Goal: Information Seeking & Learning: Learn about a topic

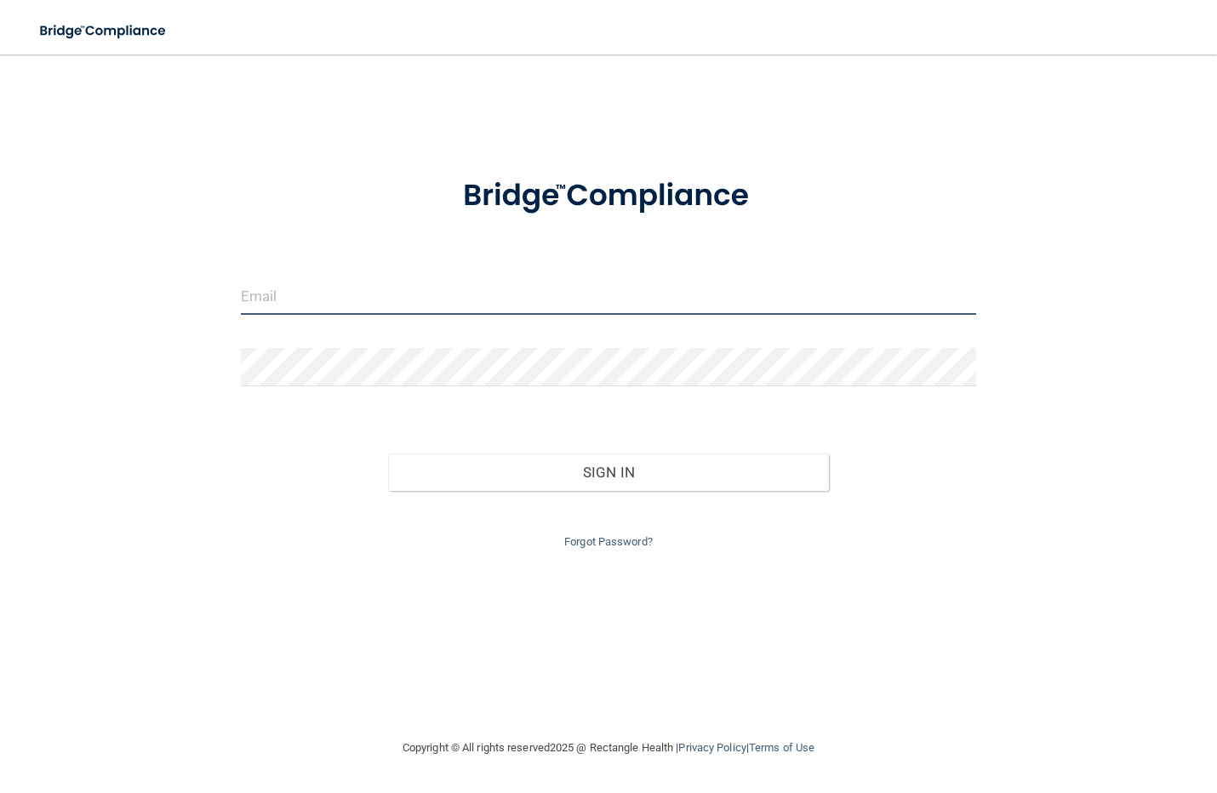
click at [278, 299] on input "email" at bounding box center [609, 296] width 736 height 38
type input "[EMAIL_ADDRESS][DOMAIN_NAME]"
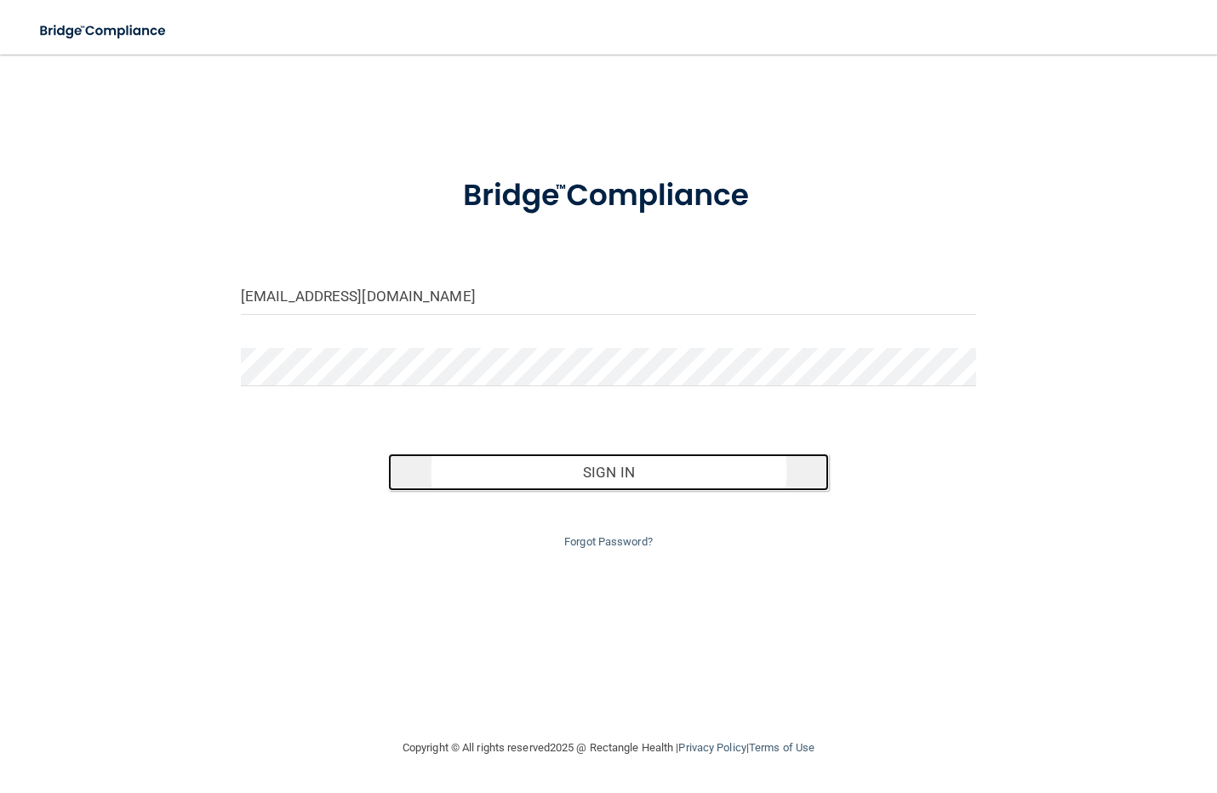
click at [490, 471] on button "Sign In" at bounding box center [608, 472] width 441 height 37
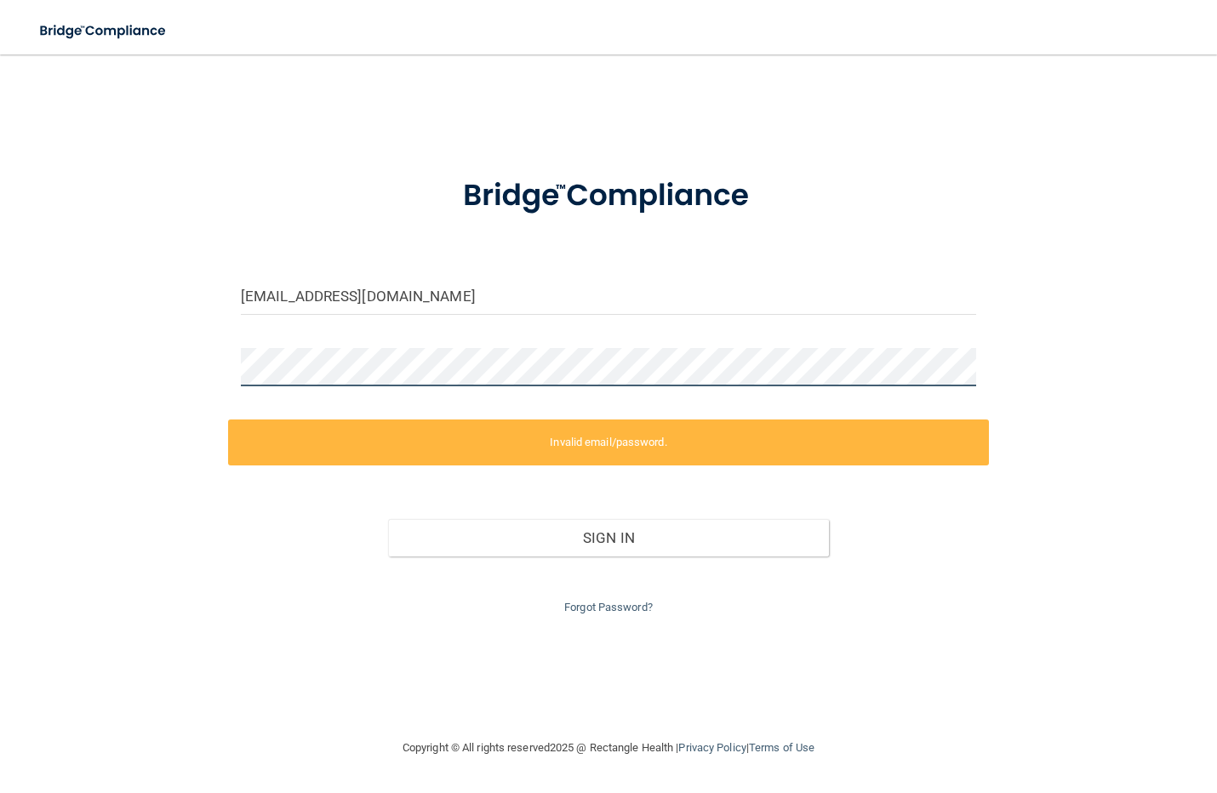
click at [105, 358] on div "qsupreme_21@yahoo.com Invalid email/password. You don't have permission to acce…" at bounding box center [608, 397] width 1149 height 650
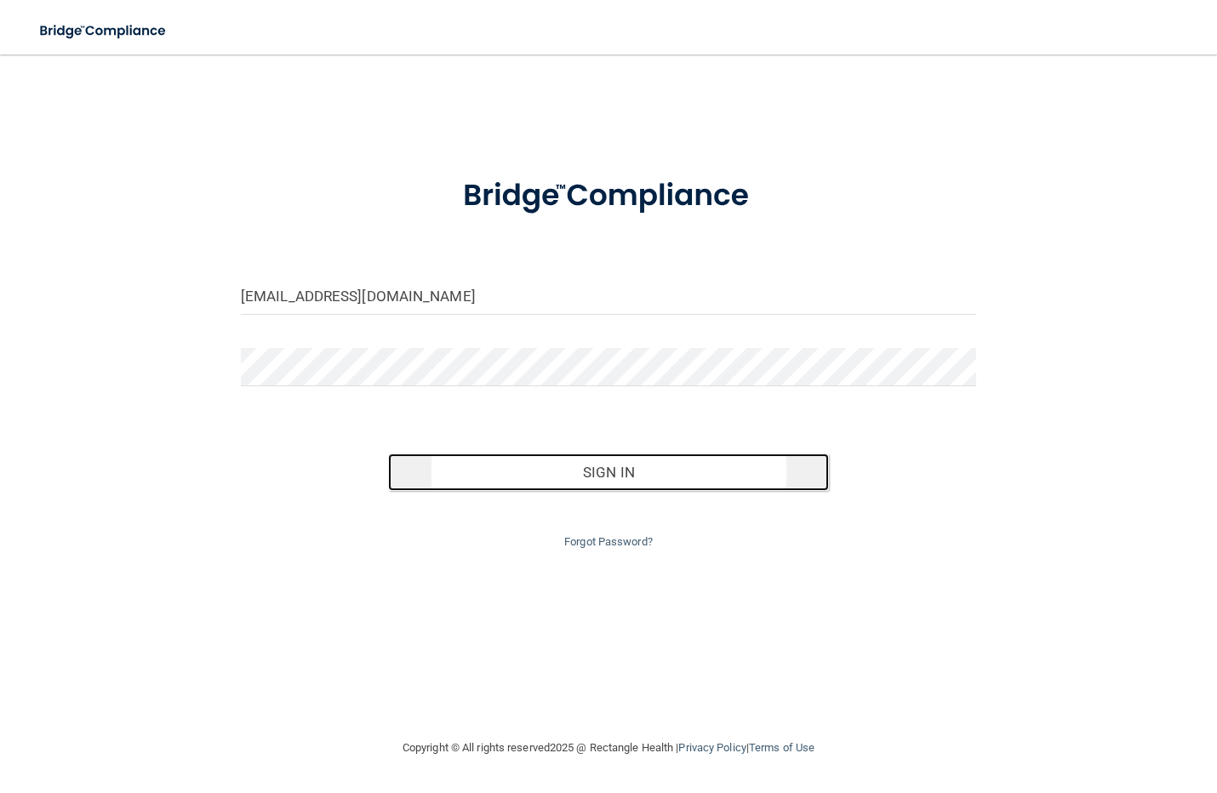
click at [500, 475] on button "Sign In" at bounding box center [608, 472] width 441 height 37
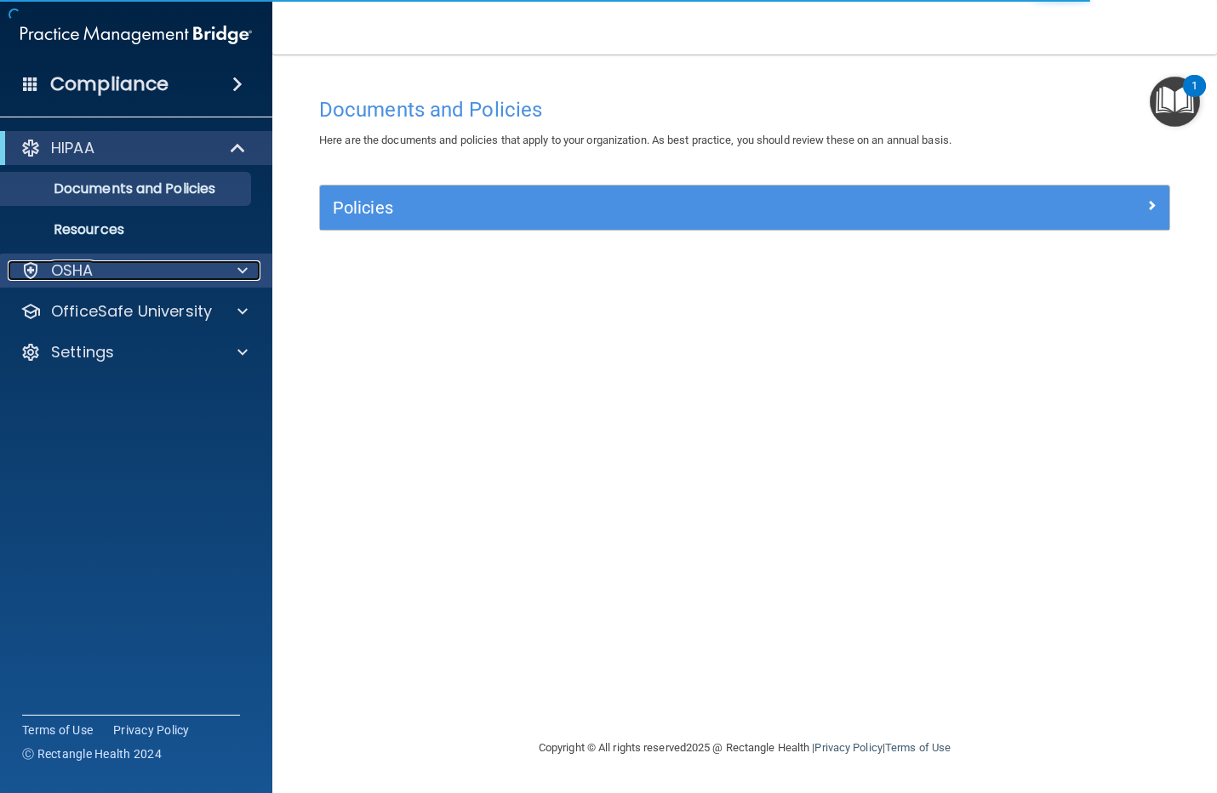
click at [226, 272] on div at bounding box center [240, 270] width 43 height 20
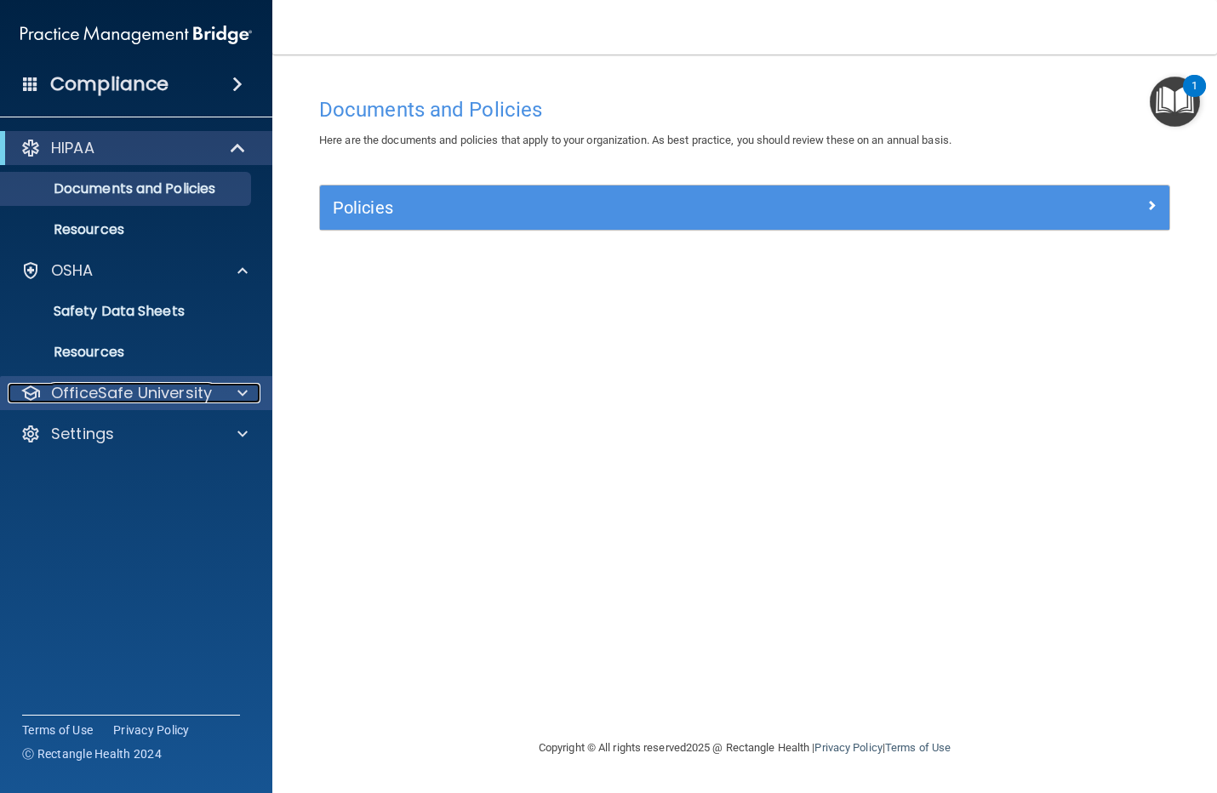
click at [227, 400] on div at bounding box center [240, 393] width 43 height 20
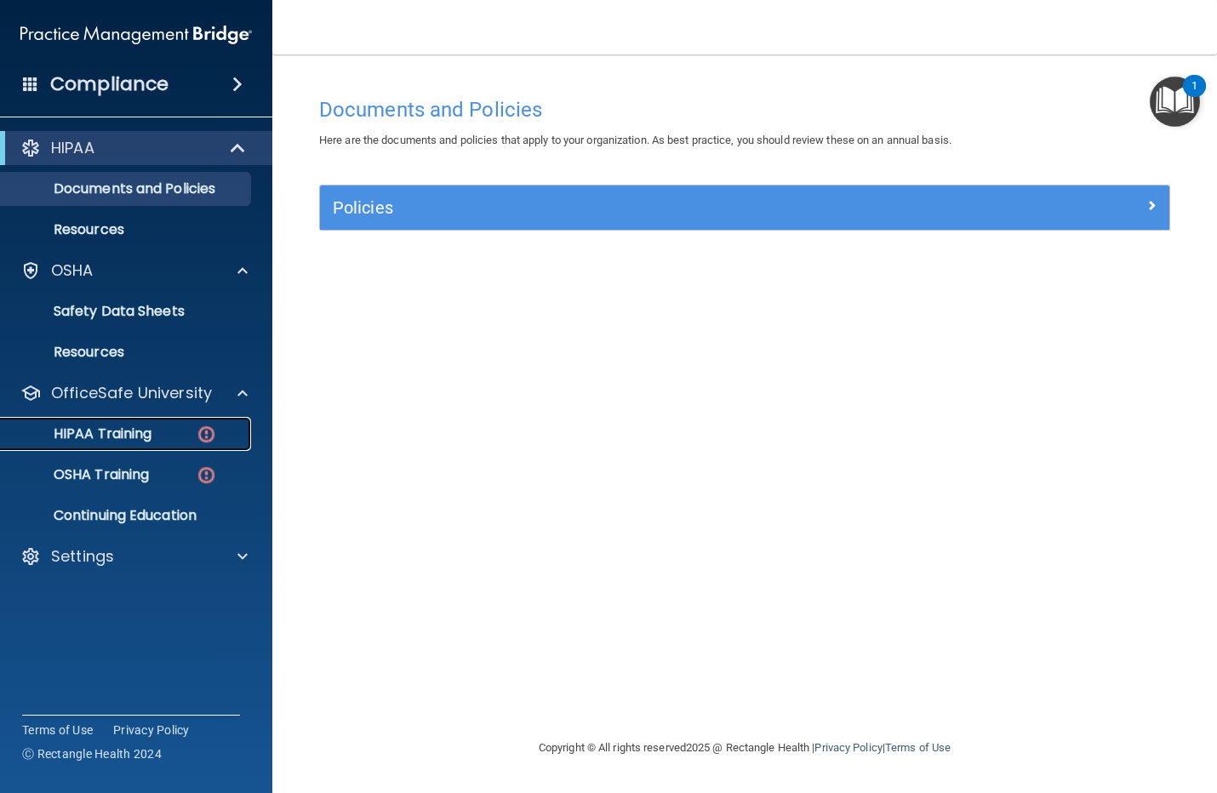
click at [200, 434] on img at bounding box center [206, 434] width 21 height 21
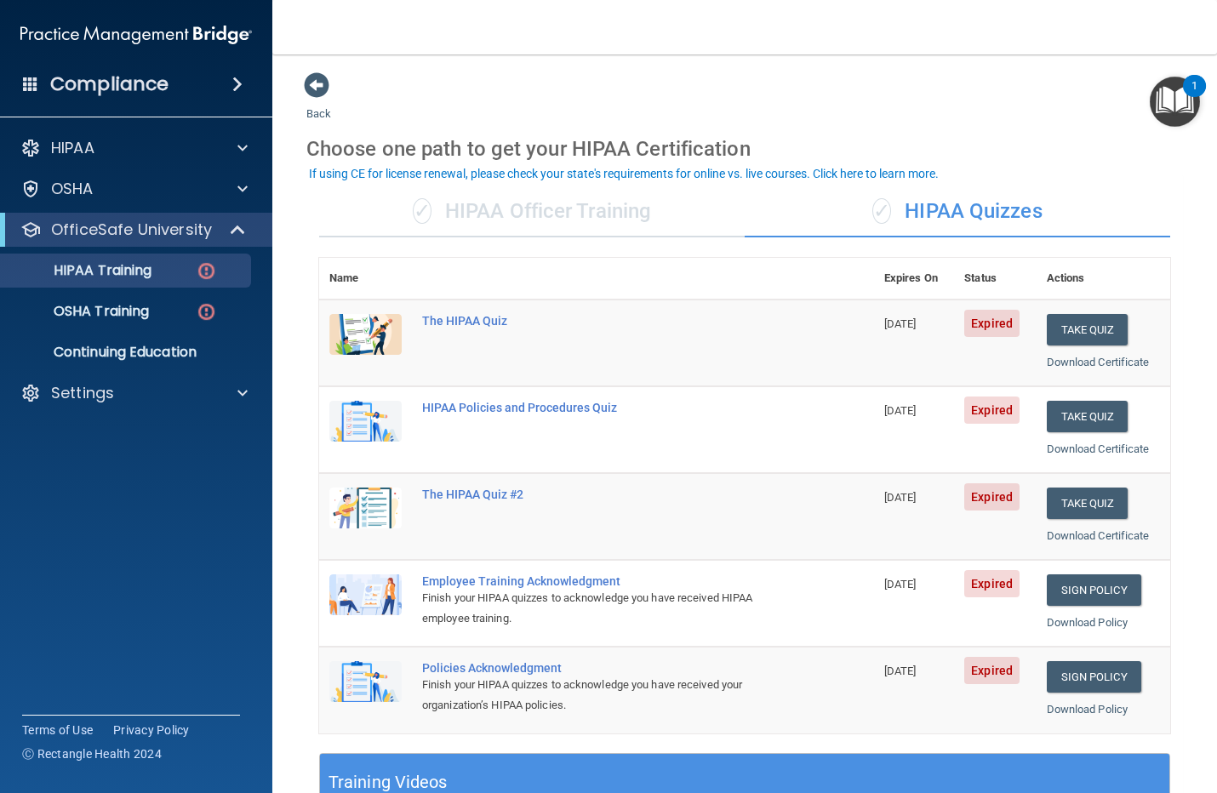
click at [1159, 119] on img "Open Resource Center, 1 new notification" at bounding box center [1175, 102] width 50 height 50
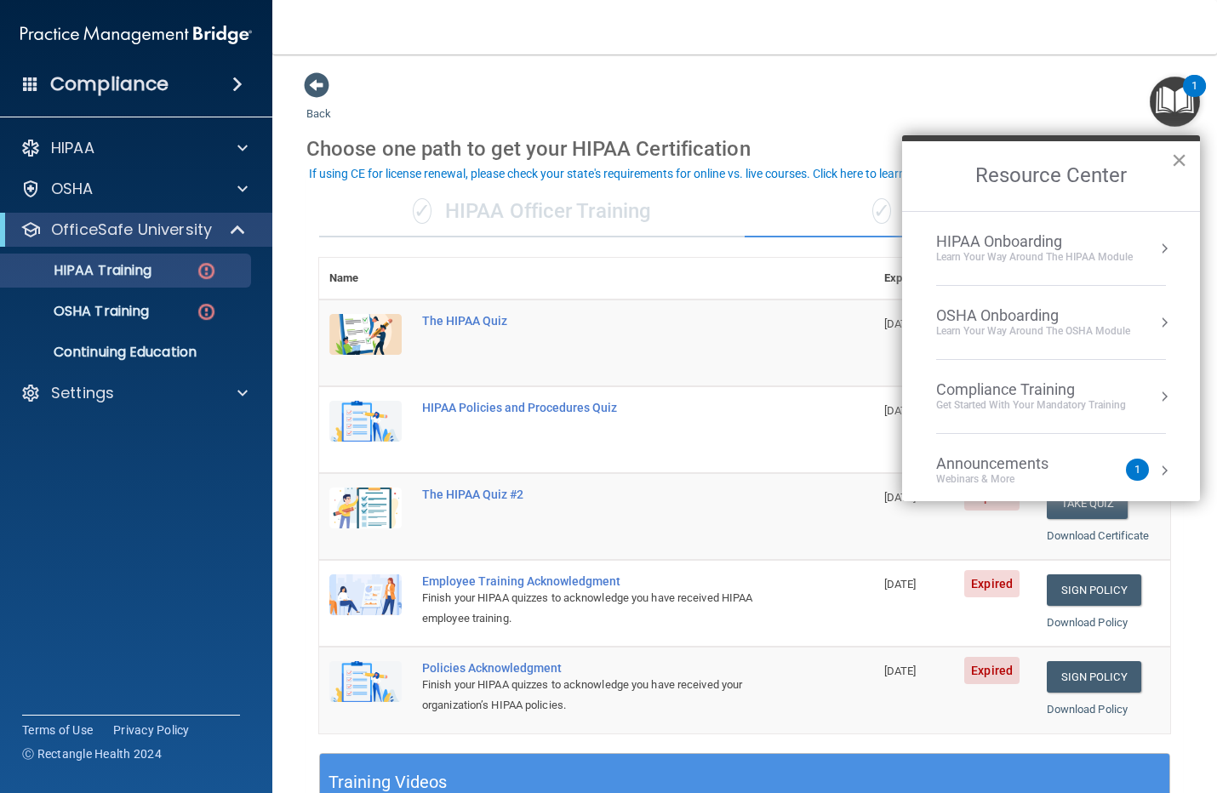
click at [1176, 159] on button "×" at bounding box center [1179, 159] width 16 height 27
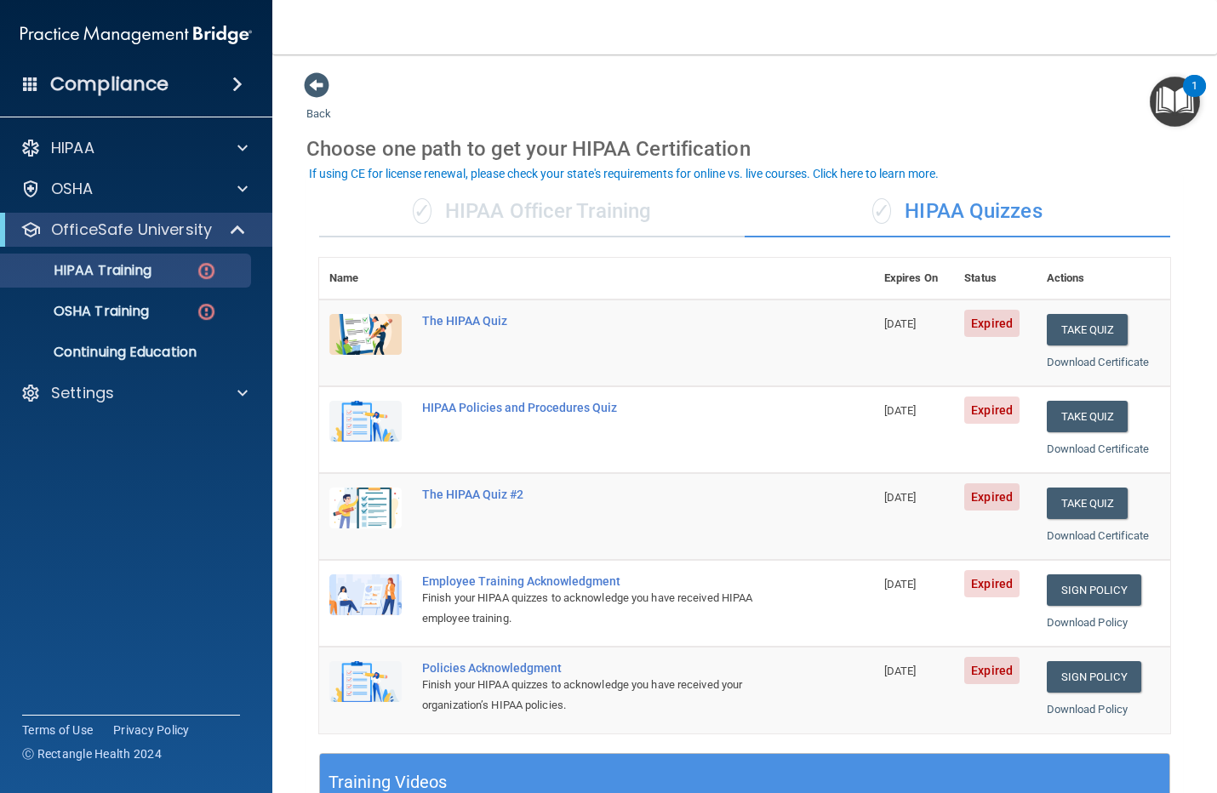
click at [988, 318] on span "Expired" at bounding box center [992, 323] width 55 height 27
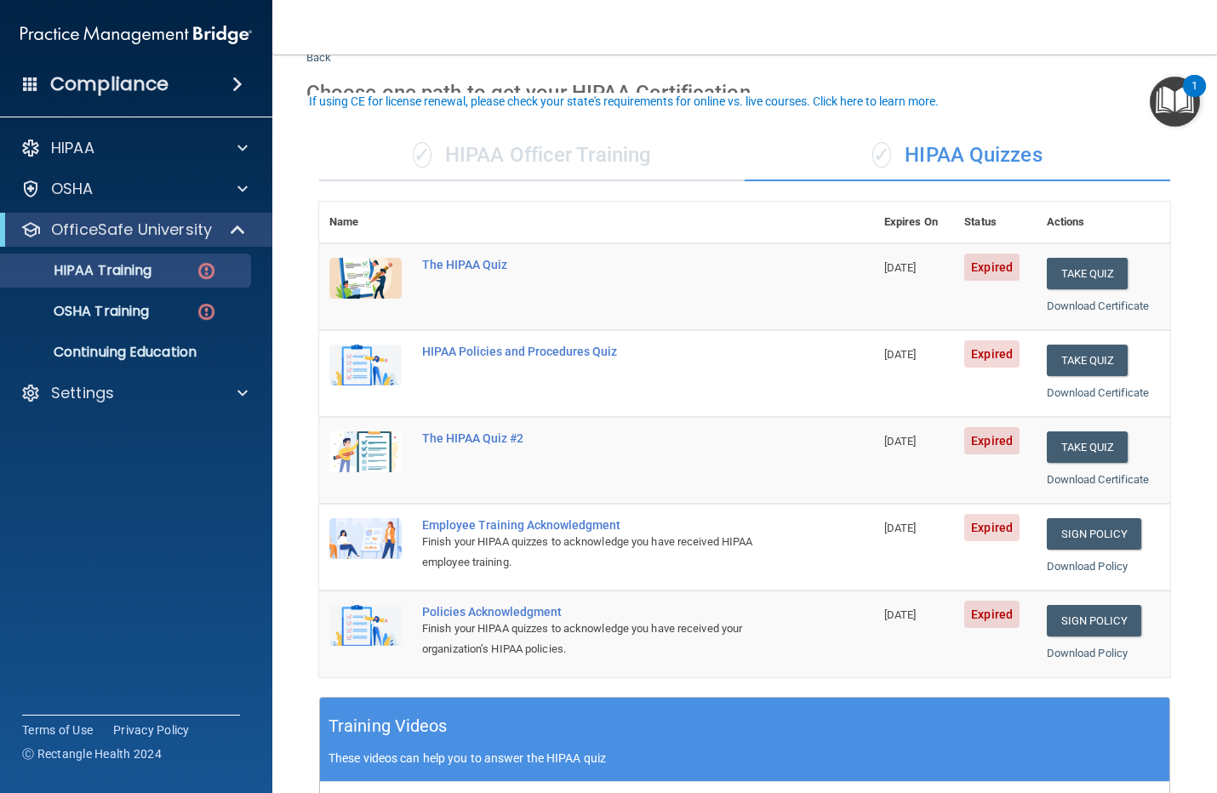
scroll to position [106, 0]
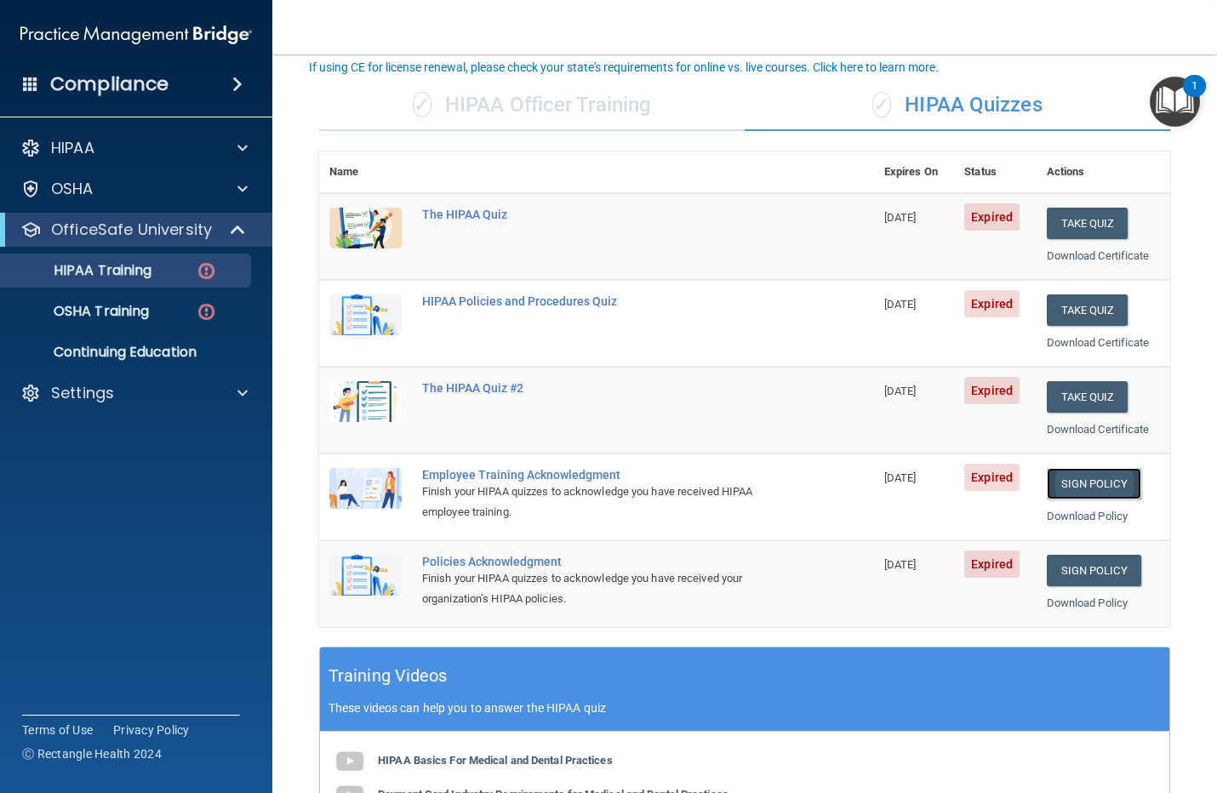
click at [1058, 487] on link "Sign Policy" at bounding box center [1094, 483] width 94 height 31
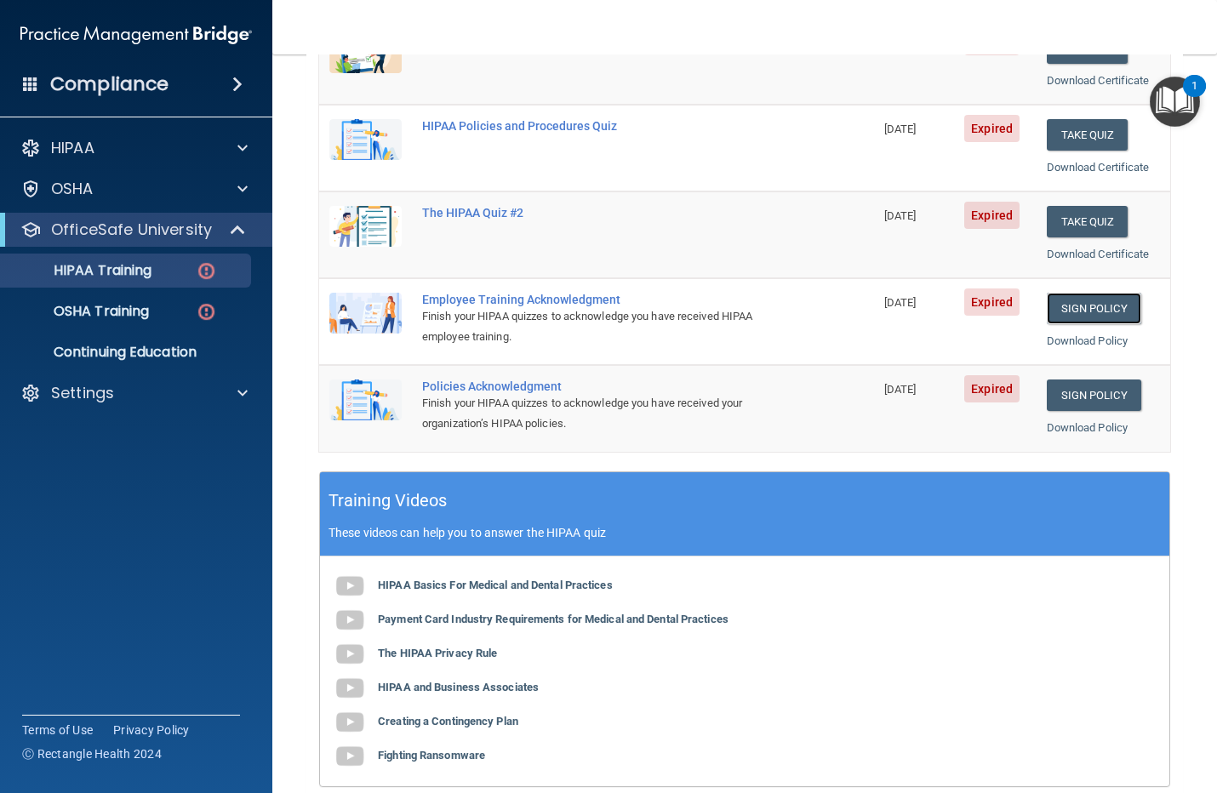
scroll to position [319, 0]
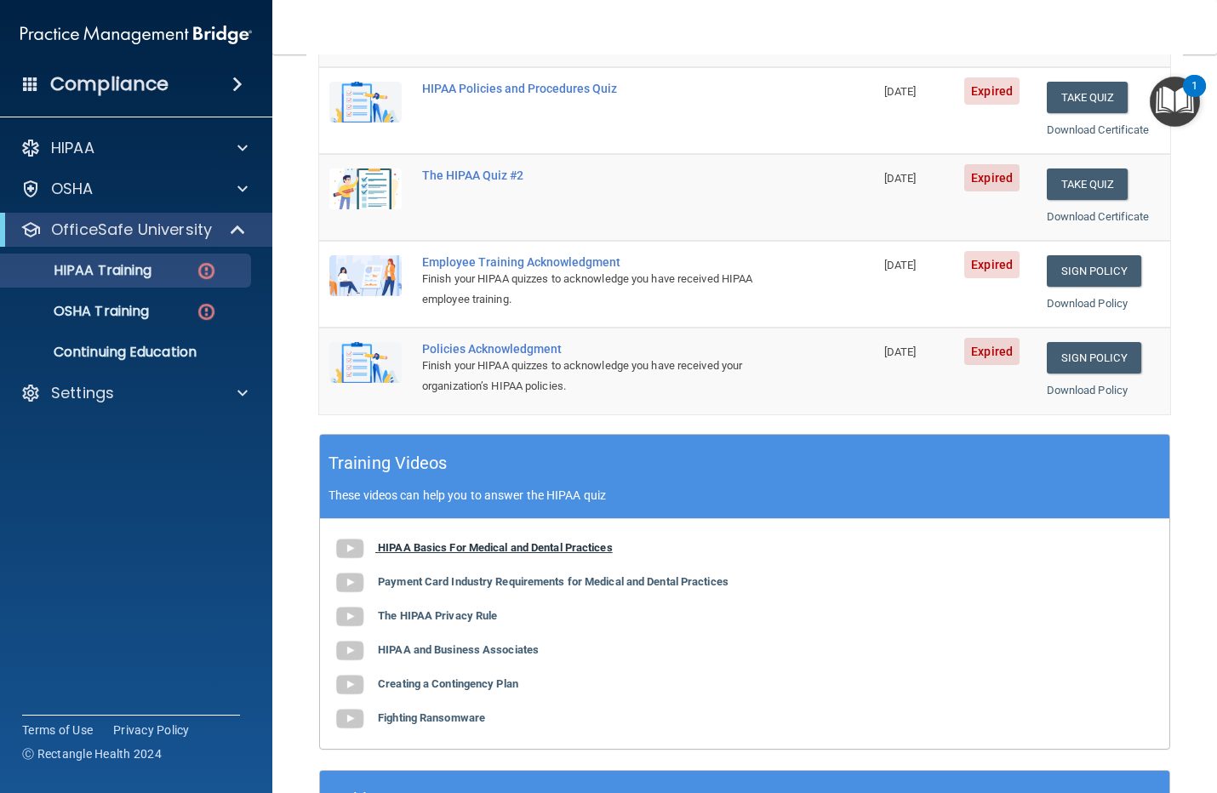
click at [439, 550] on b "HIPAA Basics For Medical and Dental Practices" at bounding box center [495, 547] width 235 height 13
click at [138, 272] on p "HIPAA Training" at bounding box center [81, 270] width 140 height 17
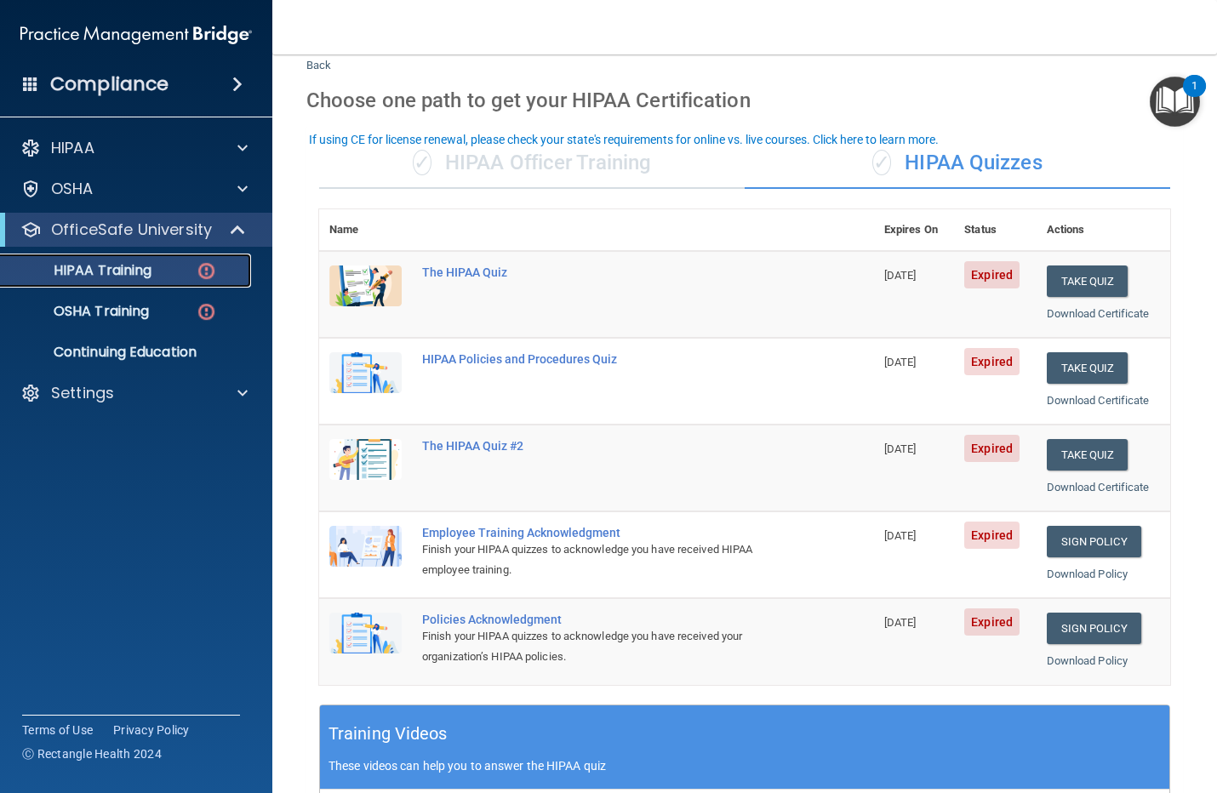
scroll to position [0, 0]
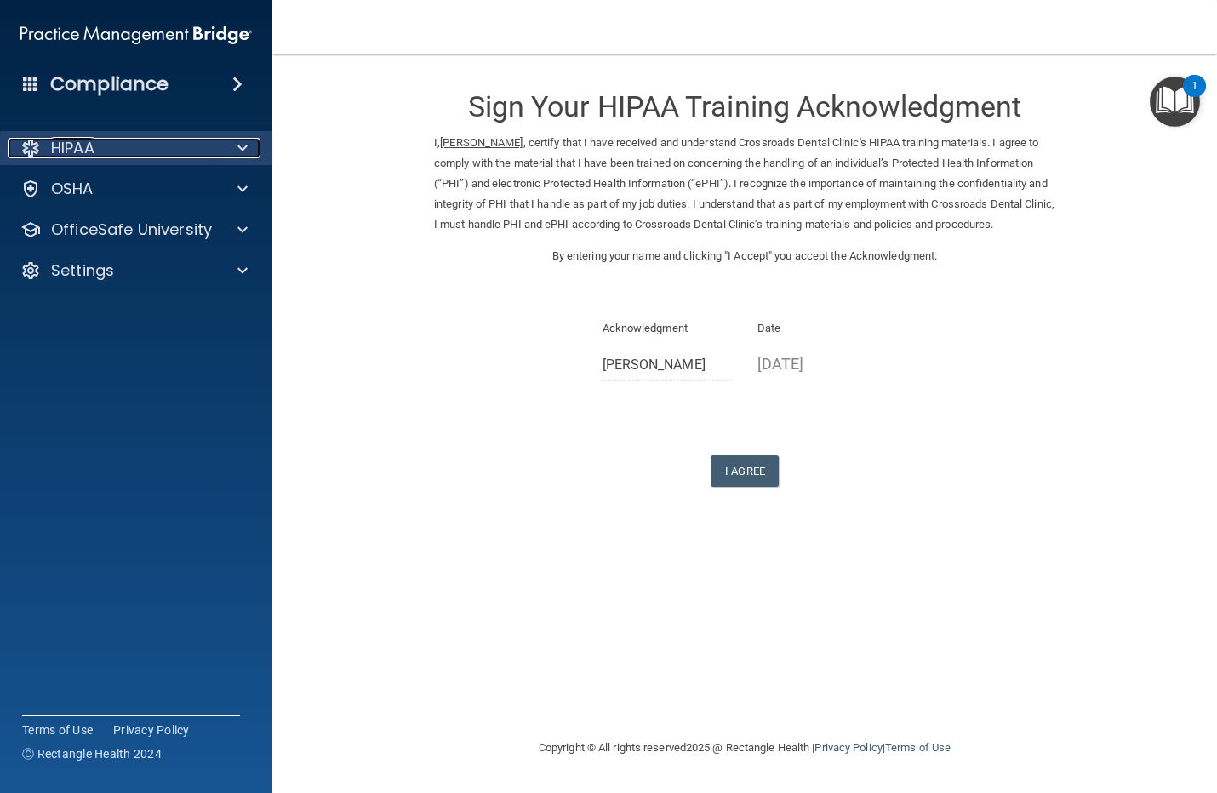
click at [235, 143] on div at bounding box center [240, 148] width 43 height 20
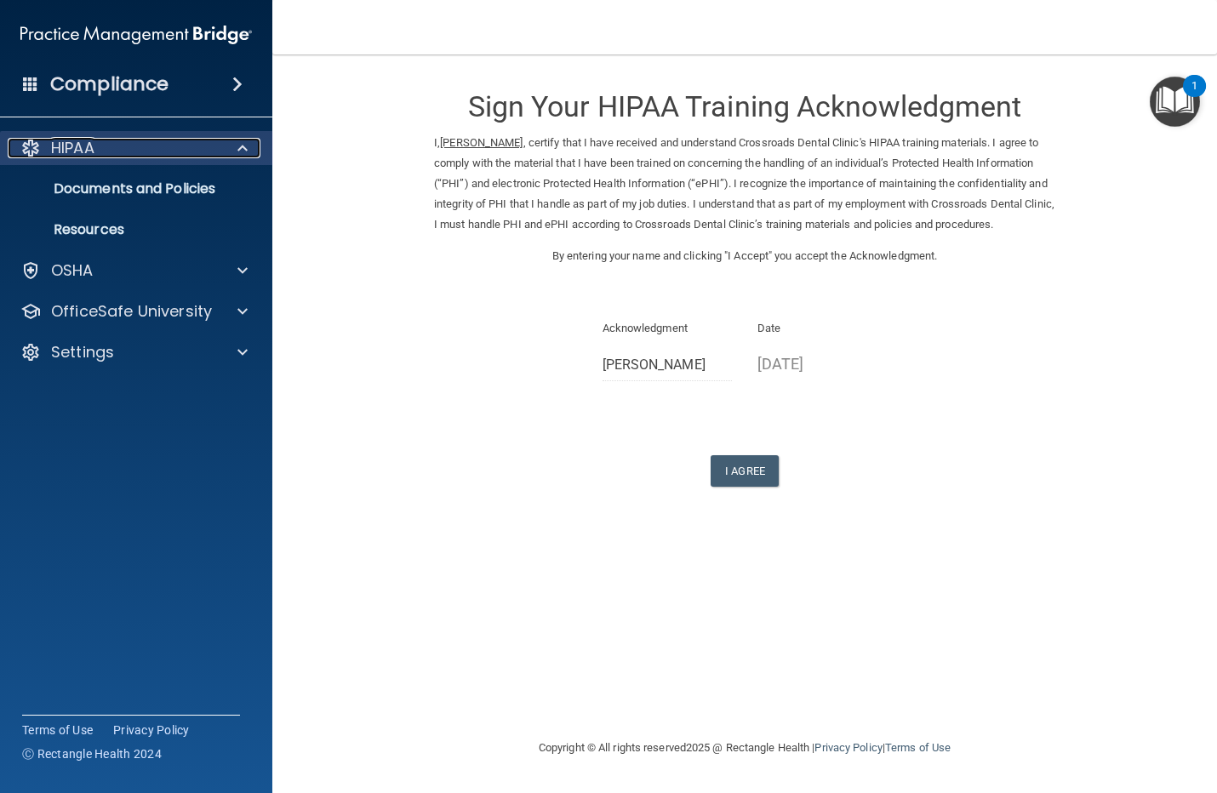
click at [236, 143] on div at bounding box center [240, 148] width 43 height 20
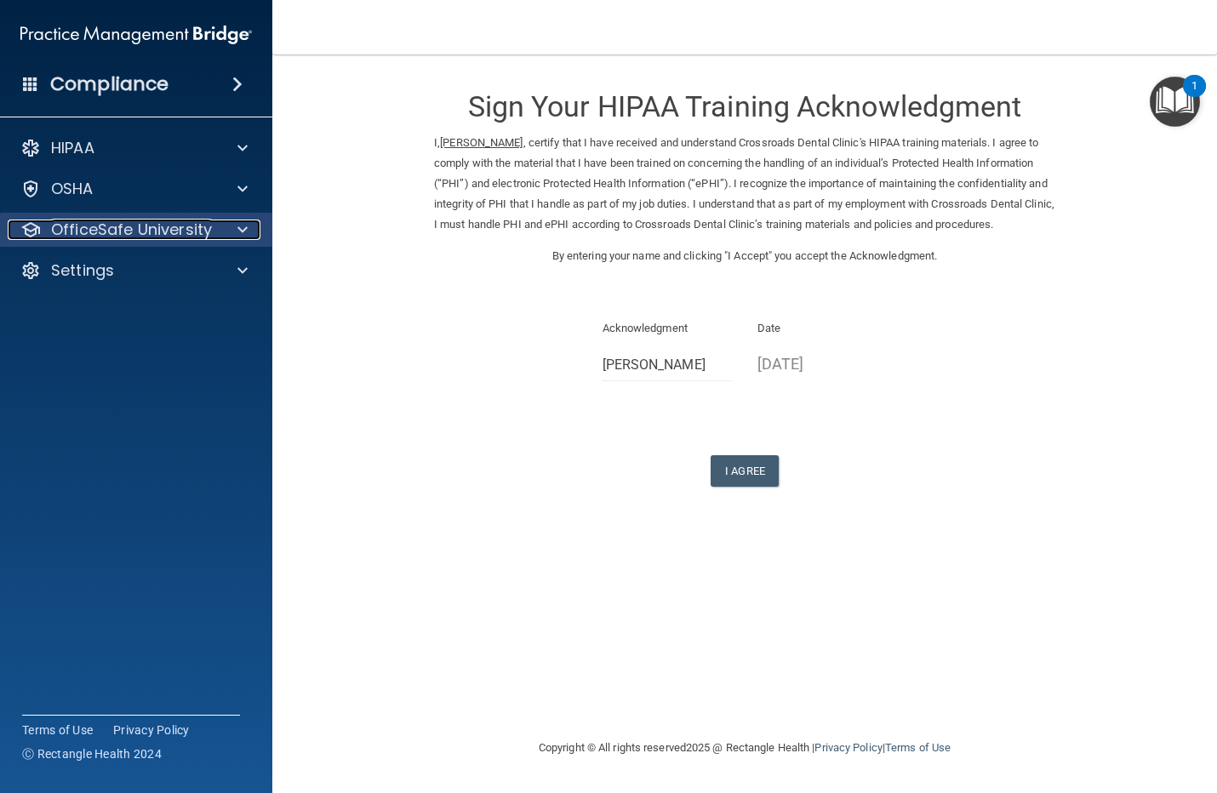
click at [241, 231] on span at bounding box center [243, 230] width 10 height 20
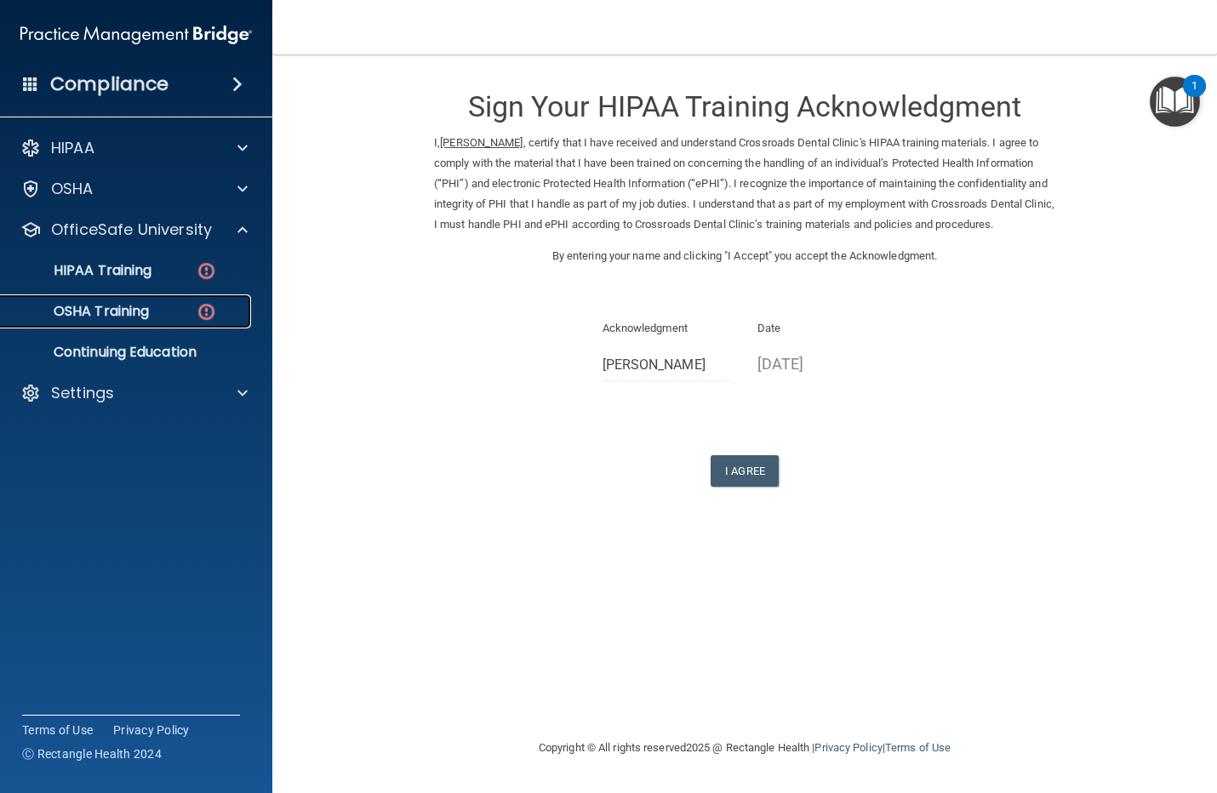
click at [207, 312] on img at bounding box center [206, 311] width 21 height 21
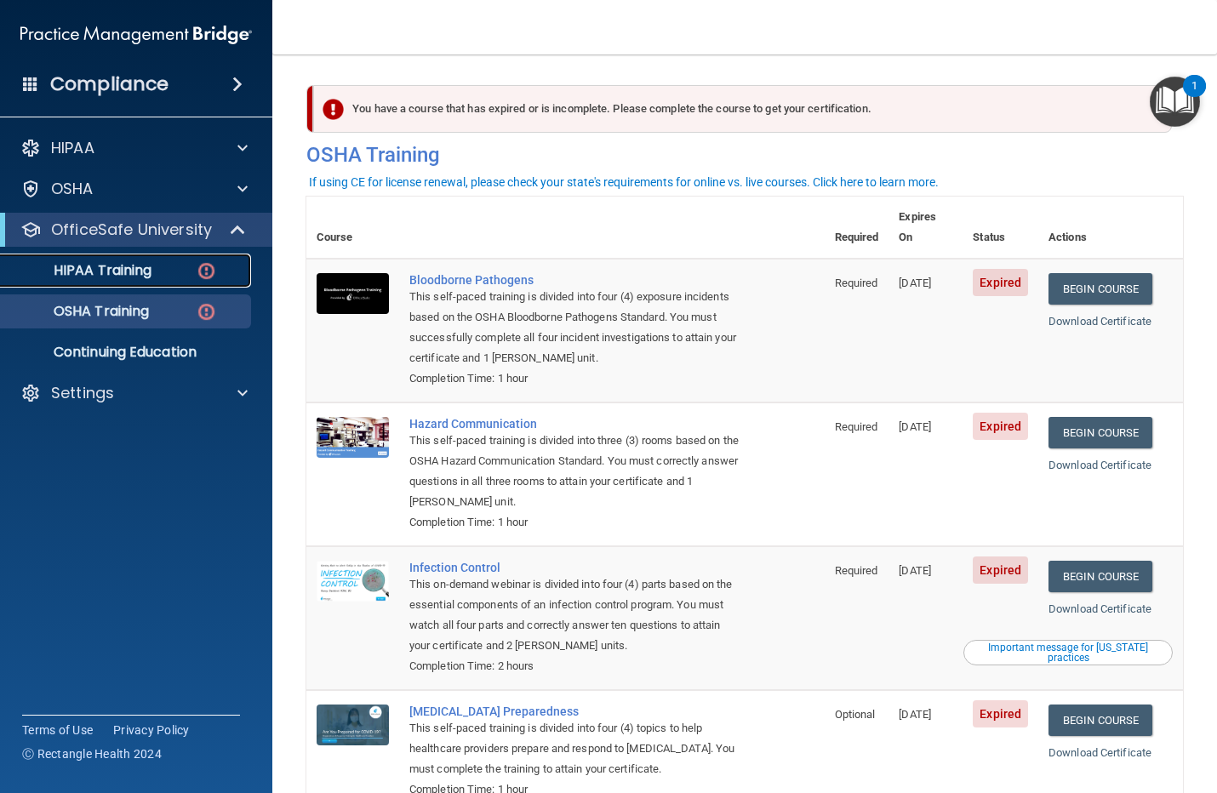
click at [100, 264] on p "HIPAA Training" at bounding box center [81, 270] width 140 height 17
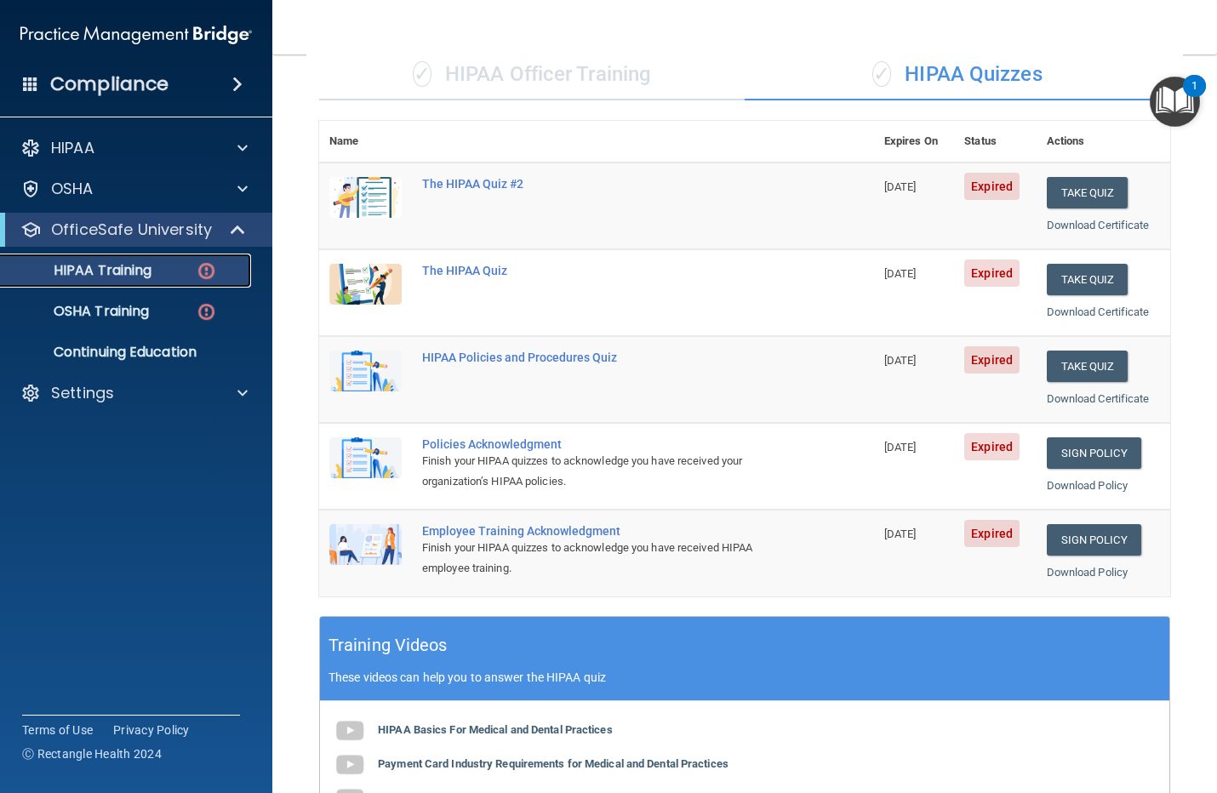
scroll to position [106, 0]
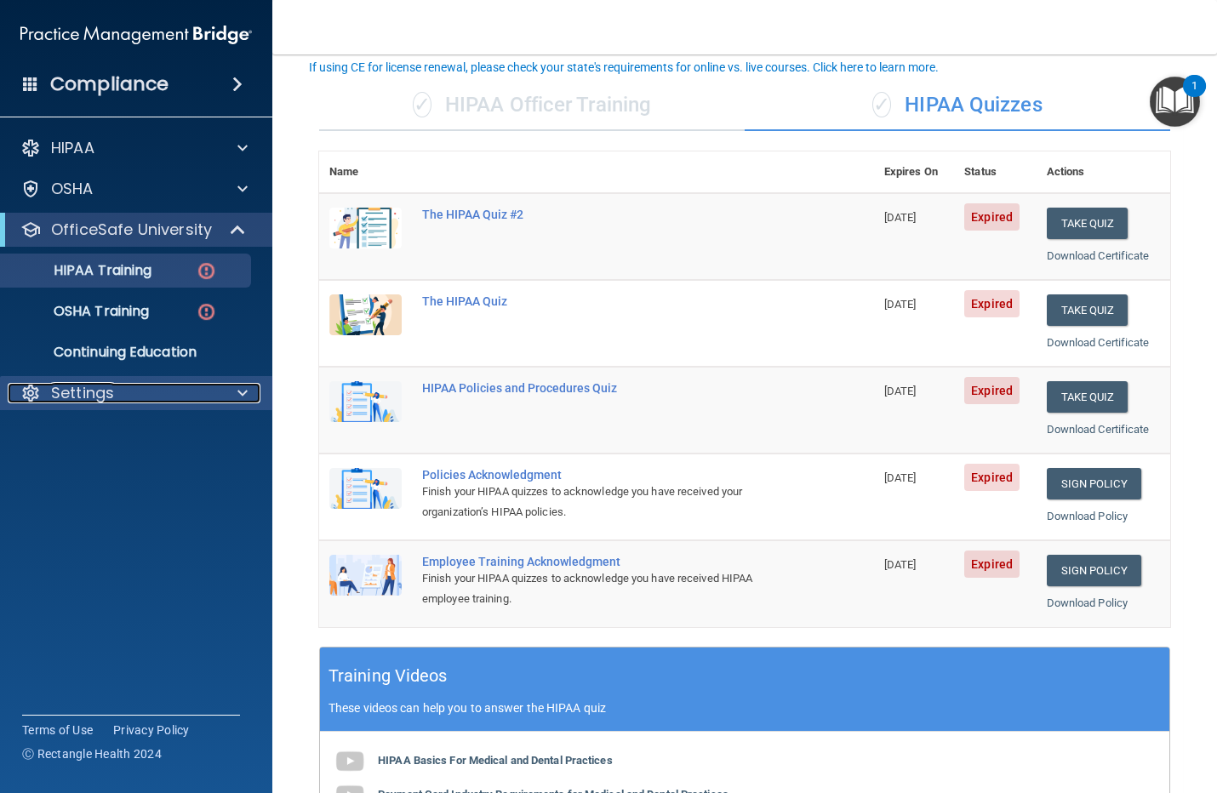
click at [240, 388] on span at bounding box center [243, 393] width 10 height 20
click at [1070, 221] on button "Take Quiz" at bounding box center [1088, 223] width 82 height 31
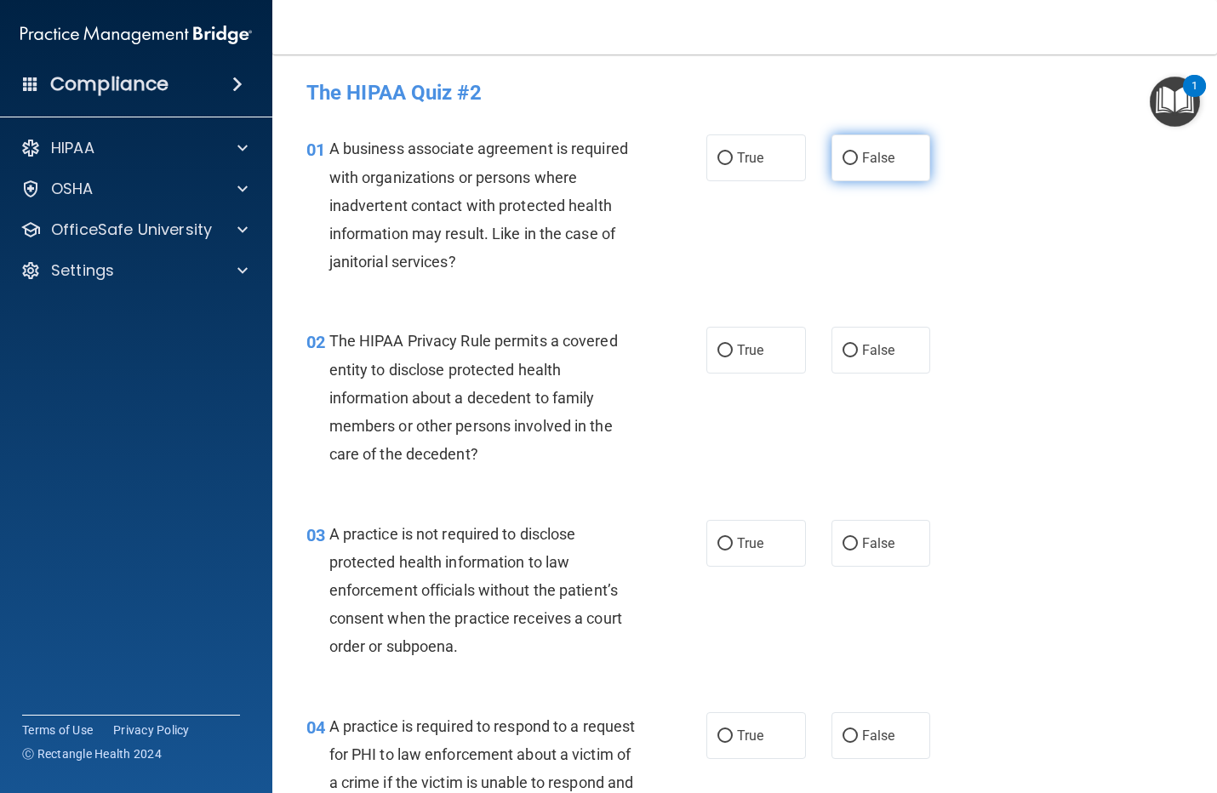
click at [843, 159] on input "False" at bounding box center [850, 158] width 15 height 13
radio input "true"
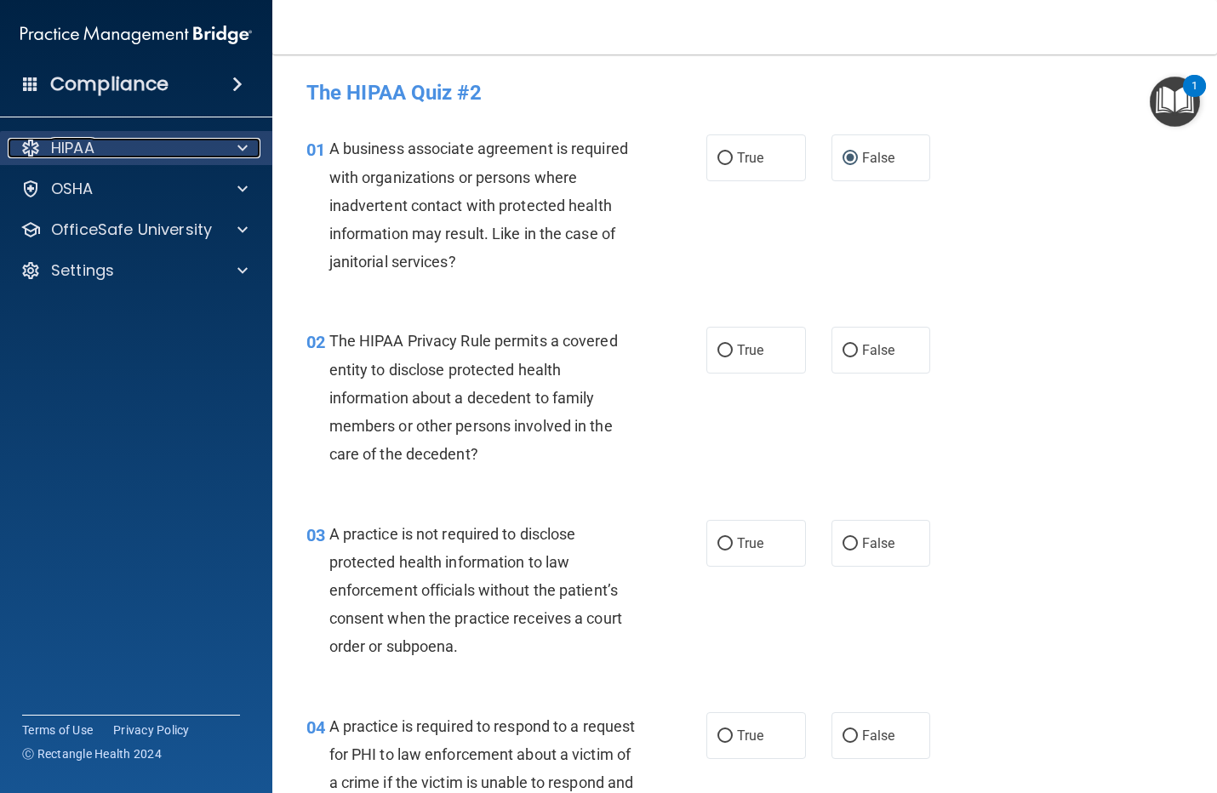
click at [112, 146] on div "HIPAA" at bounding box center [113, 148] width 211 height 20
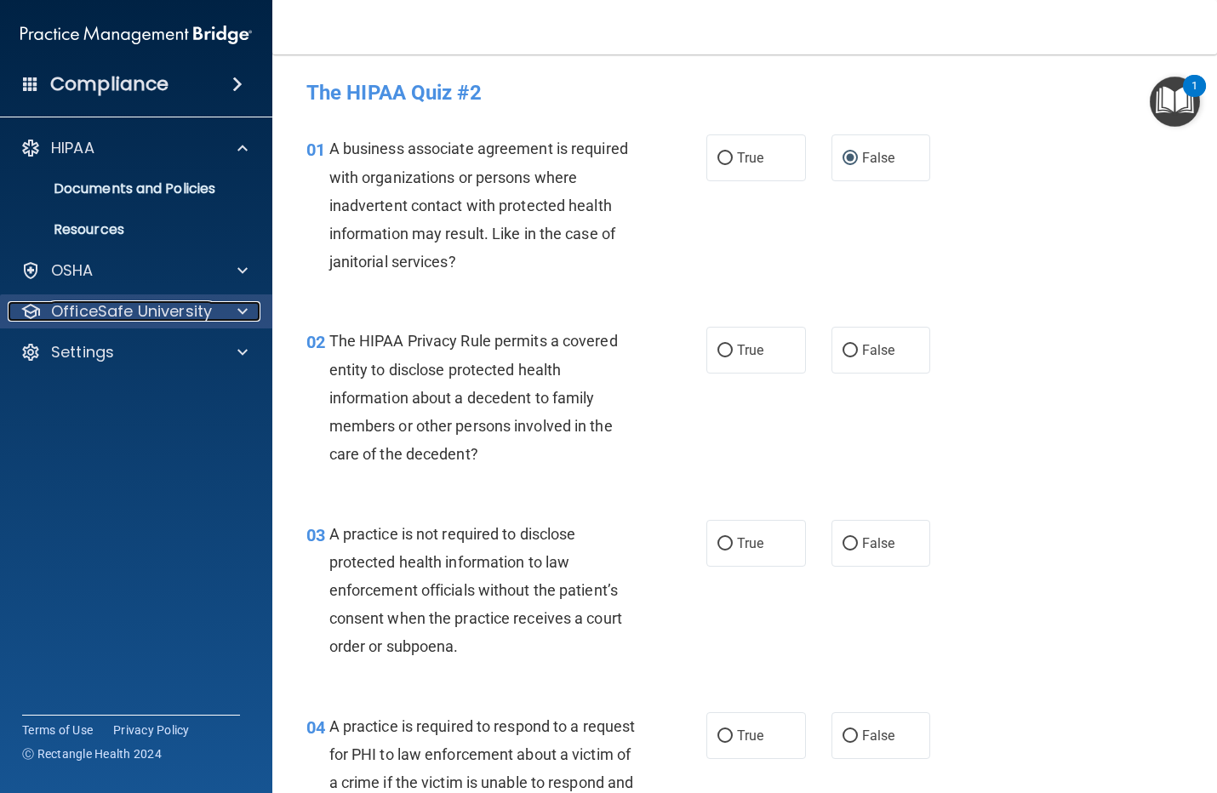
click at [149, 313] on p "OfficeSafe University" at bounding box center [131, 311] width 161 height 20
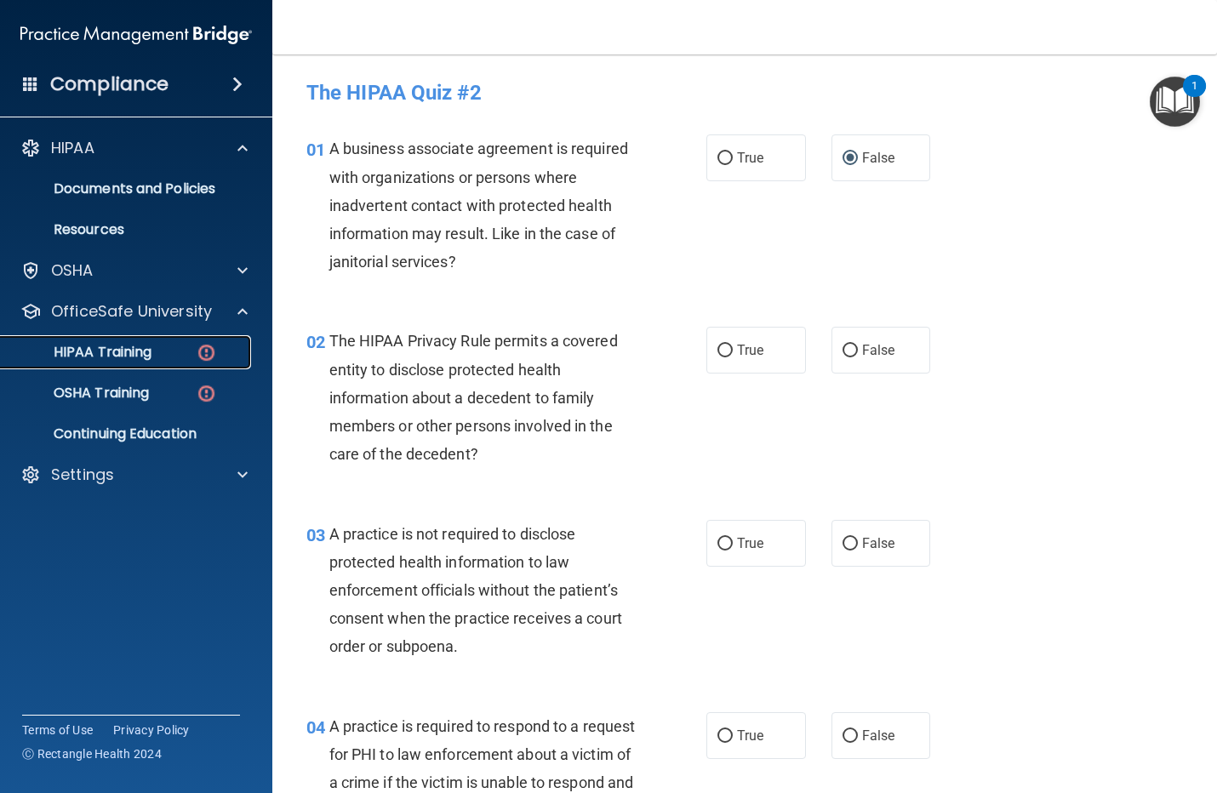
click at [95, 349] on p "HIPAA Training" at bounding box center [81, 352] width 140 height 17
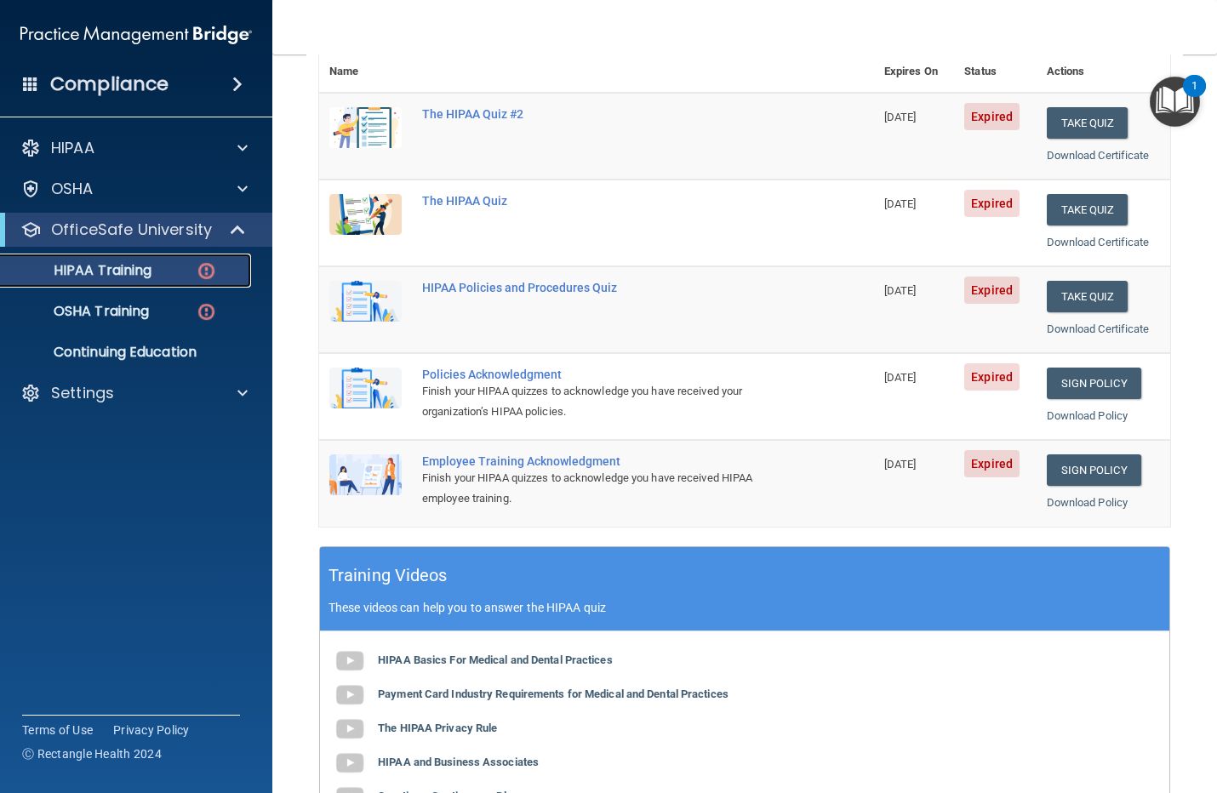
scroll to position [170, 0]
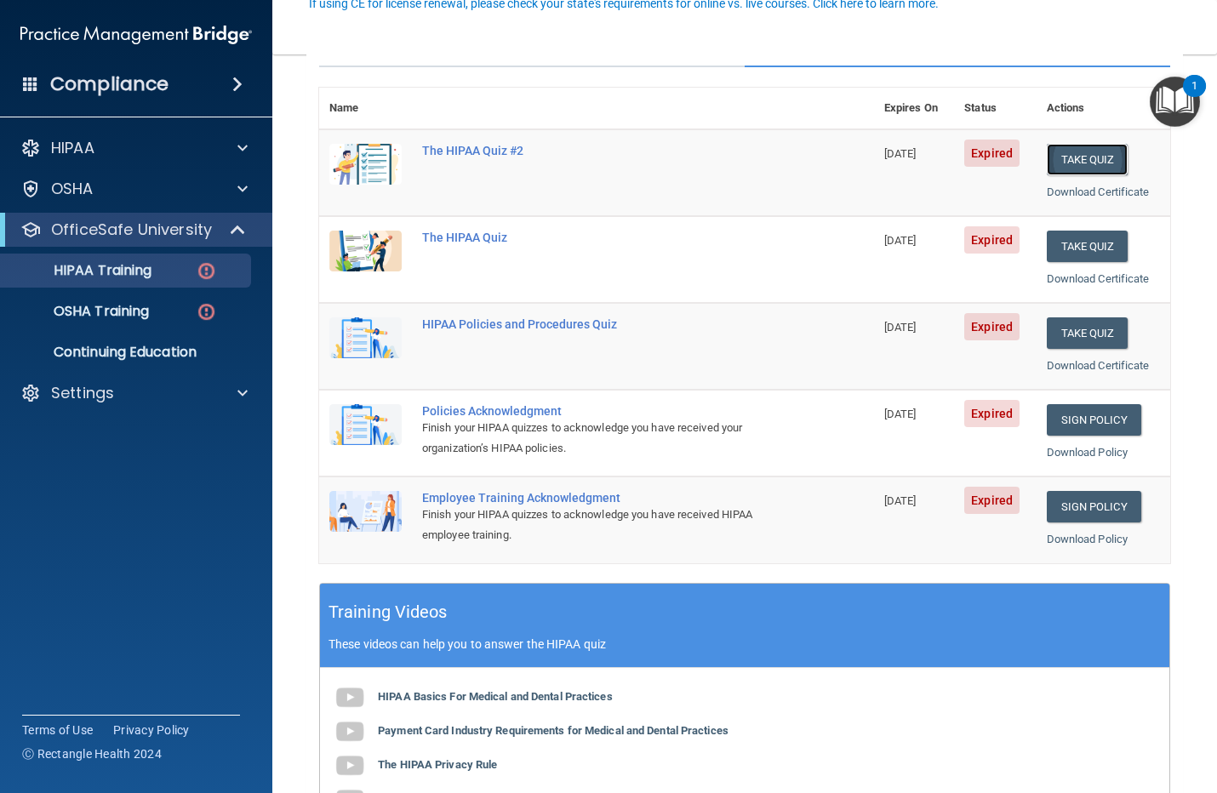
click at [1088, 159] on button "Take Quiz" at bounding box center [1088, 159] width 82 height 31
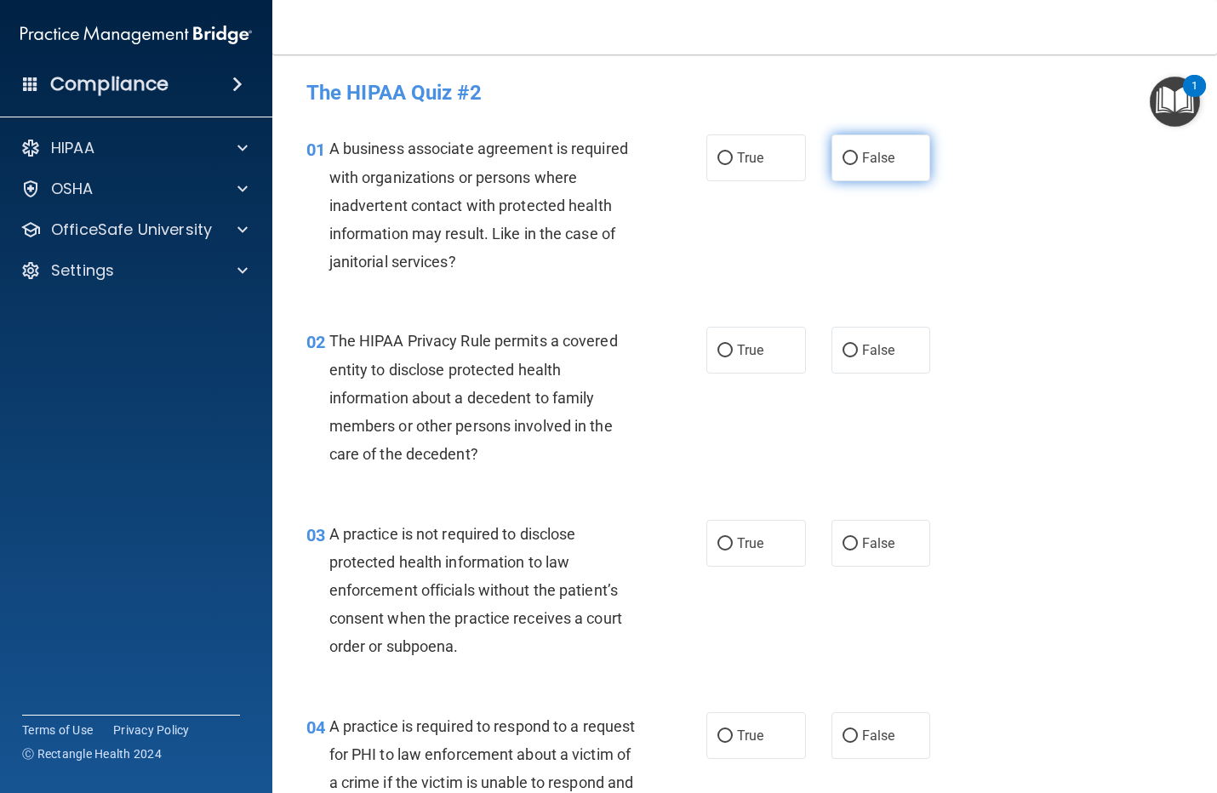
click at [844, 162] on input "False" at bounding box center [850, 158] width 15 height 13
radio input "true"
click at [718, 346] on input "True" at bounding box center [725, 351] width 15 height 13
radio input "true"
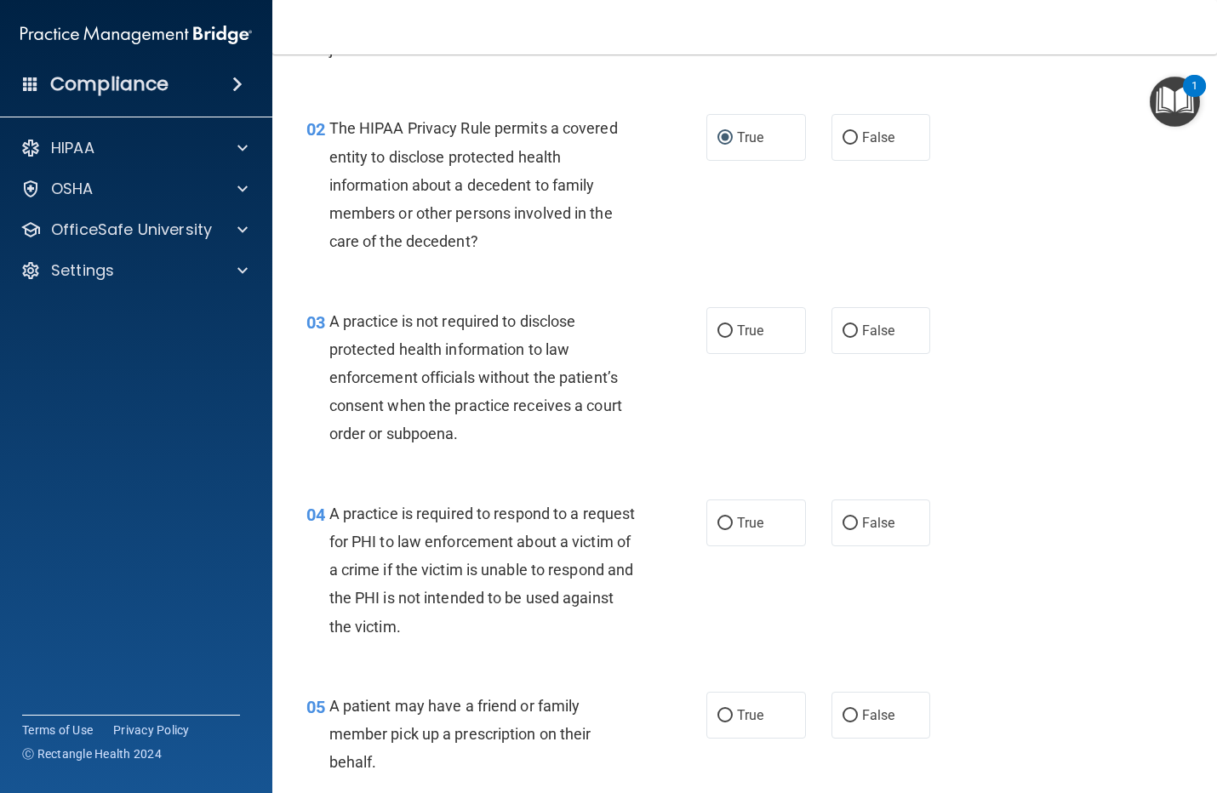
scroll to position [319, 0]
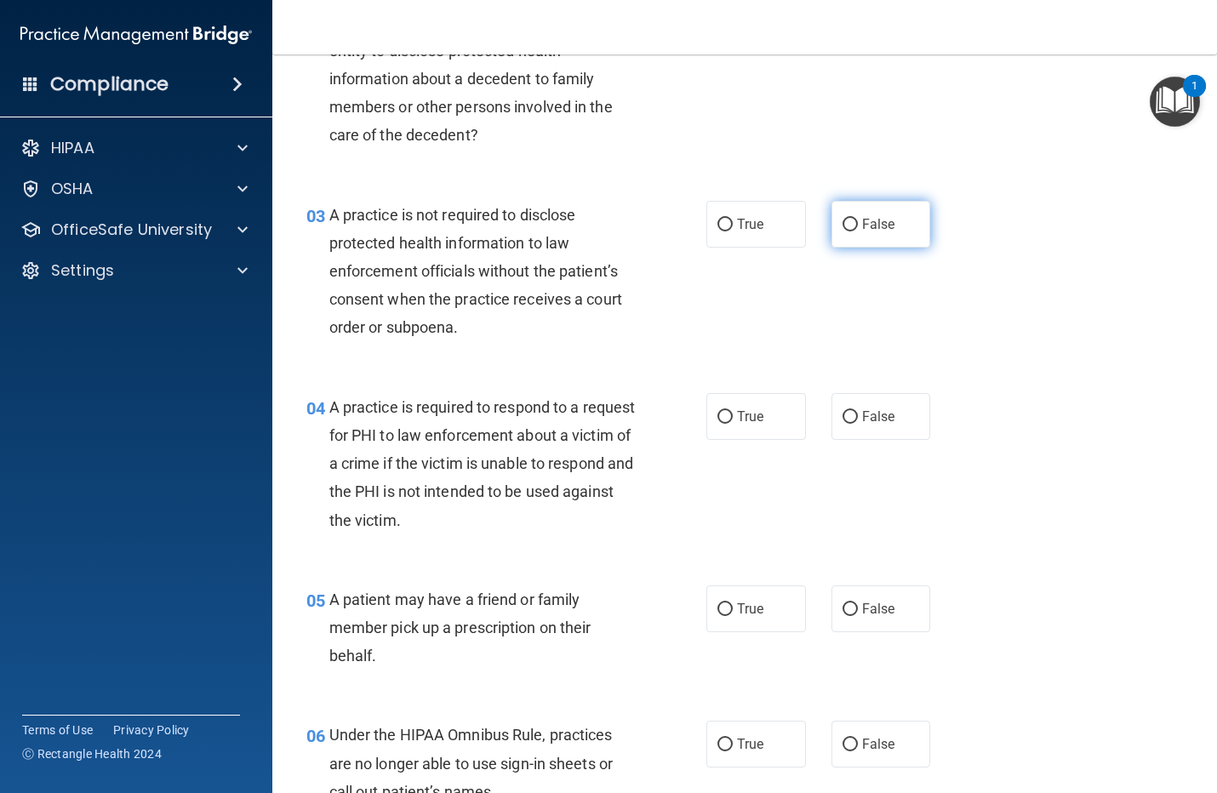
click at [844, 223] on input "False" at bounding box center [850, 225] width 15 height 13
radio input "true"
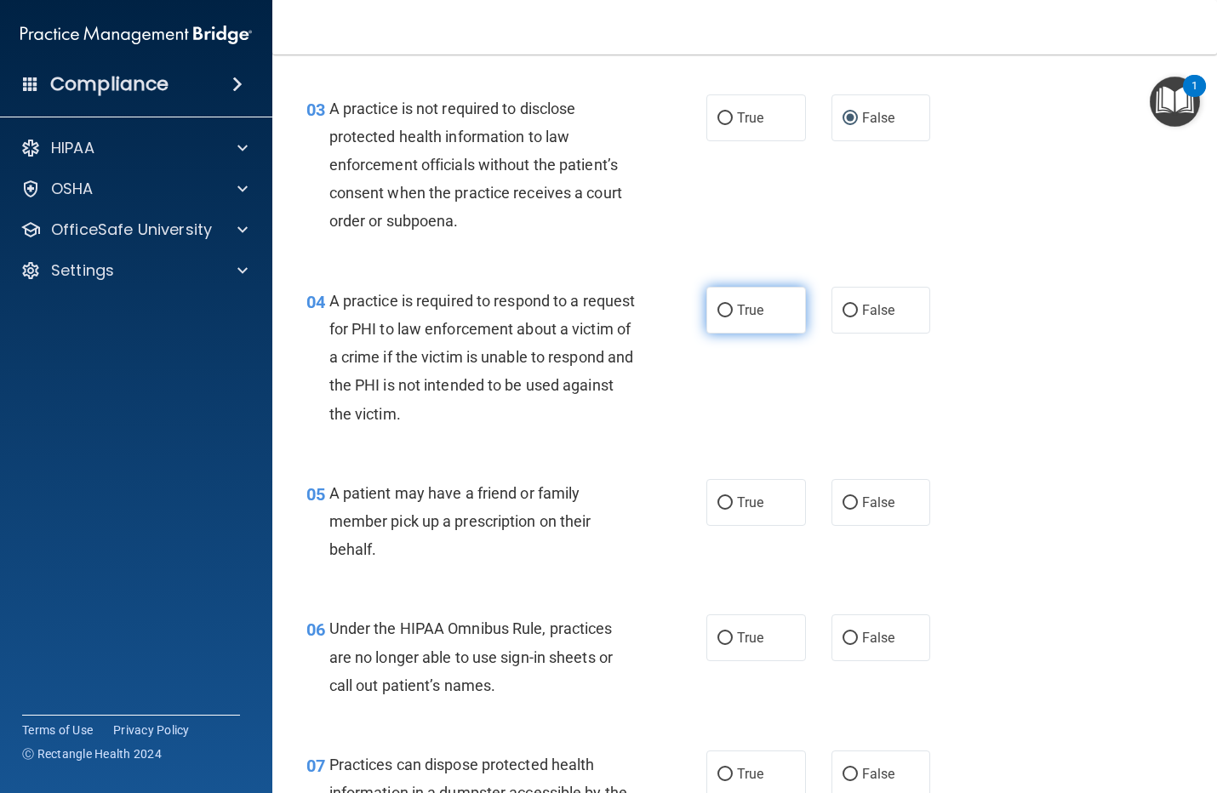
click at [721, 308] on input "True" at bounding box center [725, 311] width 15 height 13
radio input "true"
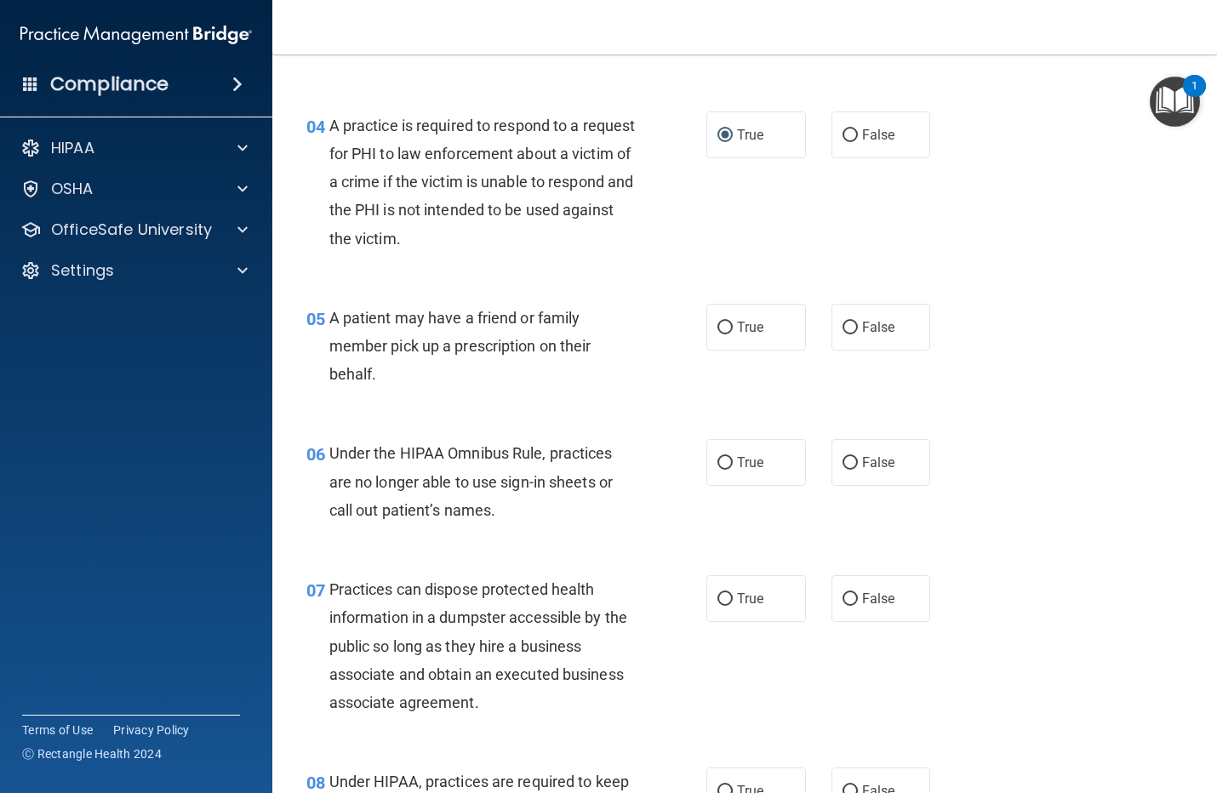
scroll to position [638, 0]
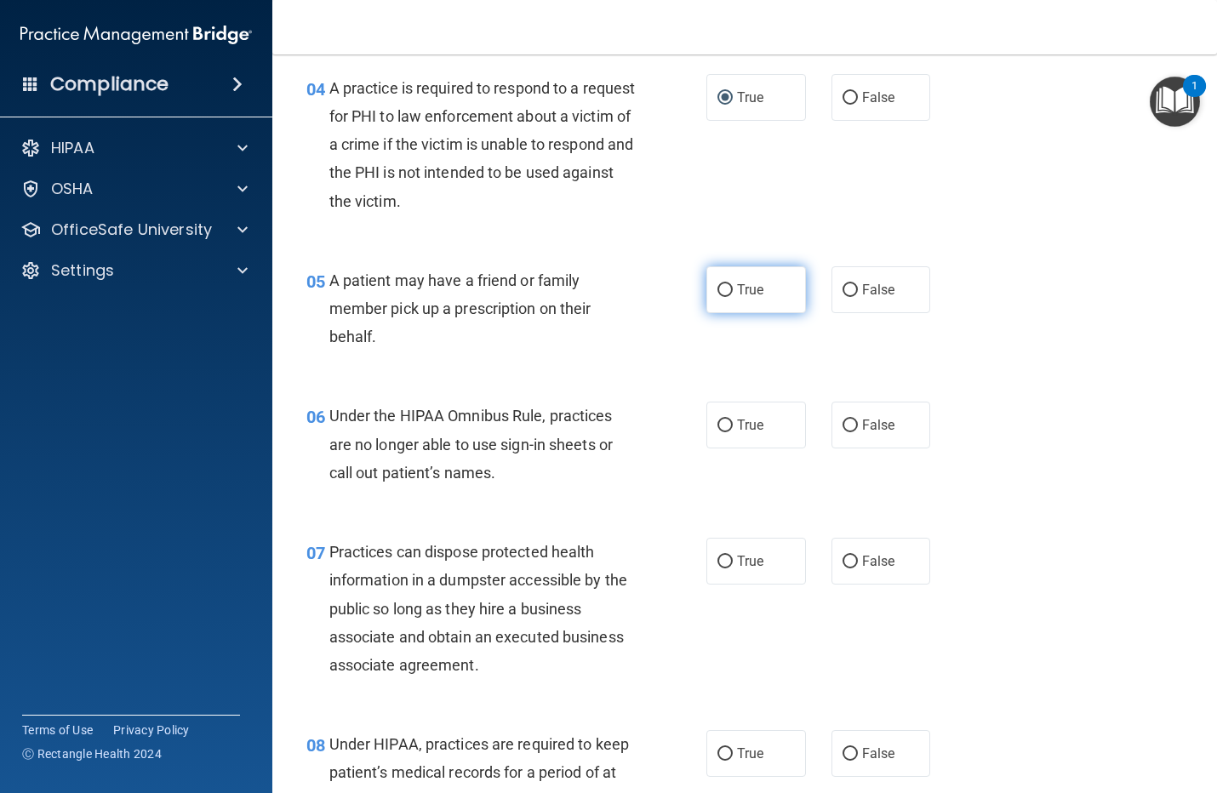
click at [718, 295] on input "True" at bounding box center [725, 290] width 15 height 13
radio input "true"
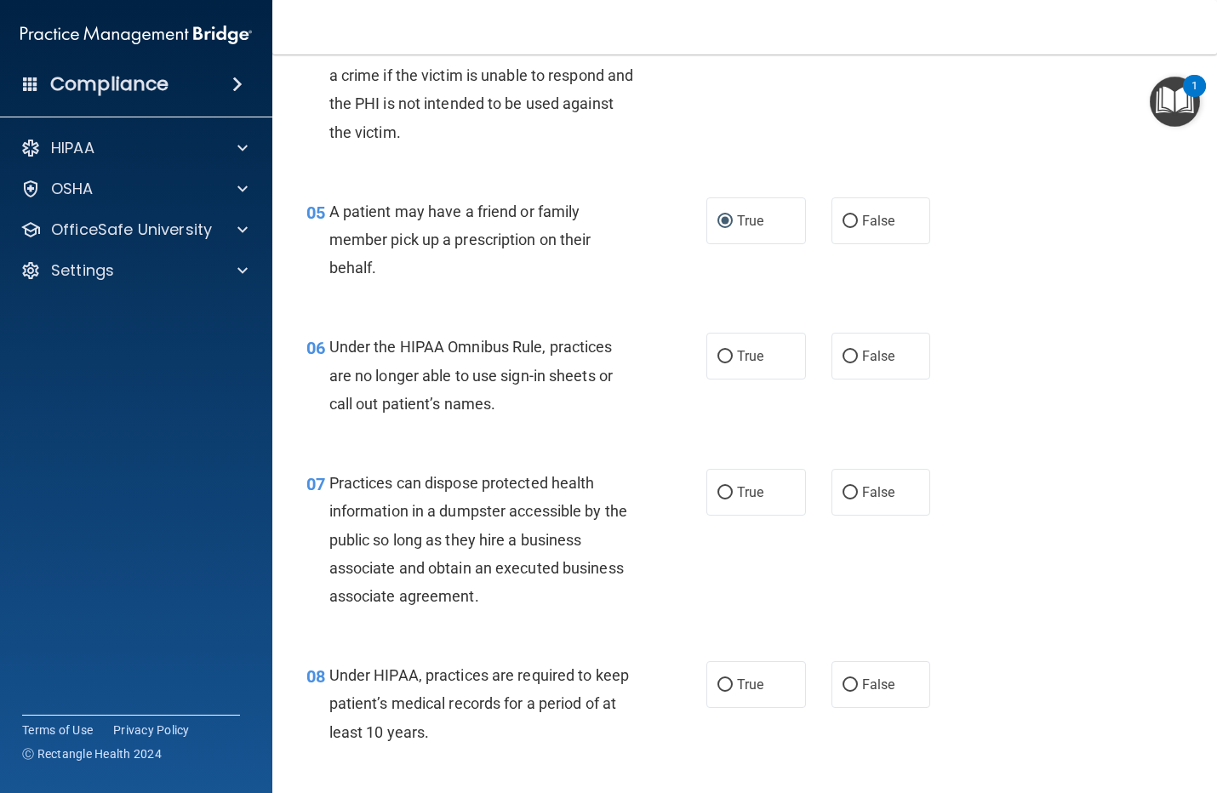
scroll to position [745, 0]
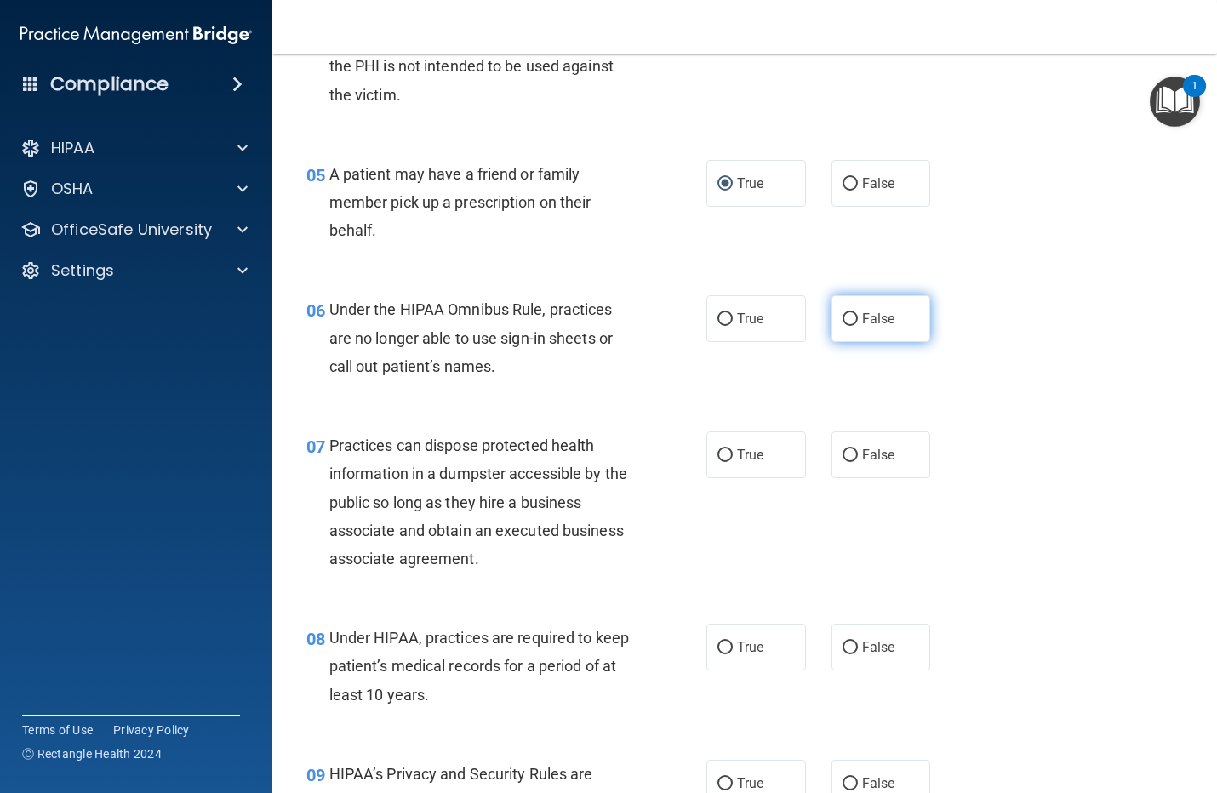
click at [843, 326] on input "False" at bounding box center [850, 319] width 15 height 13
radio input "true"
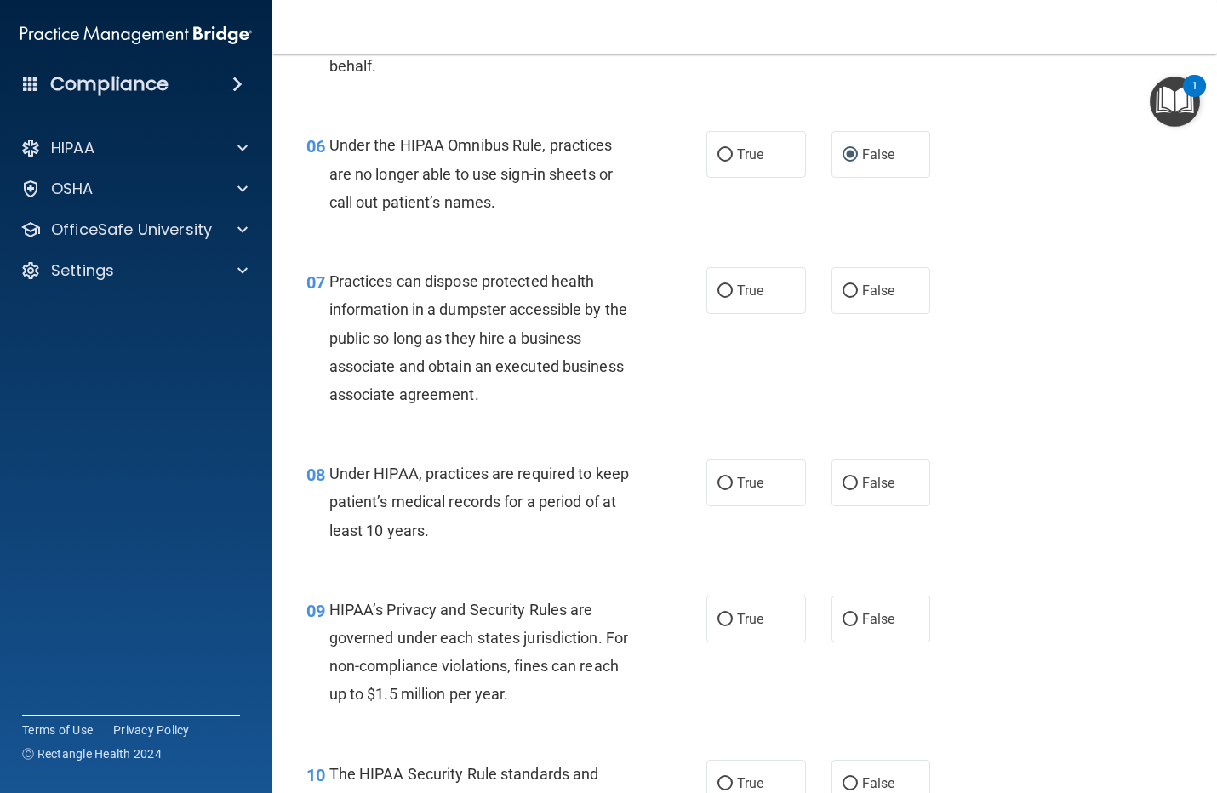
scroll to position [958, 0]
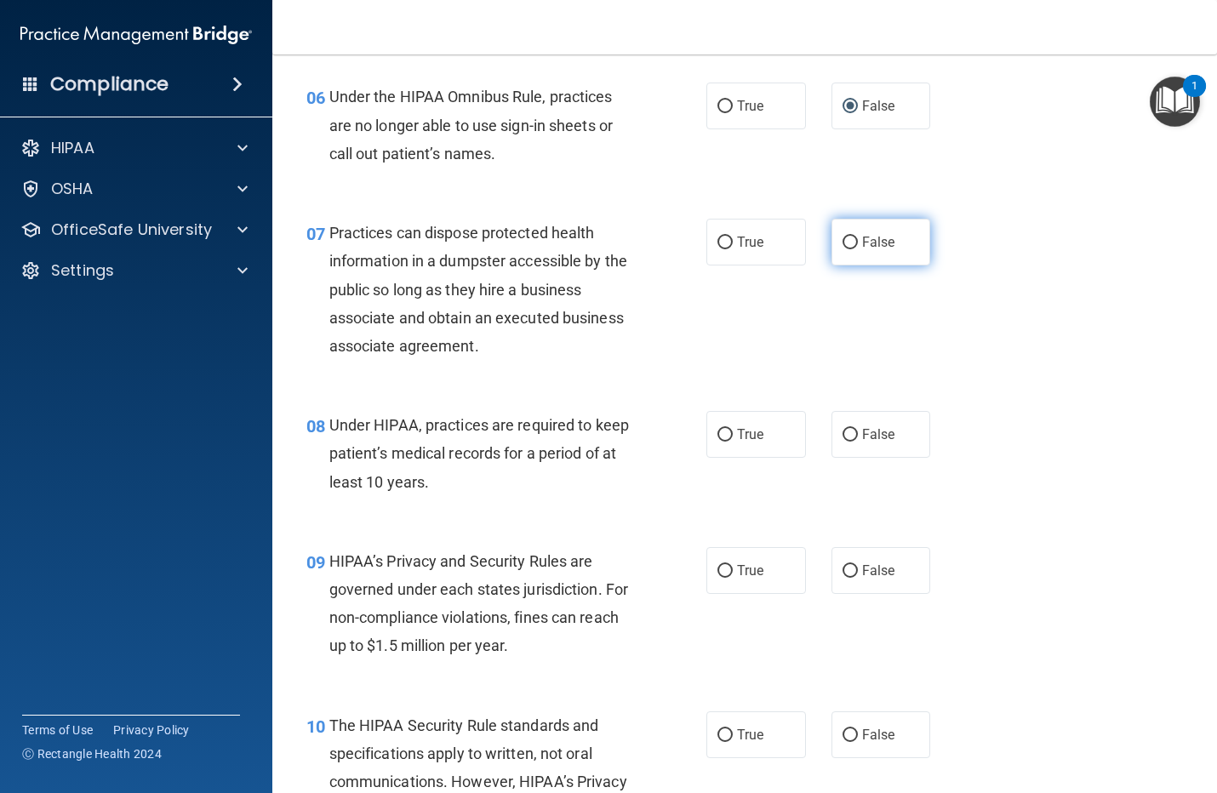
click at [843, 239] on input "False" at bounding box center [850, 243] width 15 height 13
radio input "true"
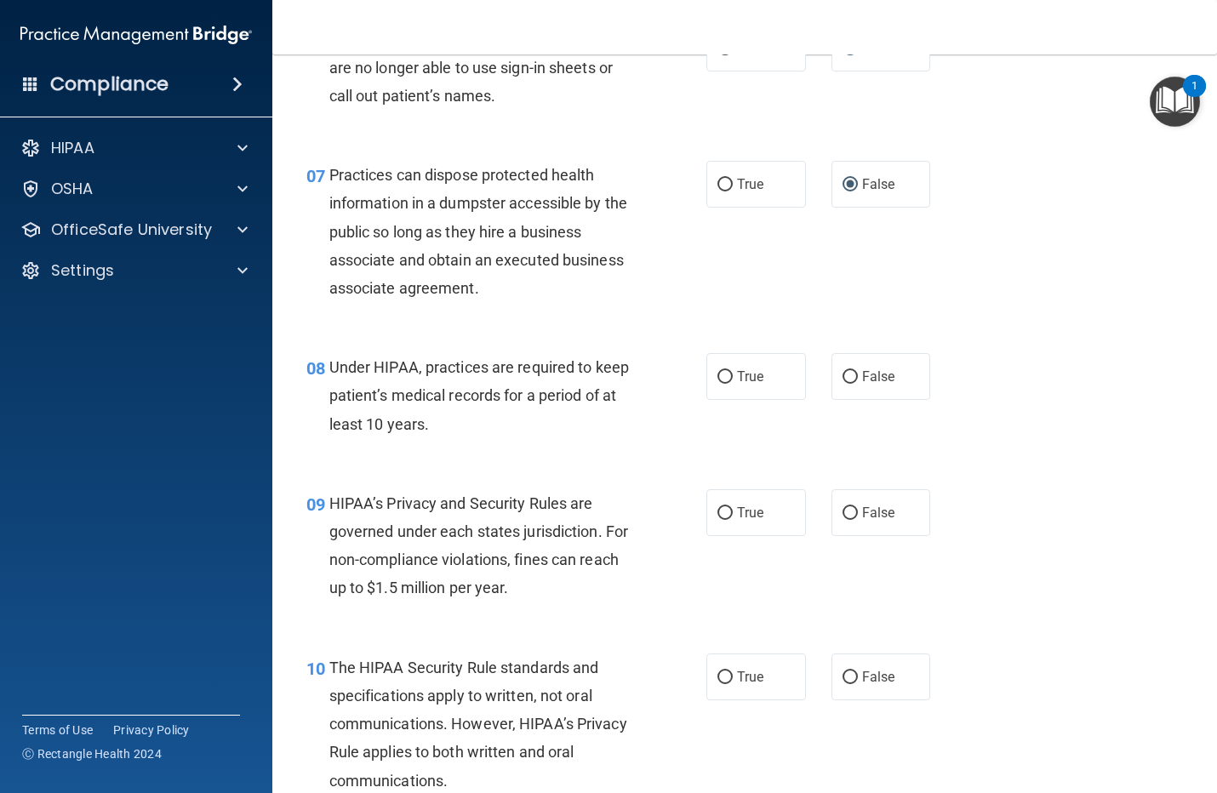
scroll to position [1064, 0]
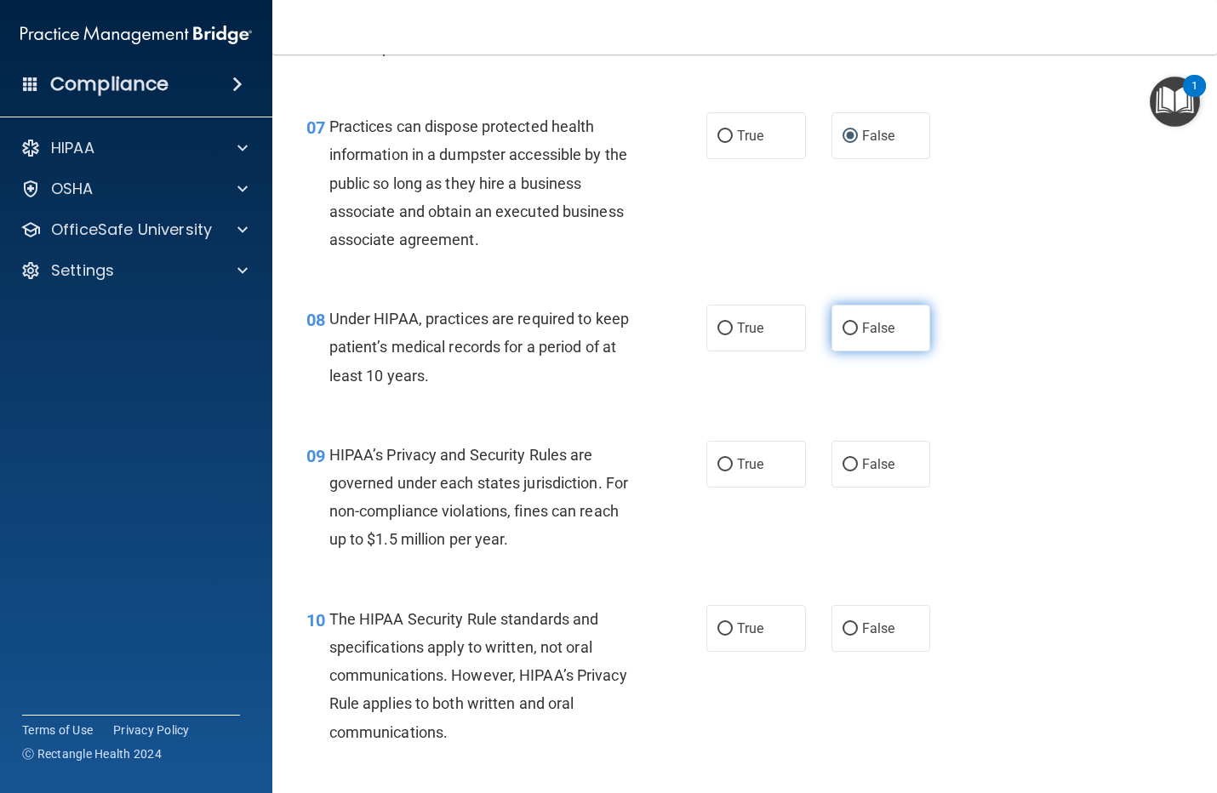
click at [848, 322] on label "False" at bounding box center [882, 328] width 100 height 47
click at [848, 323] on input "False" at bounding box center [850, 329] width 15 height 13
radio input "true"
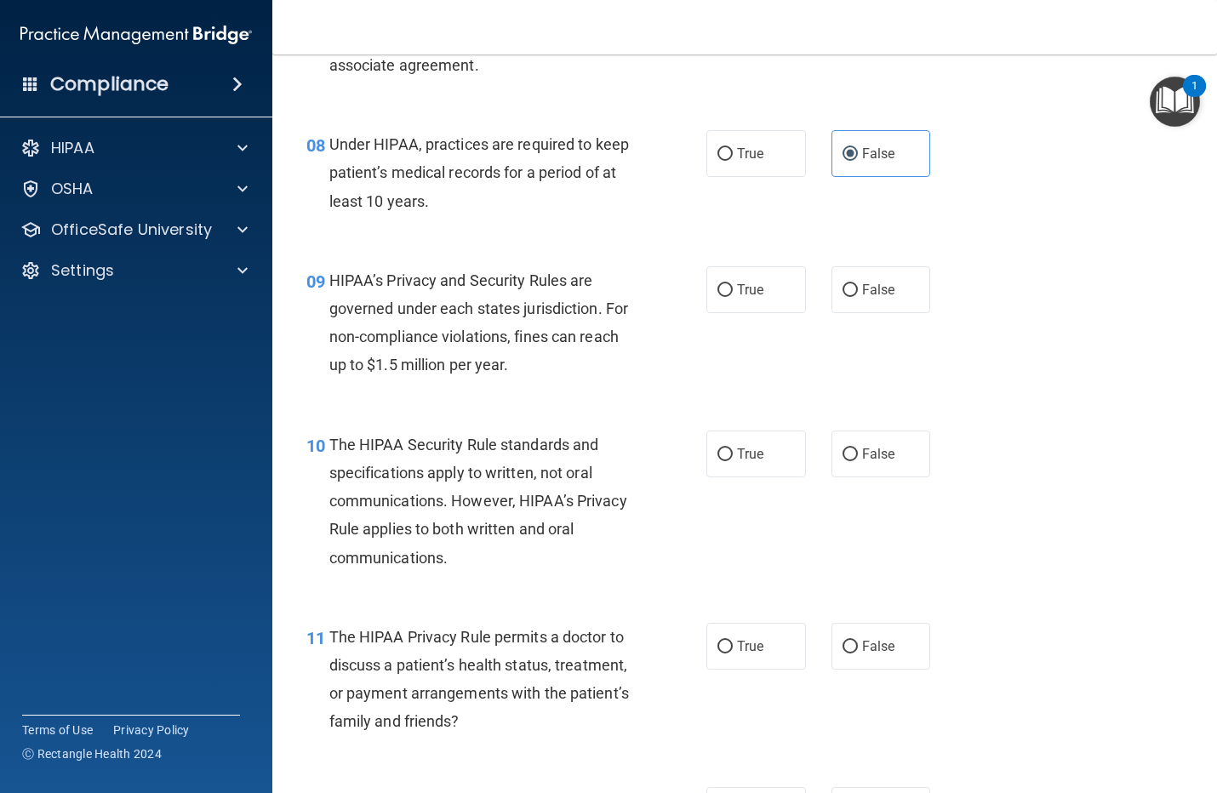
scroll to position [1277, 0]
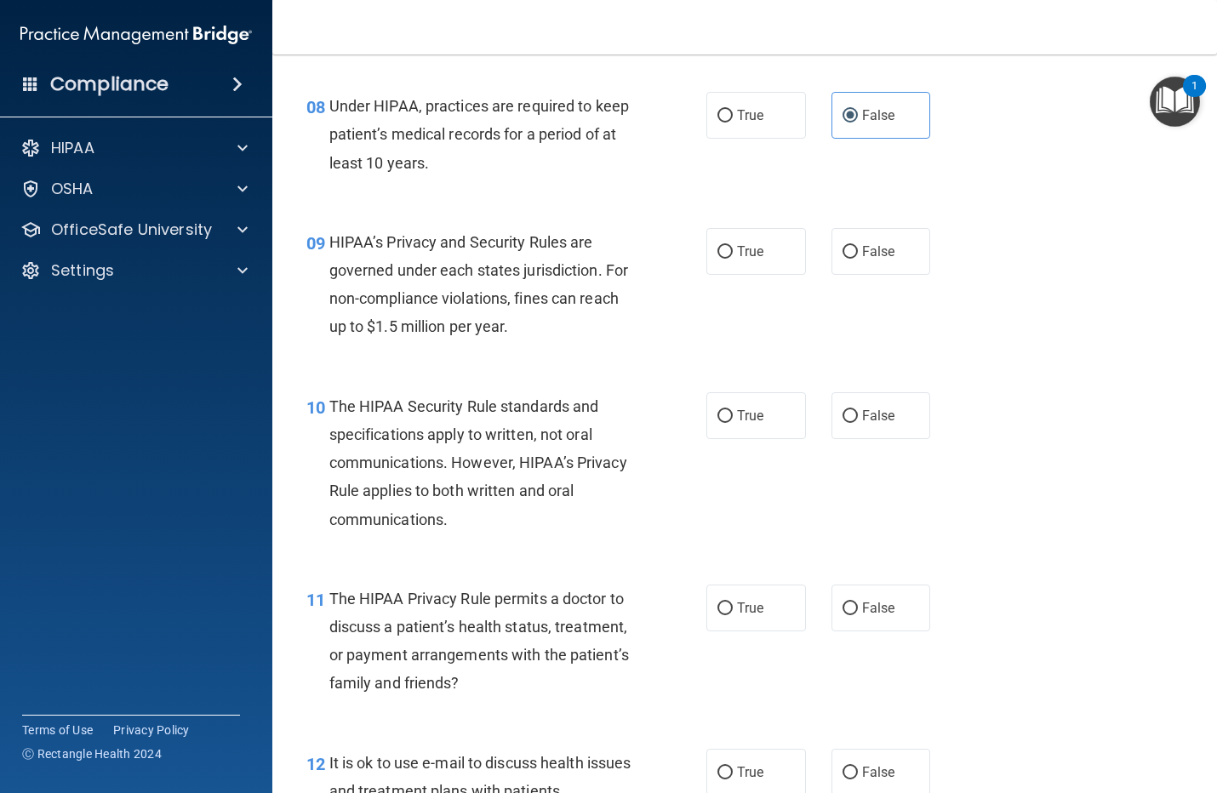
drag, startPoint x: 724, startPoint y: 252, endPoint x: 679, endPoint y: 278, distance: 52.3
click at [724, 253] on input "True" at bounding box center [725, 252] width 15 height 13
radio input "true"
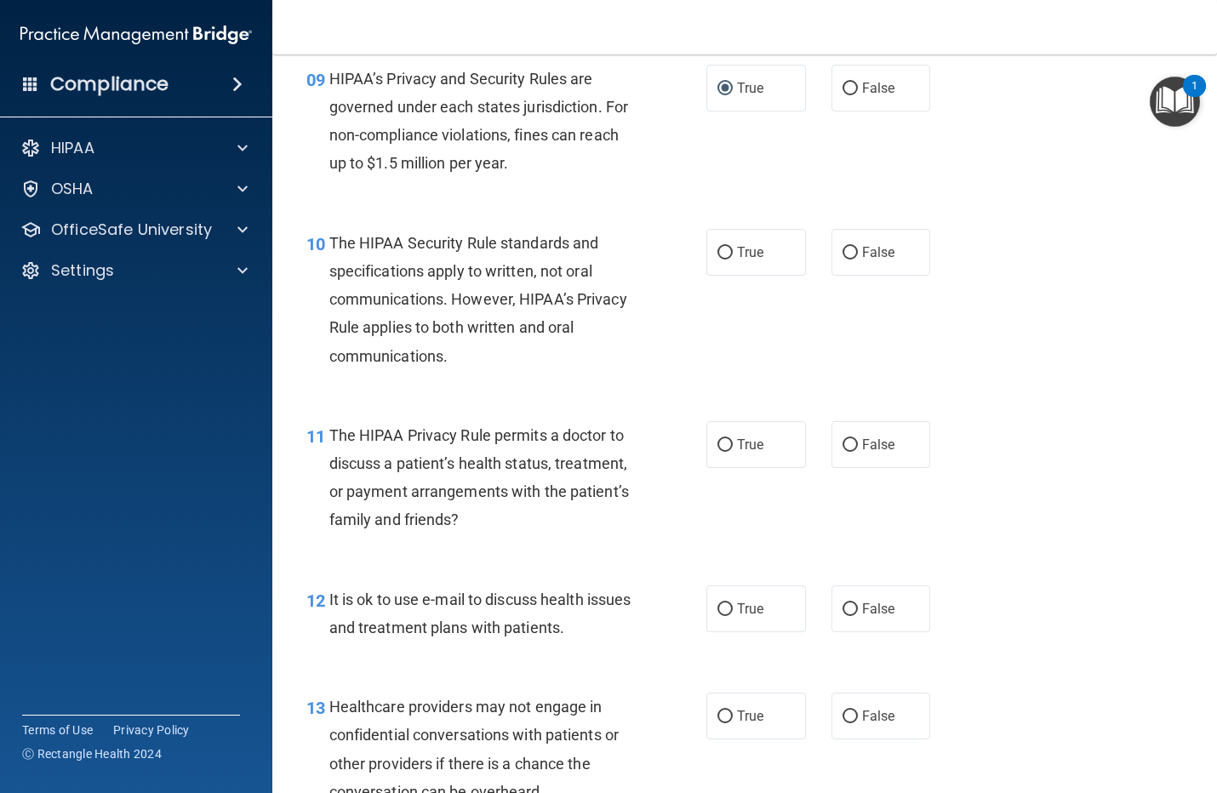
scroll to position [1490, 0]
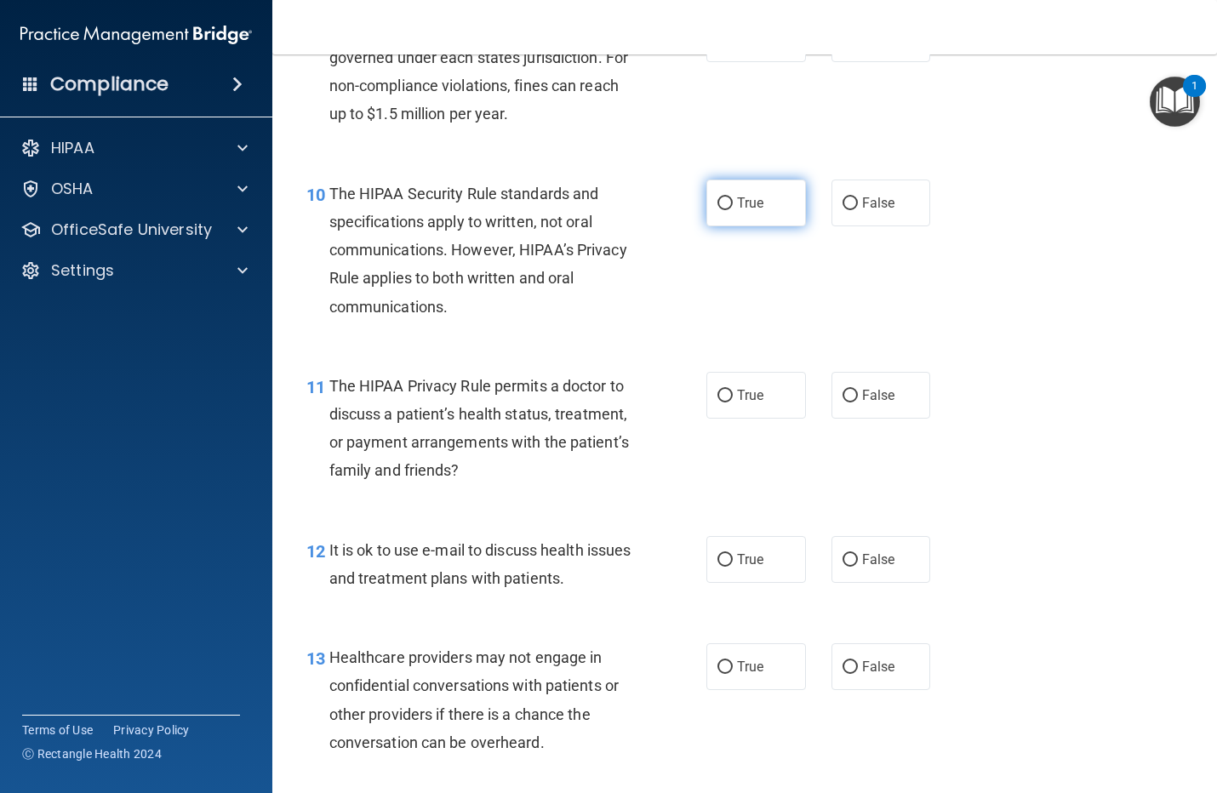
click at [724, 206] on input "True" at bounding box center [725, 204] width 15 height 13
radio input "true"
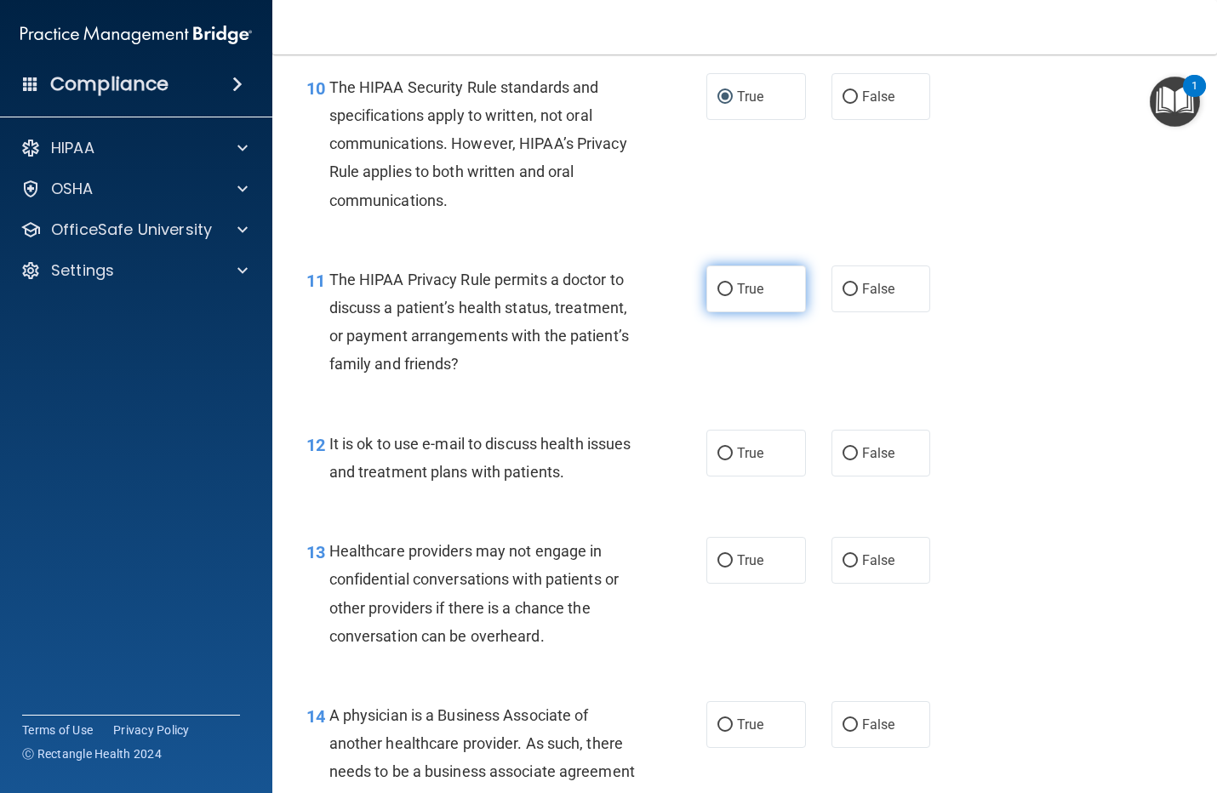
click at [724, 290] on input "True" at bounding box center [725, 289] width 15 height 13
radio input "true"
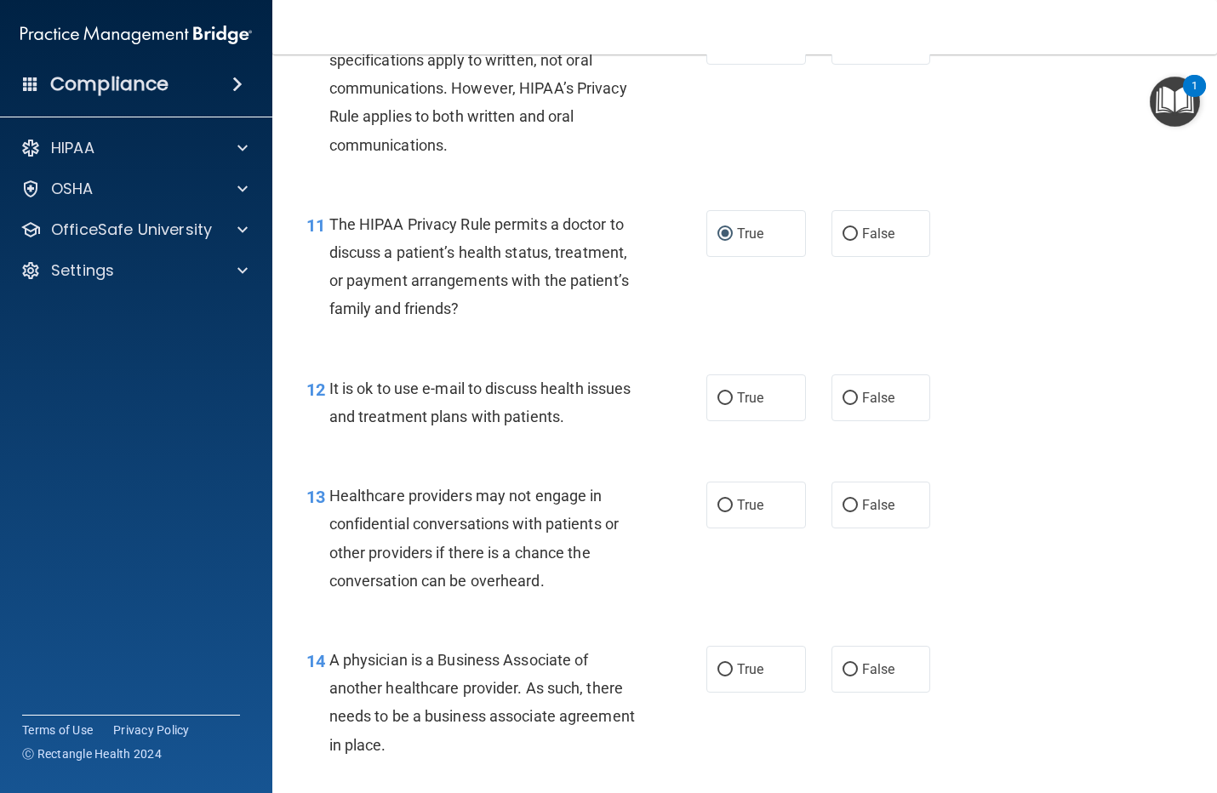
scroll to position [1703, 0]
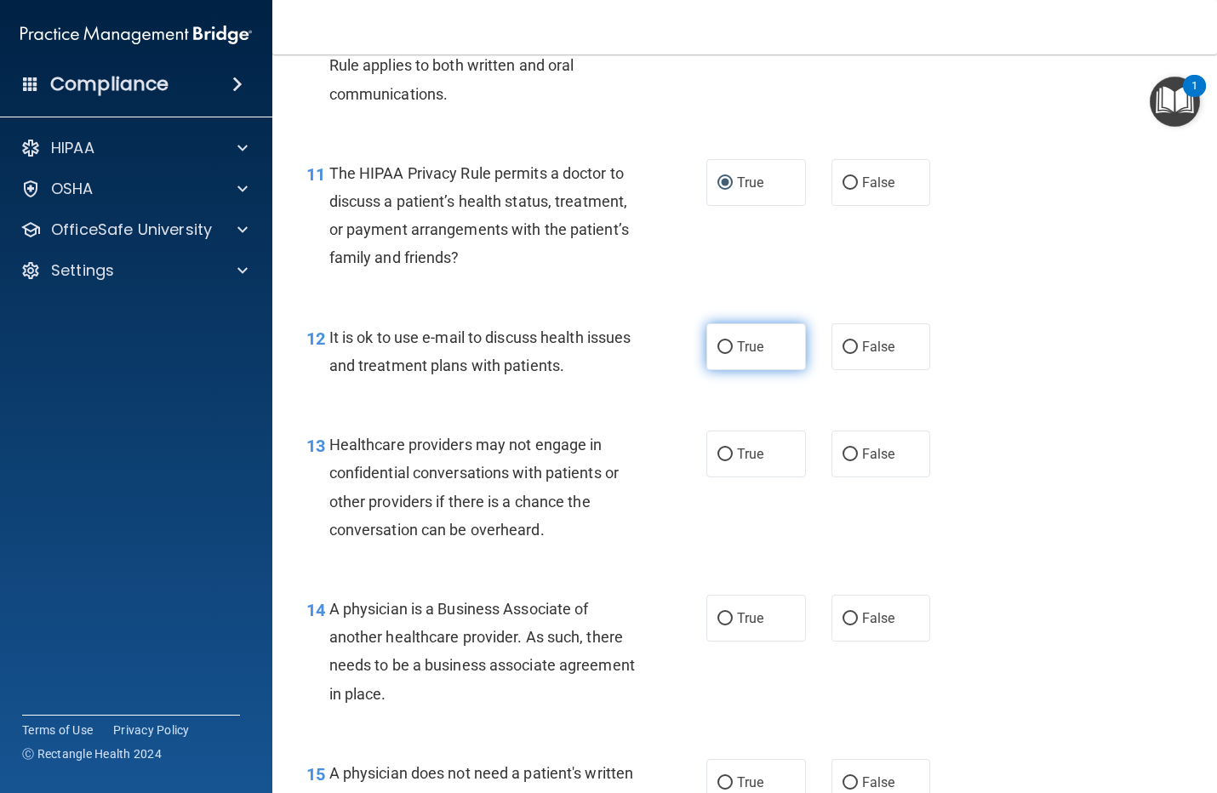
click at [718, 349] on input "True" at bounding box center [725, 347] width 15 height 13
radio input "true"
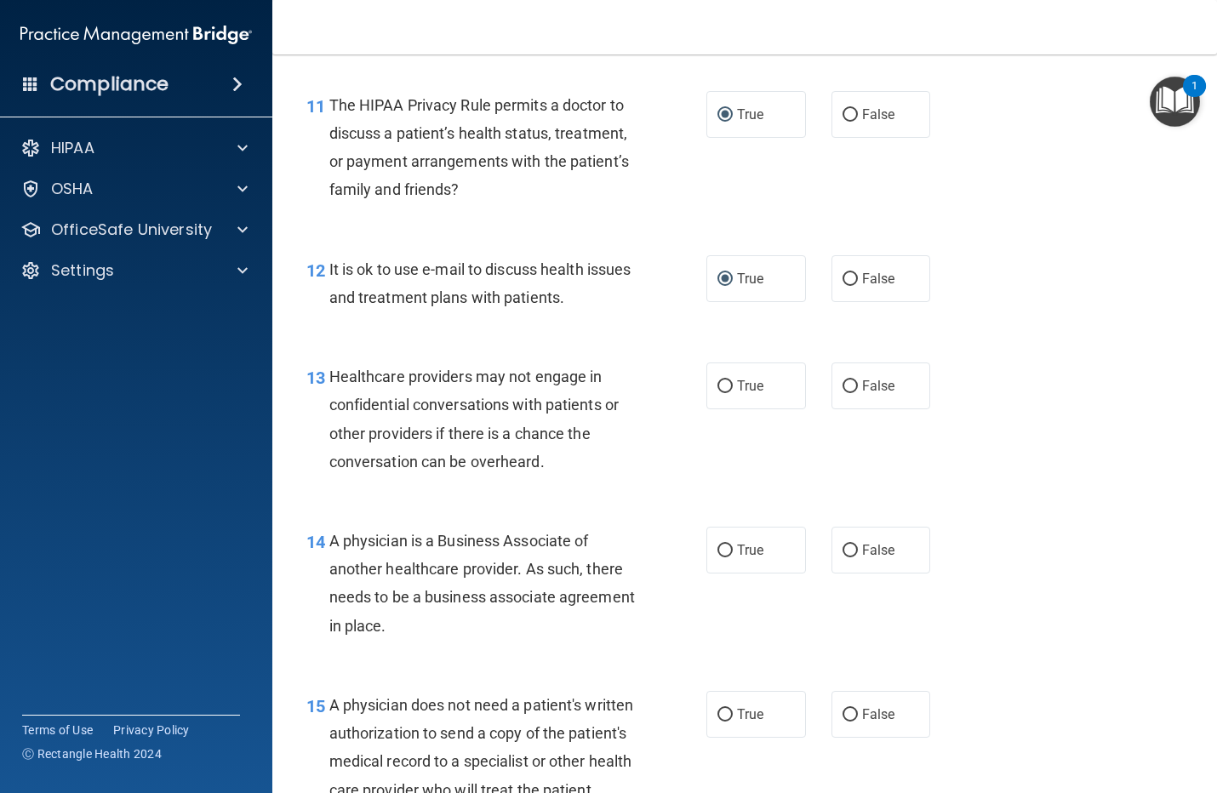
scroll to position [1809, 0]
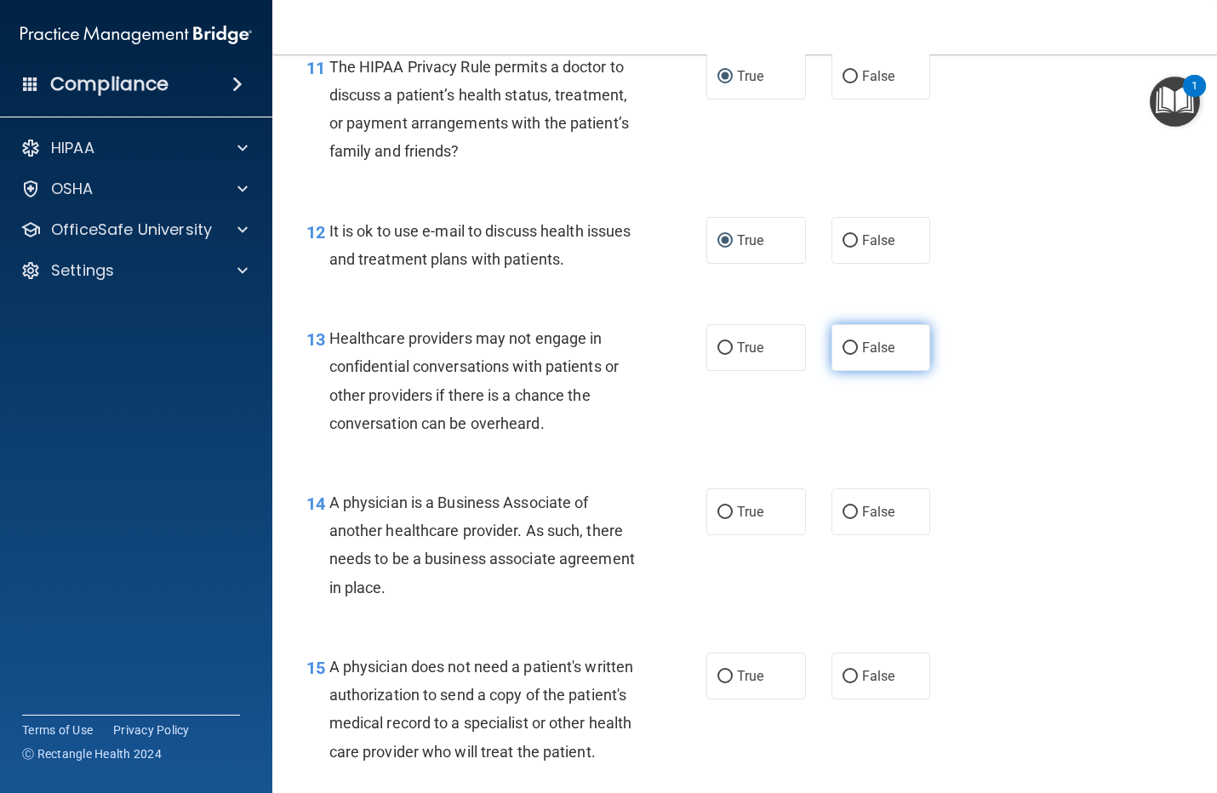
click at [843, 342] on input "False" at bounding box center [850, 348] width 15 height 13
radio input "true"
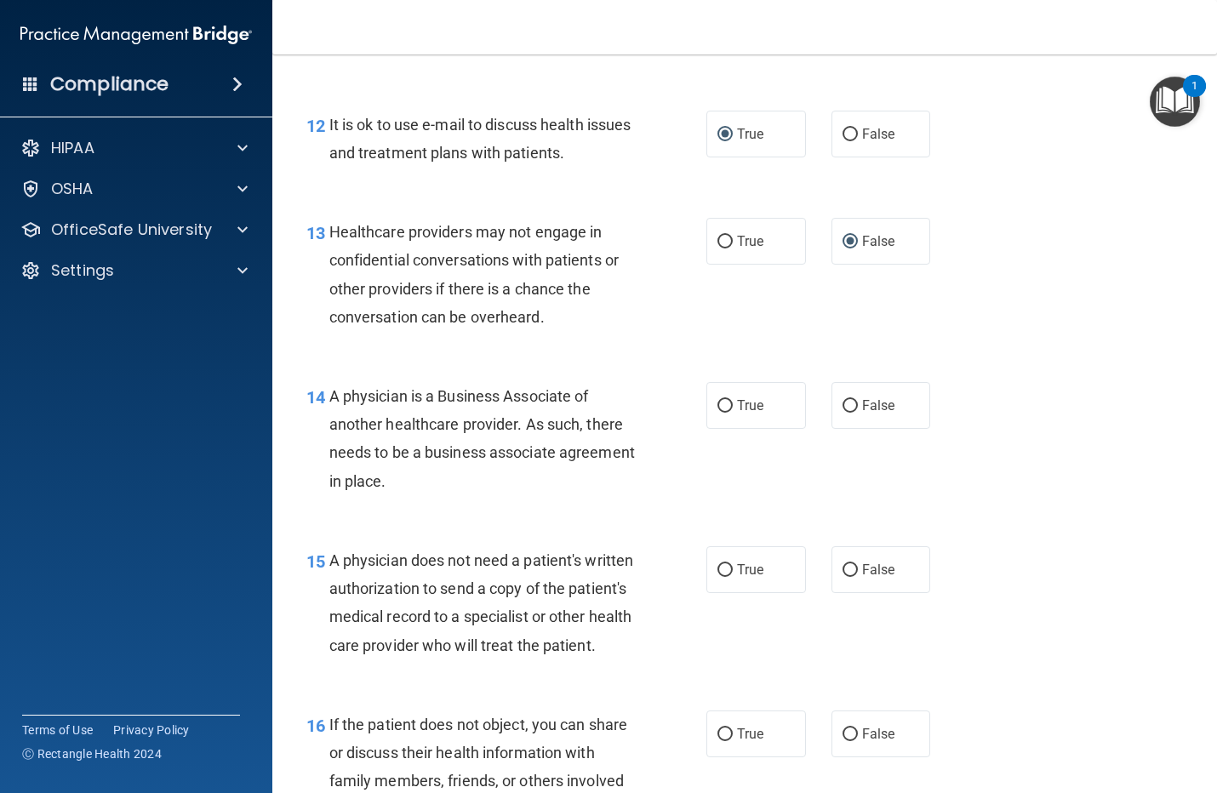
scroll to position [2022, 0]
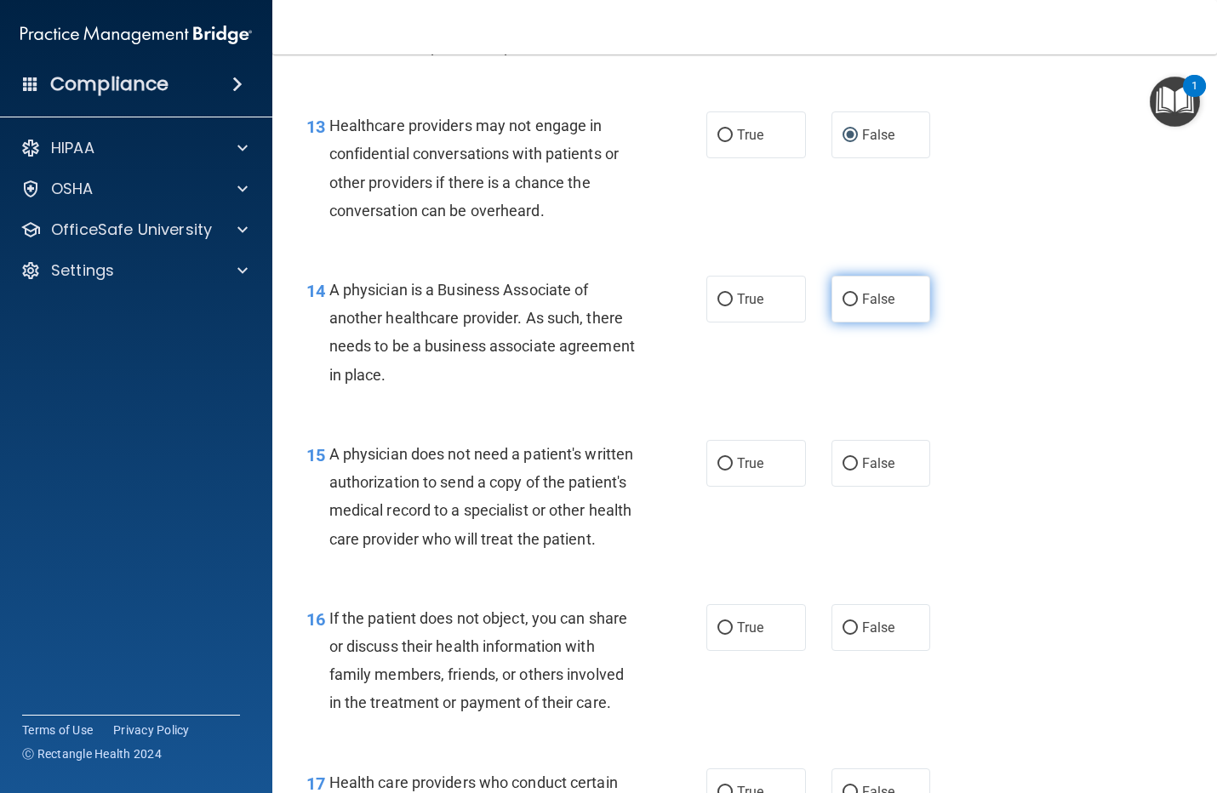
click at [862, 290] on label "False" at bounding box center [882, 299] width 100 height 47
click at [858, 294] on input "False" at bounding box center [850, 300] width 15 height 13
radio input "true"
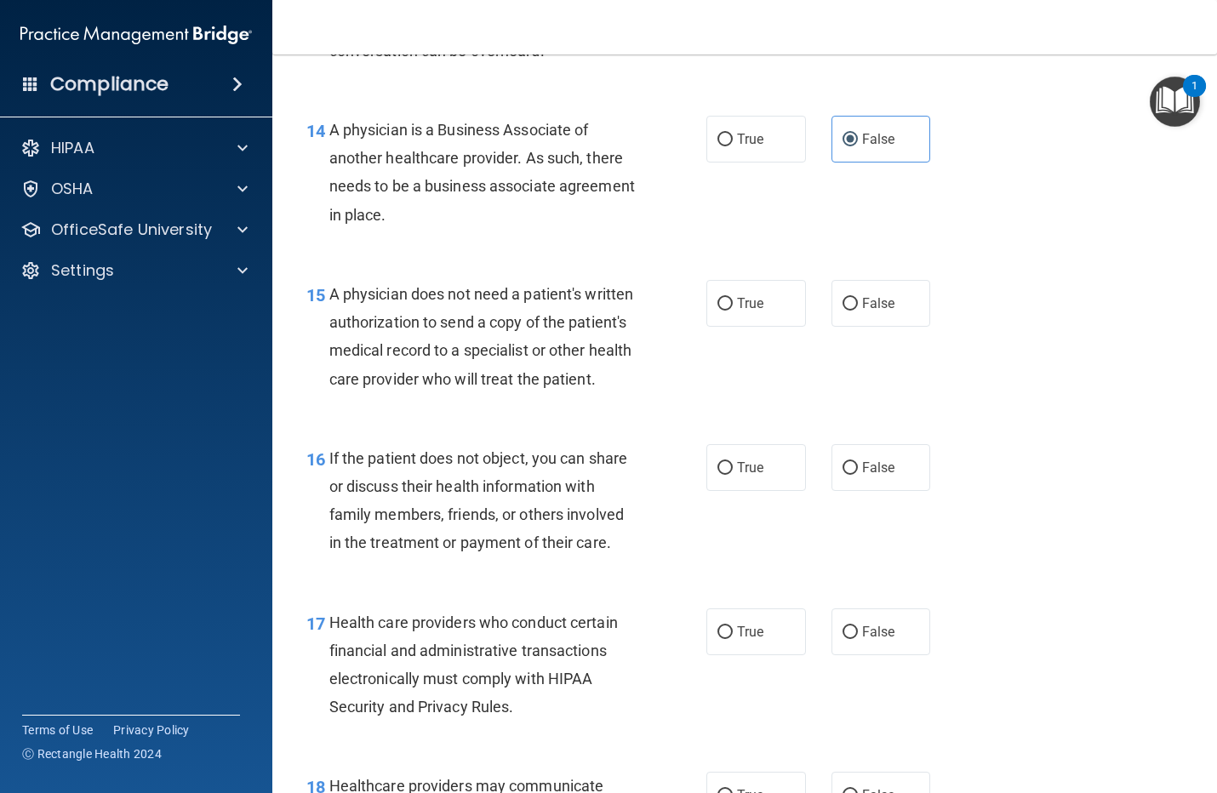
scroll to position [2235, 0]
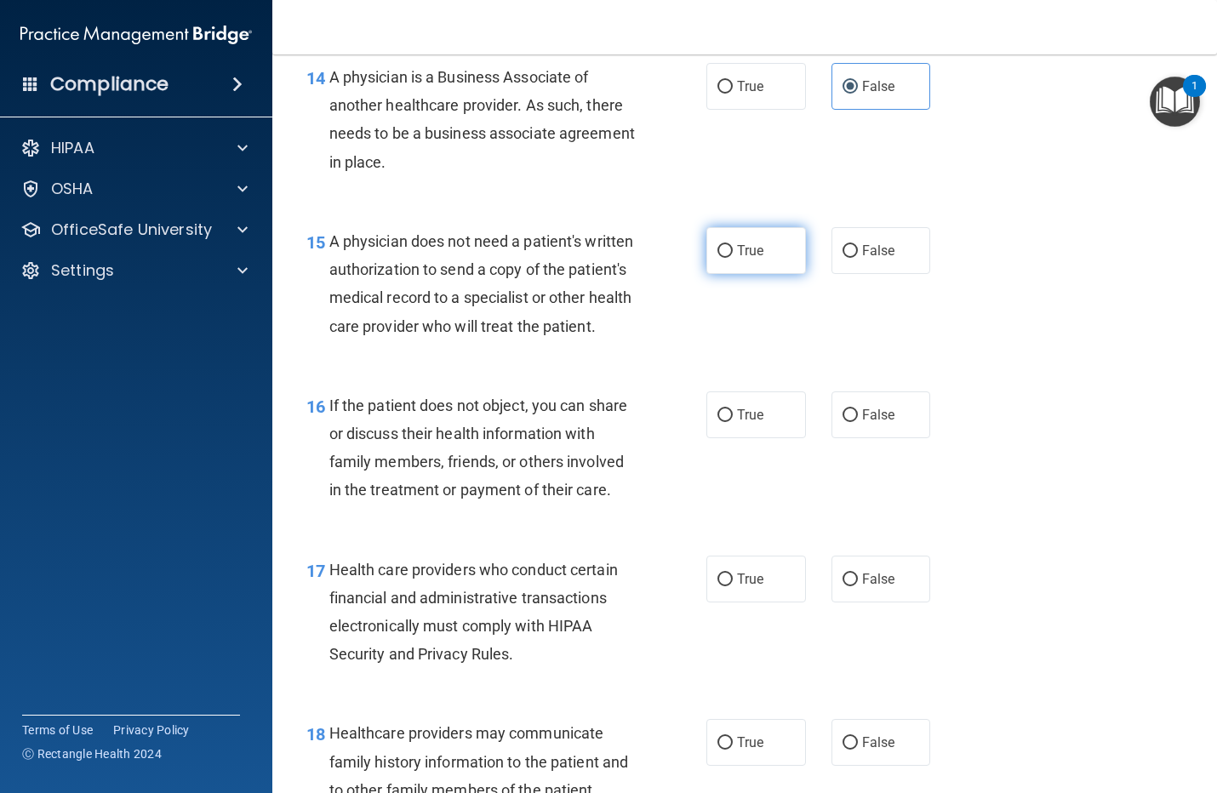
click at [718, 256] on input "True" at bounding box center [725, 251] width 15 height 13
radio input "true"
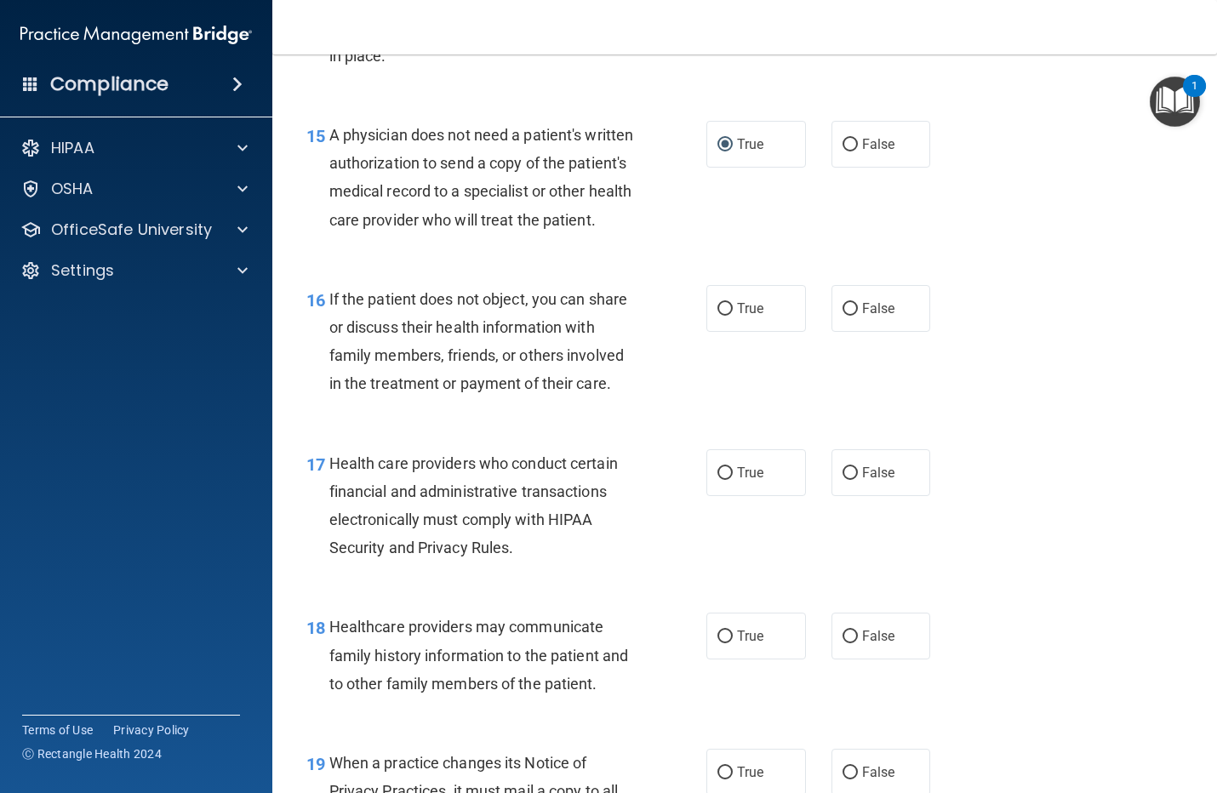
scroll to position [2447, 0]
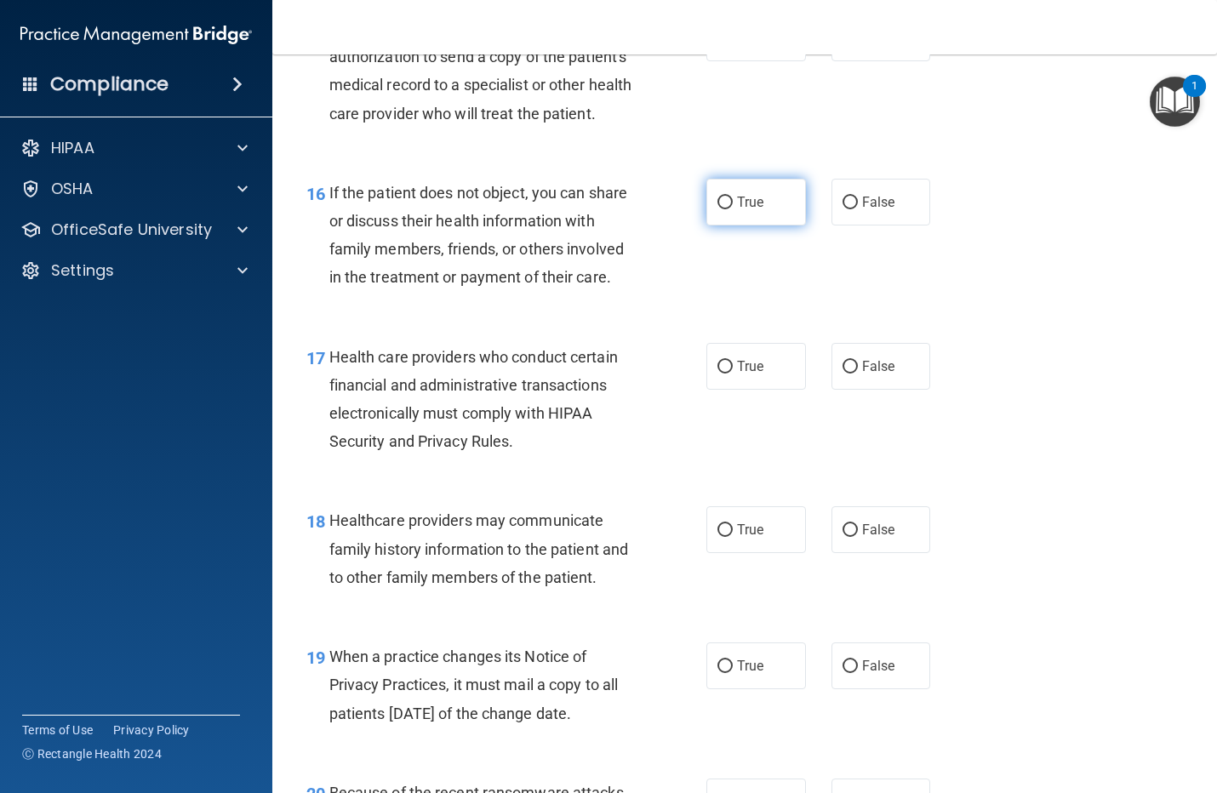
click at [718, 209] on input "True" at bounding box center [725, 203] width 15 height 13
radio input "true"
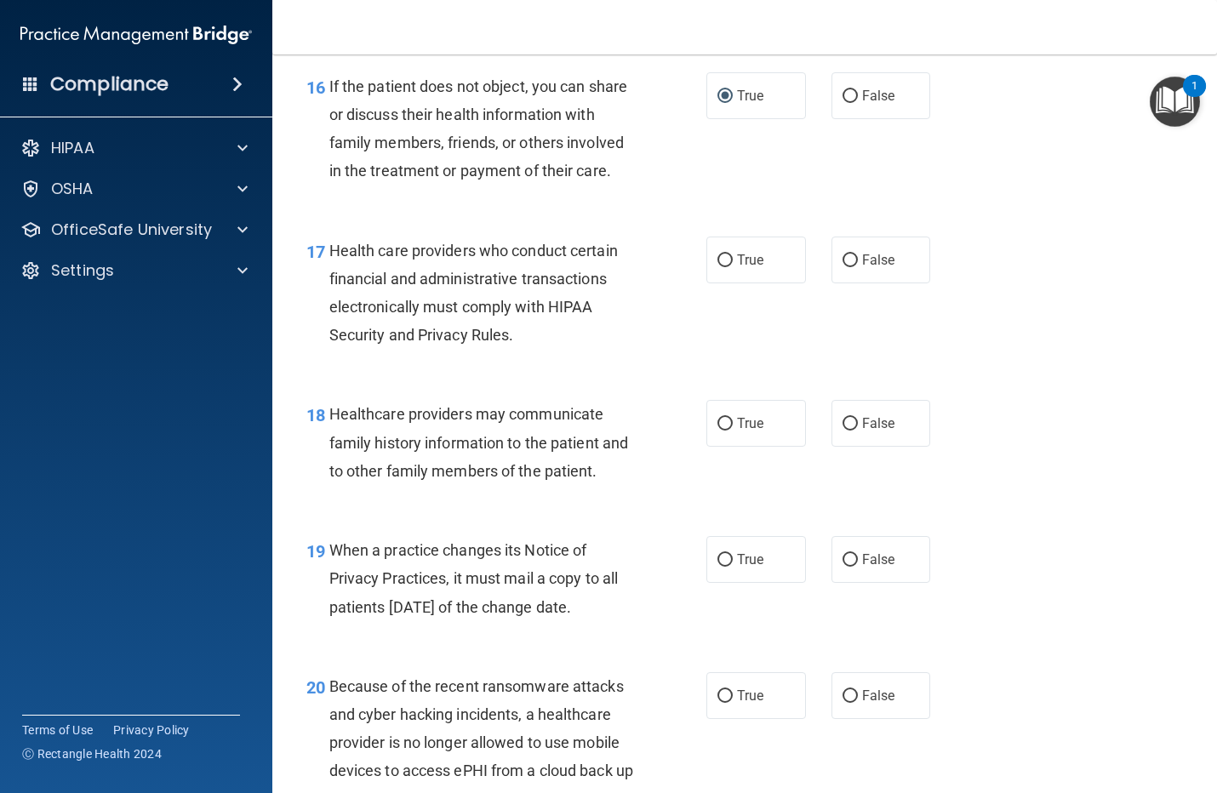
scroll to position [2660, 0]
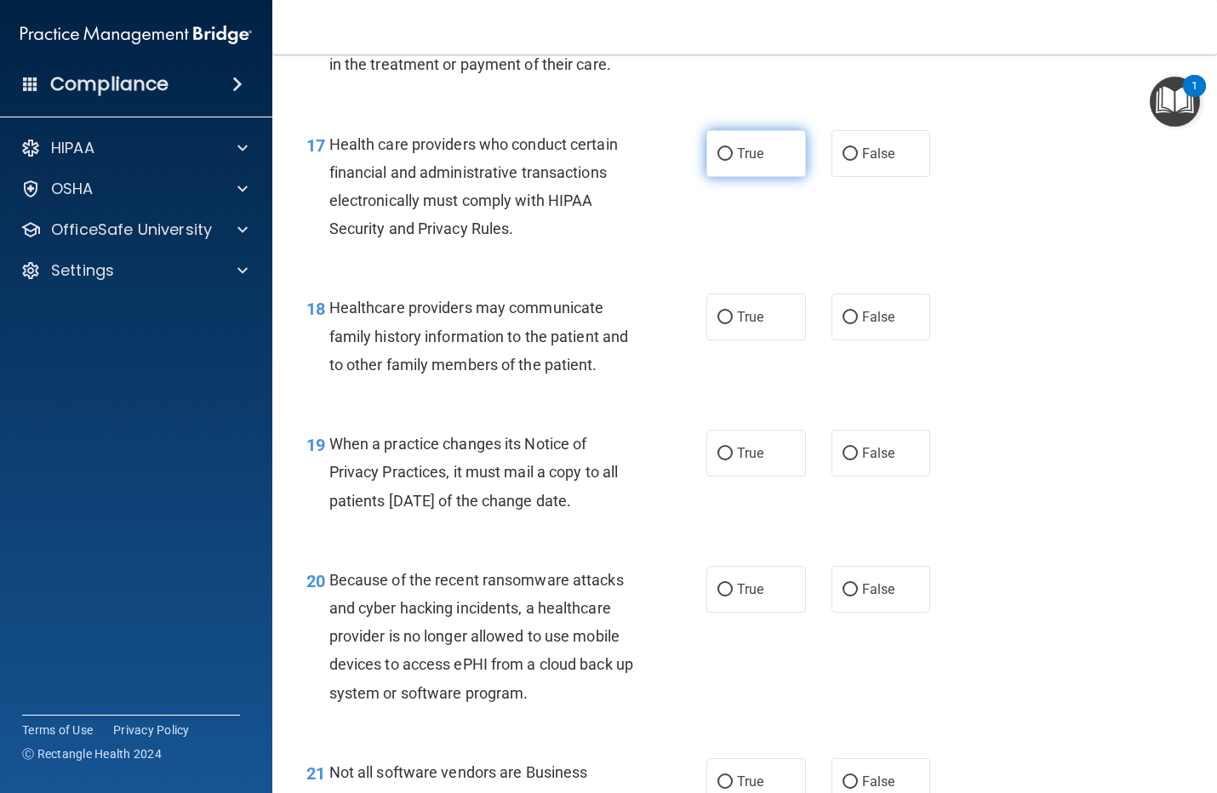
click at [737, 162] on span "True" at bounding box center [750, 154] width 26 height 16
click at [732, 161] on input "True" at bounding box center [725, 154] width 15 height 13
radio input "true"
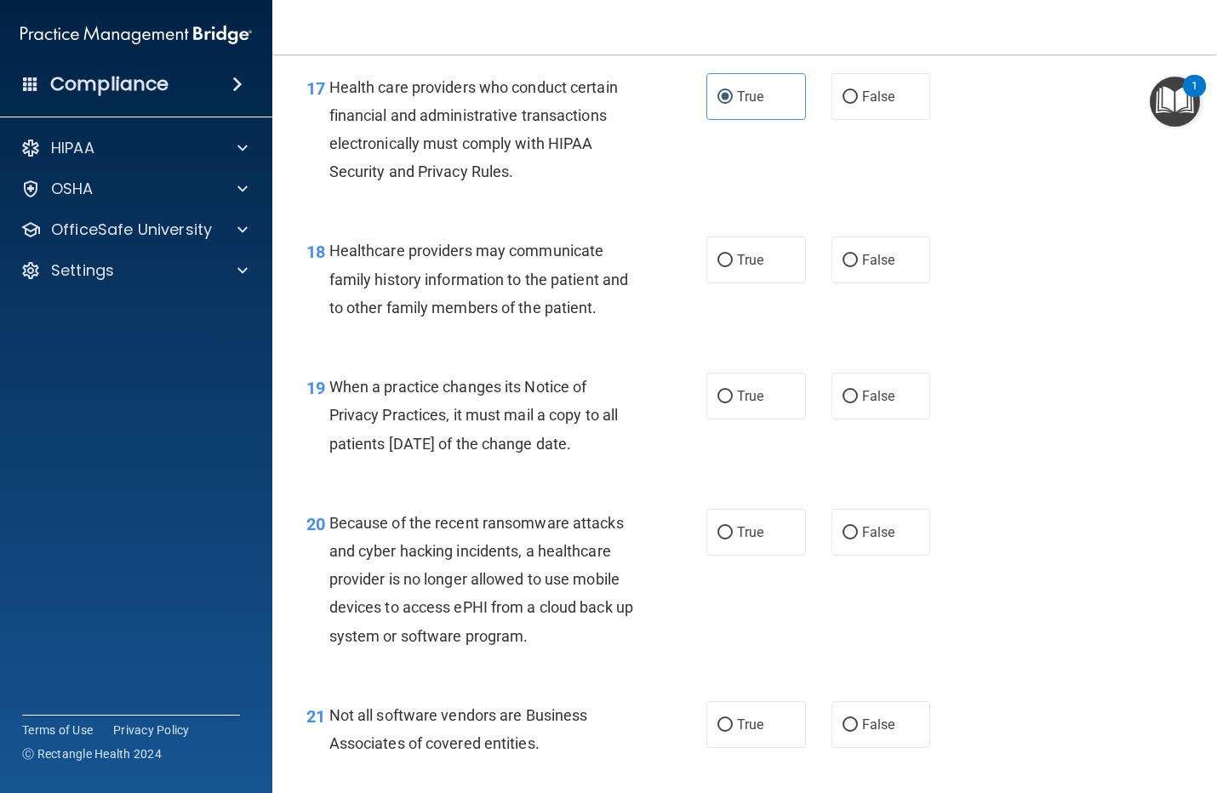
scroll to position [2767, 0]
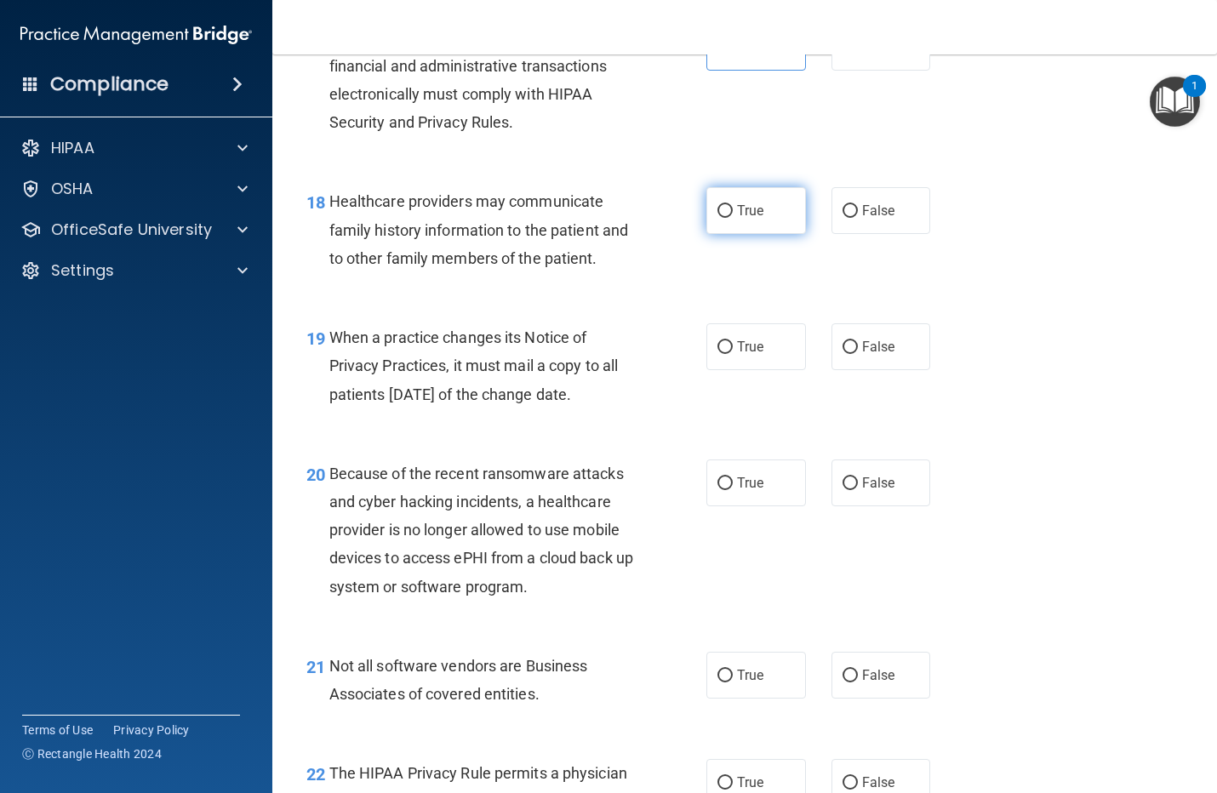
click at [725, 234] on label "True" at bounding box center [757, 210] width 100 height 47
click at [725, 218] on input "True" at bounding box center [725, 211] width 15 height 13
radio input "true"
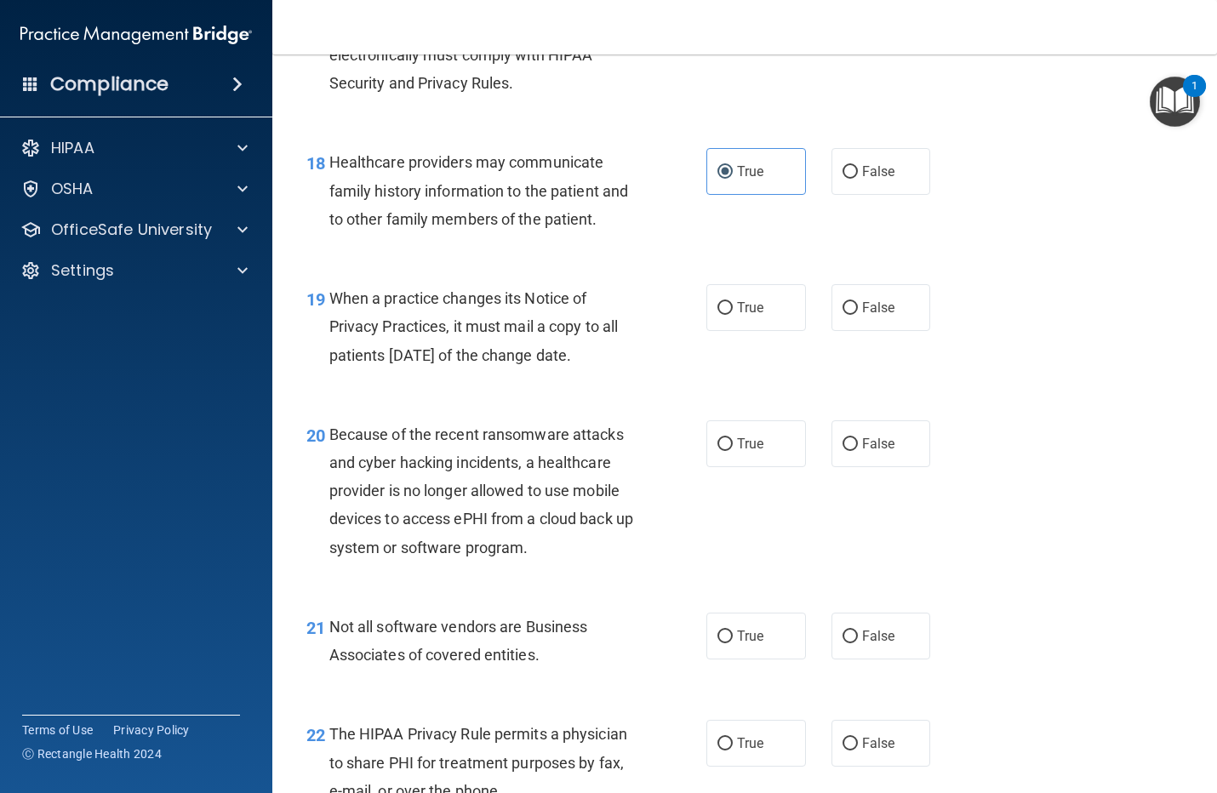
scroll to position [2912, 0]
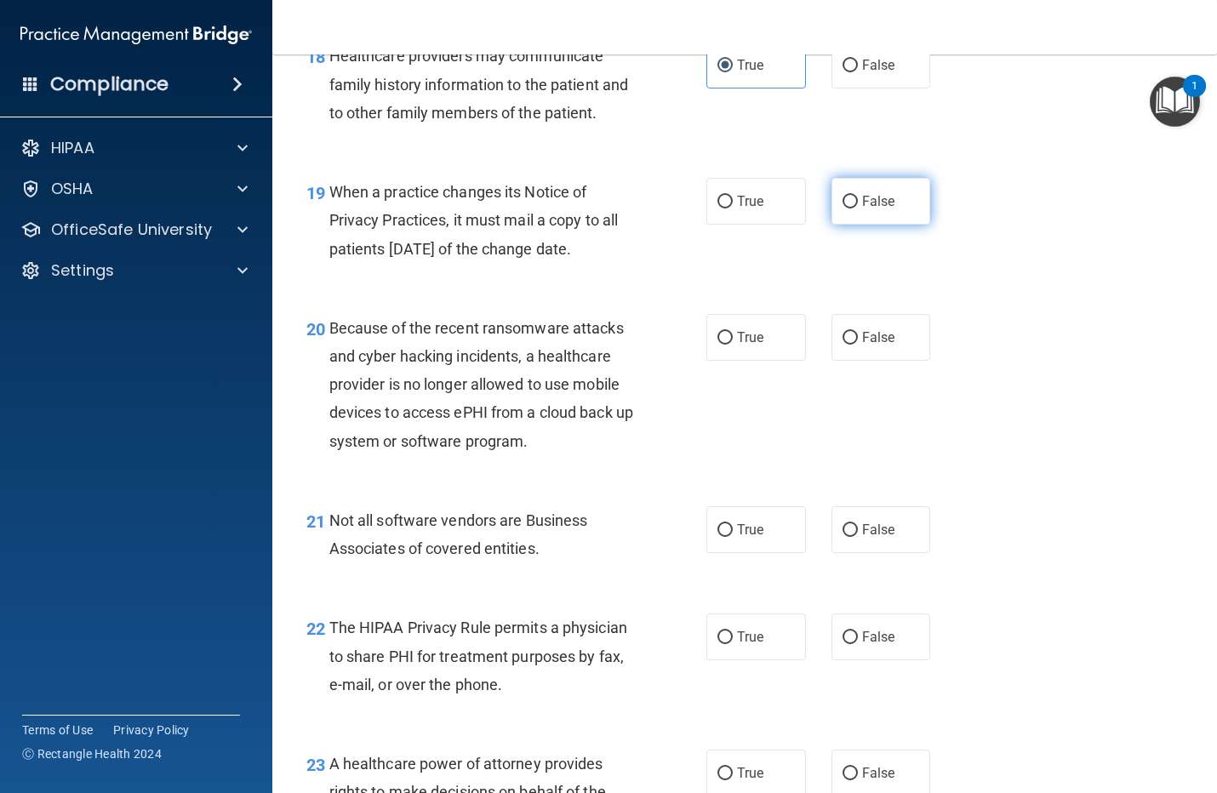
click at [862, 209] on span "False" at bounding box center [878, 201] width 33 height 16
click at [854, 209] on input "False" at bounding box center [850, 202] width 15 height 13
radio input "true"
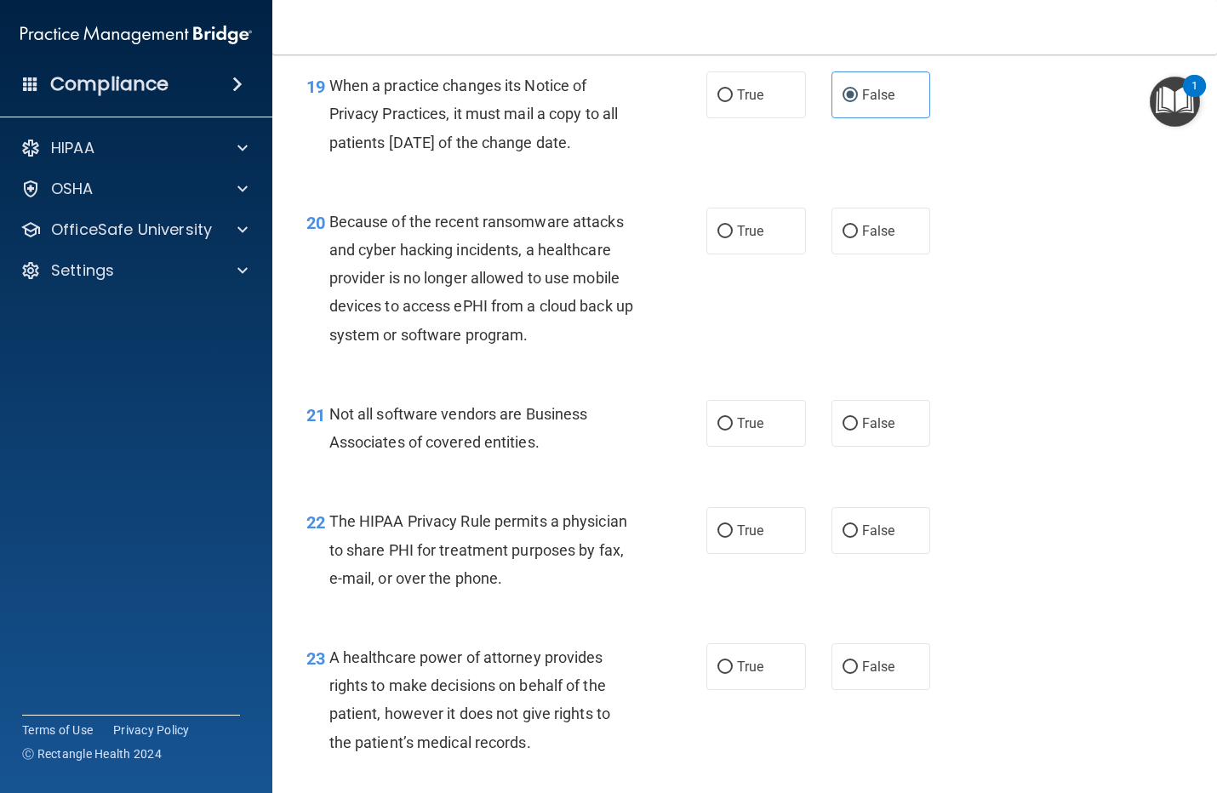
scroll to position [3125, 0]
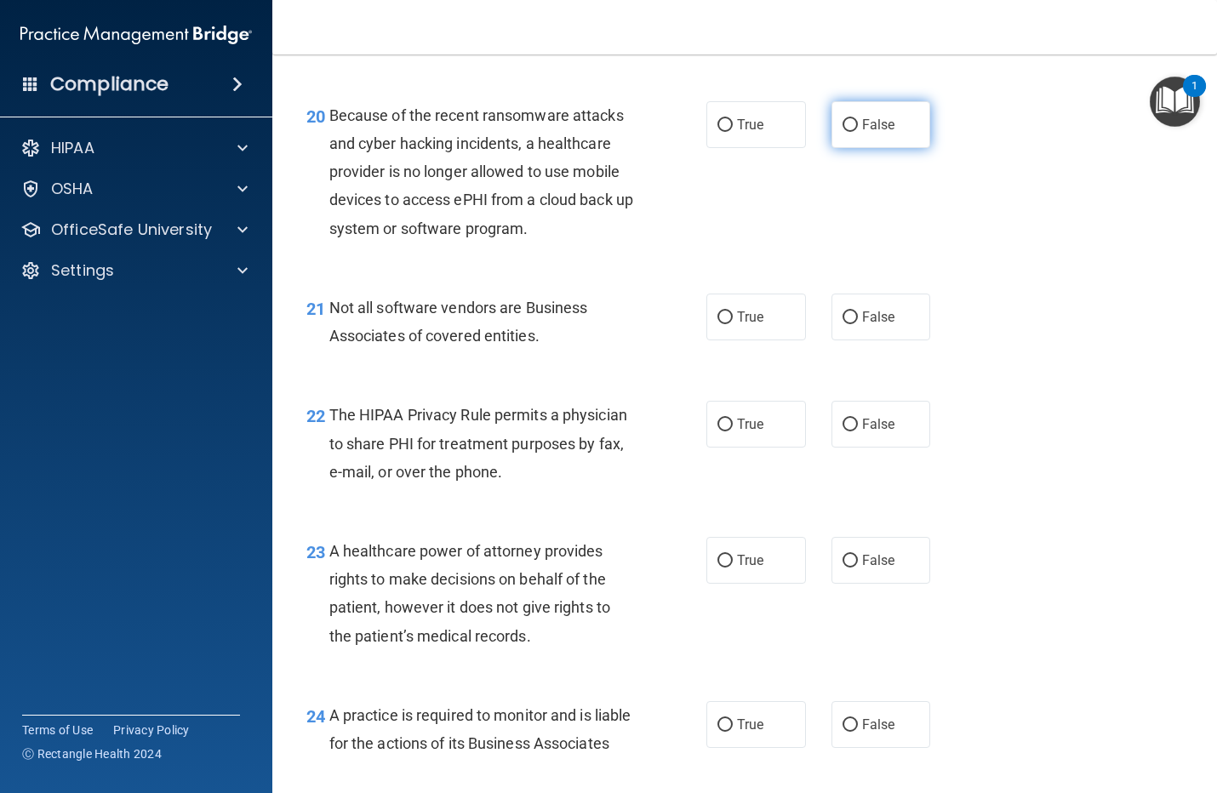
click at [848, 148] on label "False" at bounding box center [882, 124] width 100 height 47
click at [848, 132] on input "False" at bounding box center [850, 125] width 15 height 13
radio input "true"
click at [849, 341] on label "False" at bounding box center [882, 317] width 100 height 47
click at [849, 324] on input "False" at bounding box center [850, 318] width 15 height 13
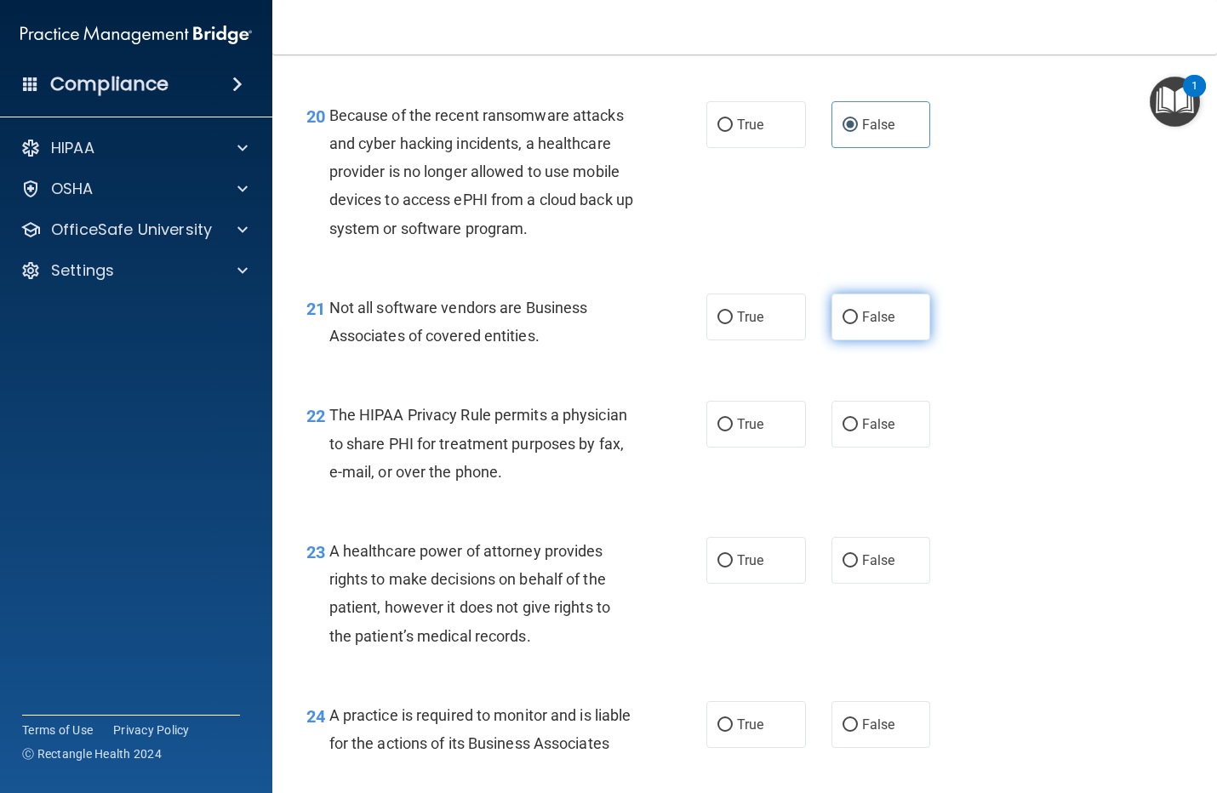
radio input "true"
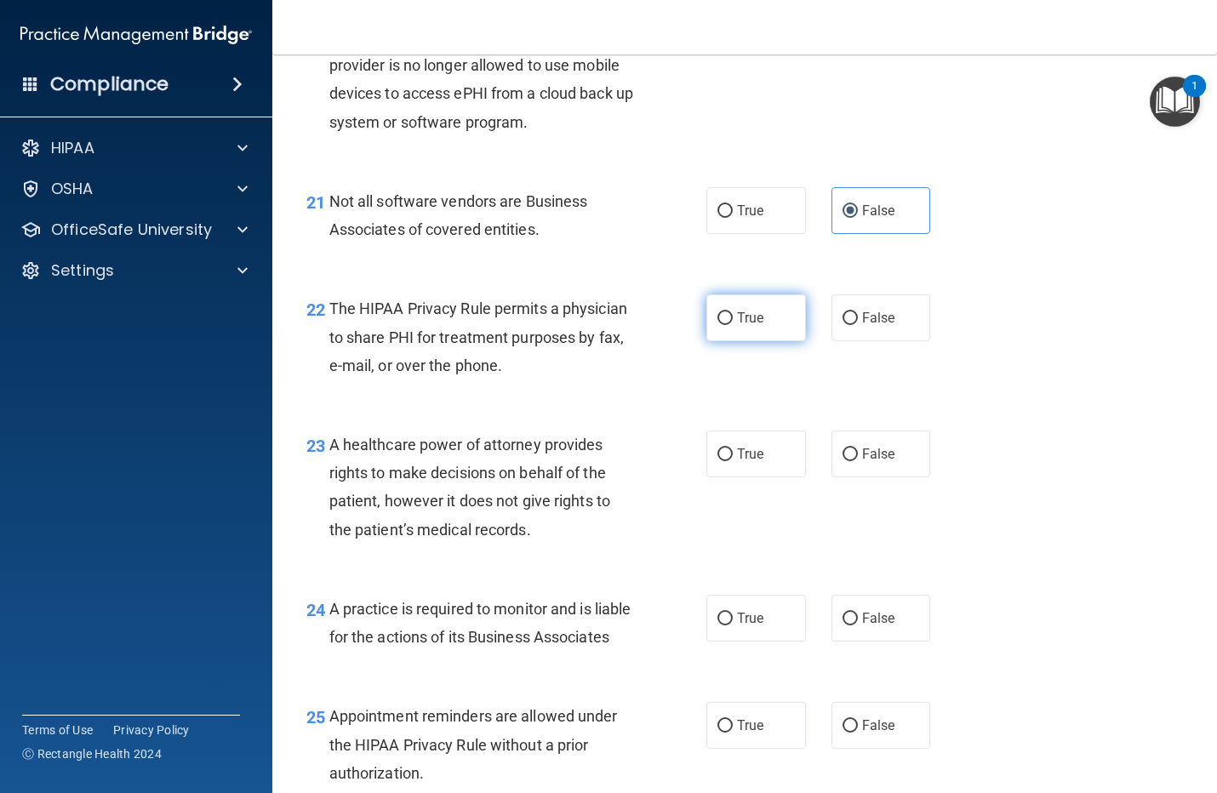
click at [737, 326] on span "True" at bounding box center [750, 318] width 26 height 16
click at [733, 325] on input "True" at bounding box center [725, 318] width 15 height 13
radio input "true"
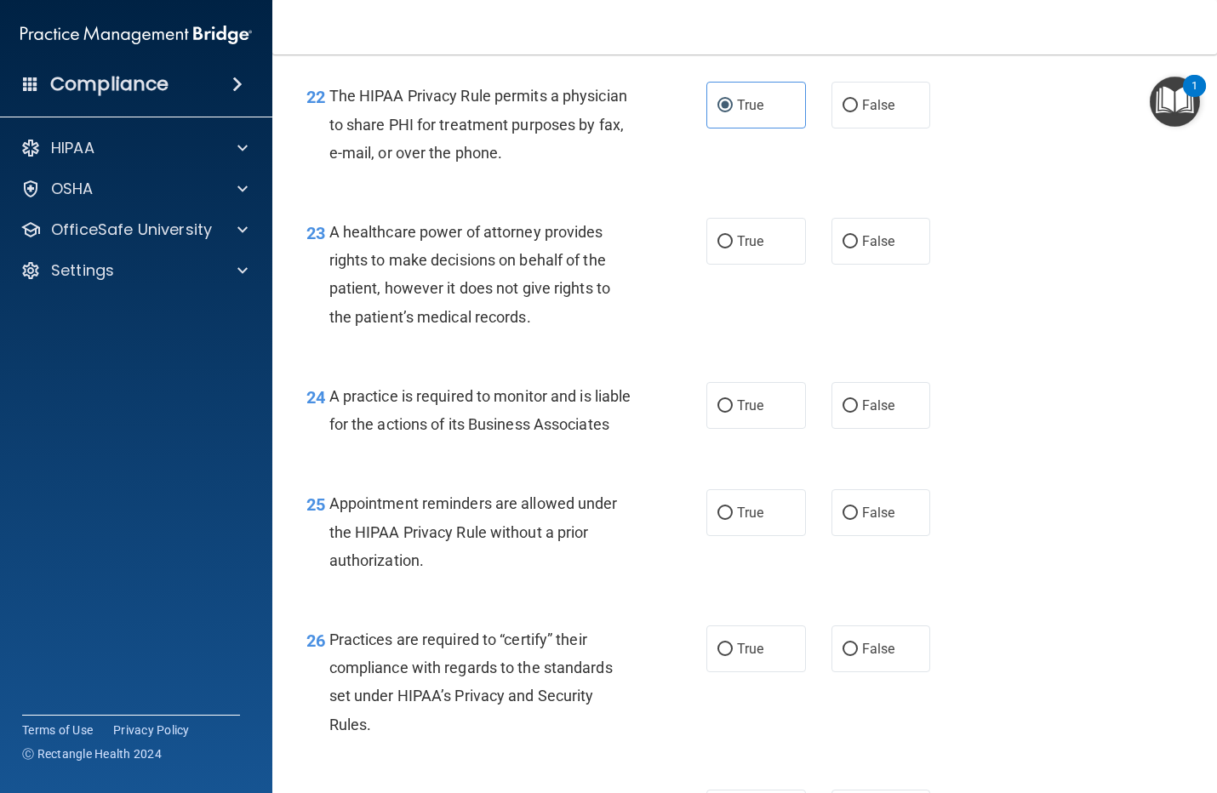
scroll to position [3551, 0]
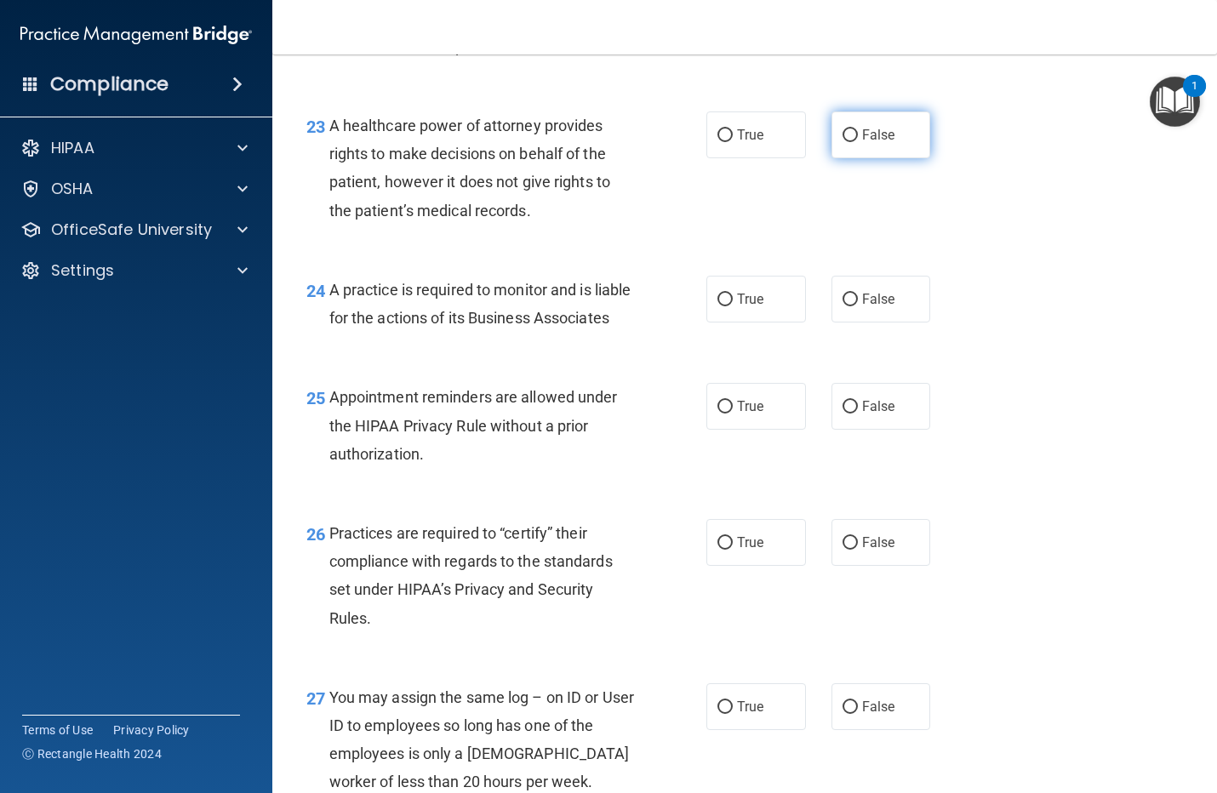
click at [858, 158] on label "False" at bounding box center [882, 135] width 100 height 47
click at [858, 142] on input "False" at bounding box center [850, 135] width 15 height 13
radio input "true"
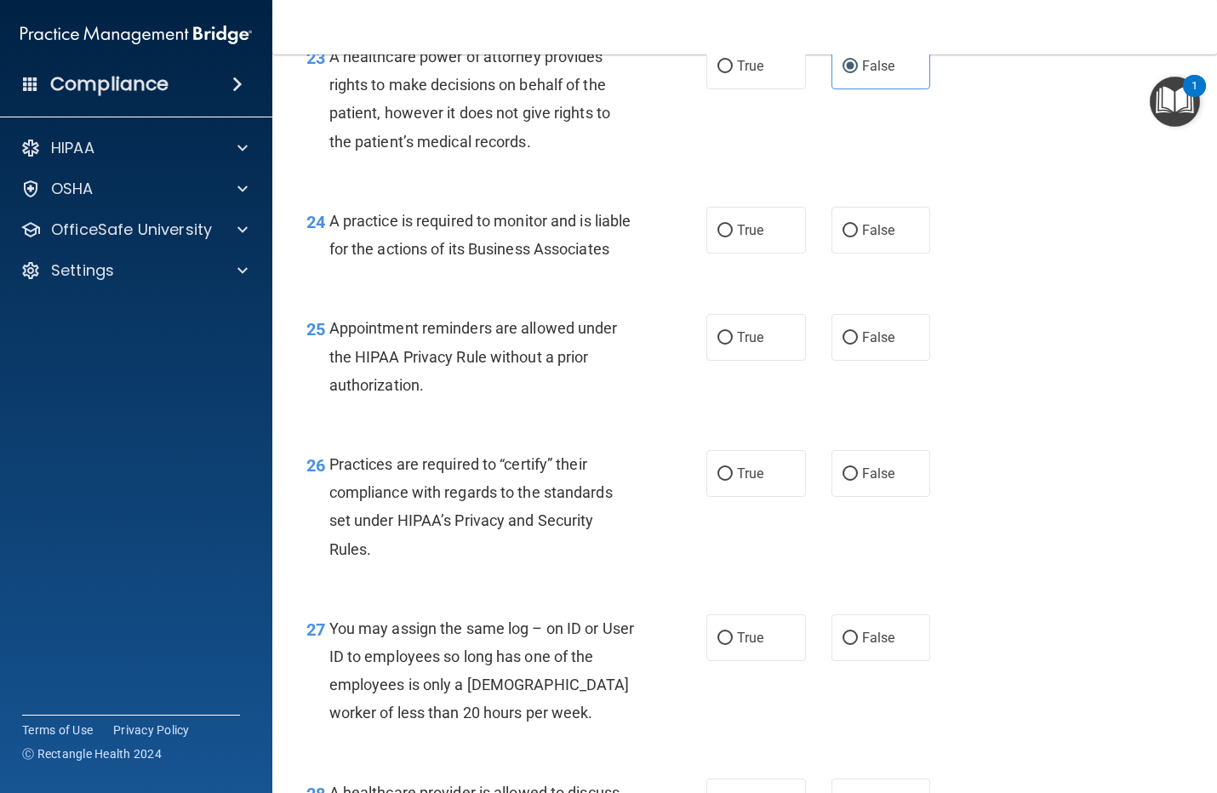
scroll to position [3657, 0]
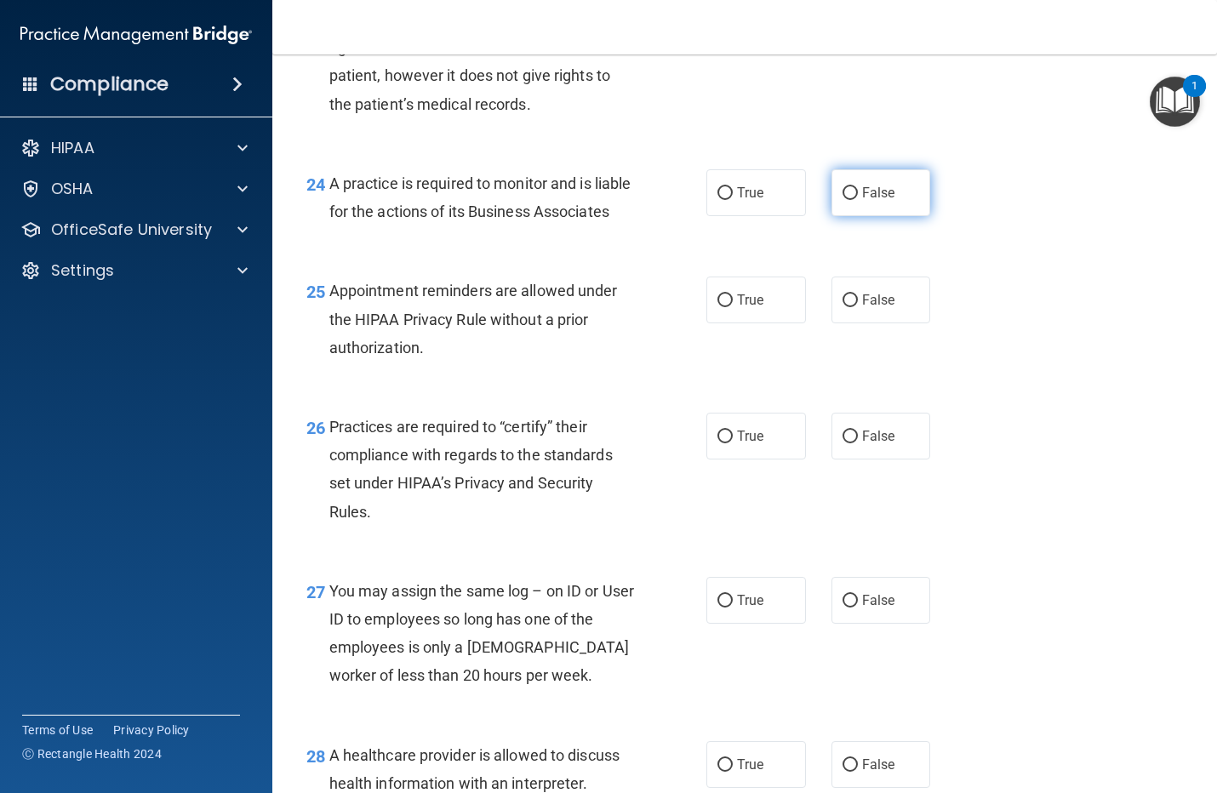
click at [862, 201] on span "False" at bounding box center [878, 193] width 33 height 16
click at [856, 200] on input "False" at bounding box center [850, 193] width 15 height 13
radio input "true"
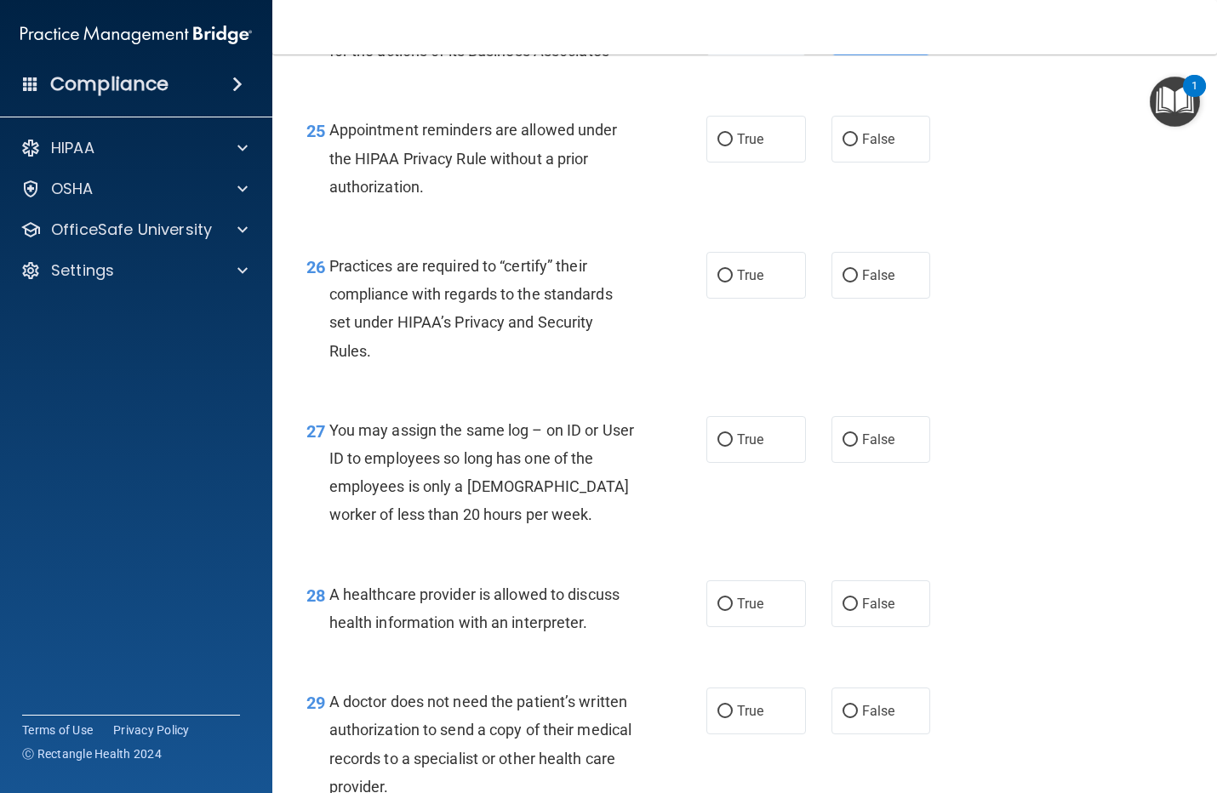
scroll to position [3870, 0]
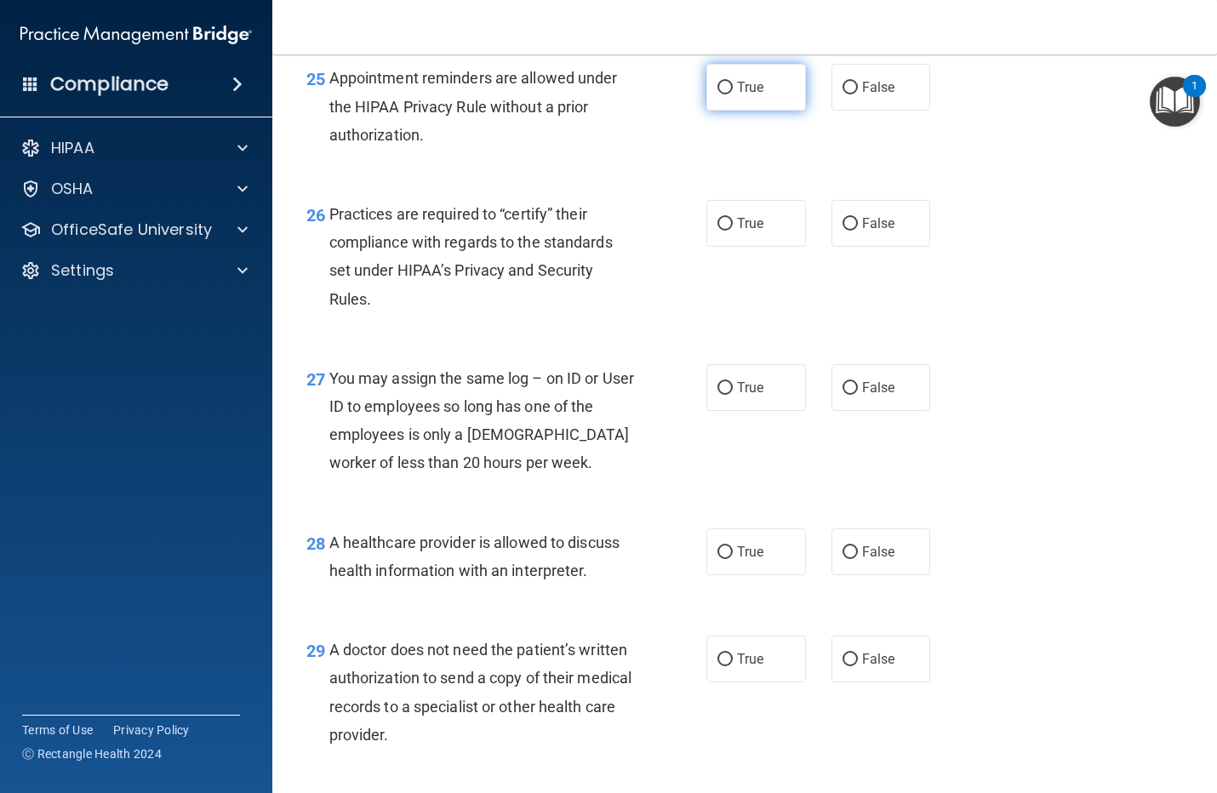
click at [737, 95] on span "True" at bounding box center [750, 87] width 26 height 16
click at [729, 94] on input "True" at bounding box center [725, 88] width 15 height 13
radio input "true"
click at [844, 231] on input "False" at bounding box center [850, 224] width 15 height 13
radio input "true"
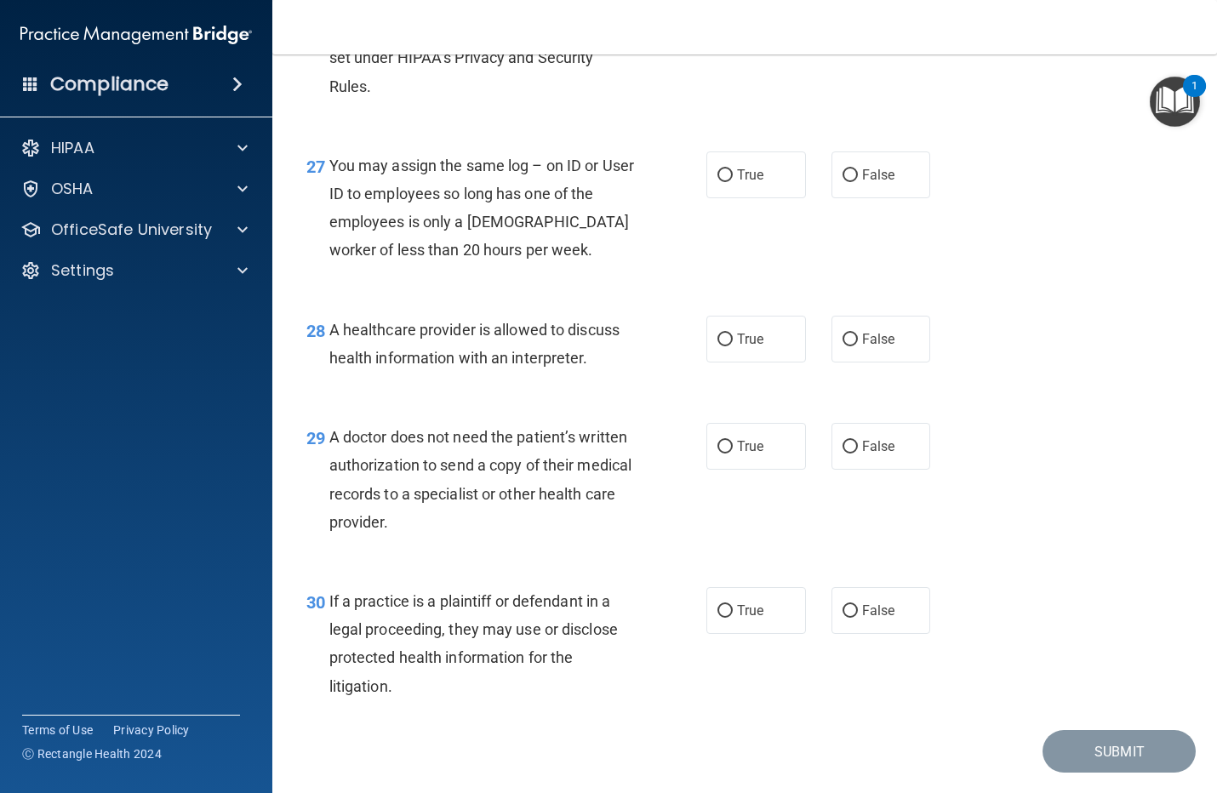
scroll to position [4189, 0]
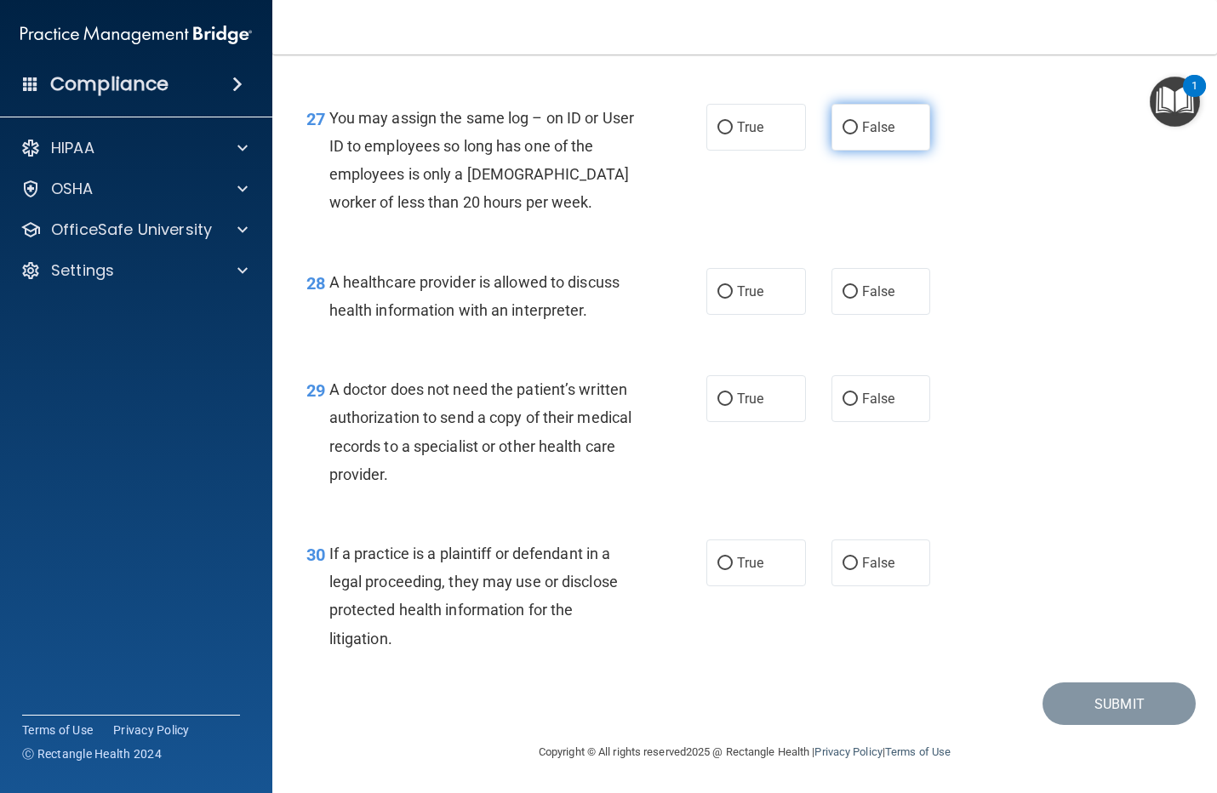
click at [862, 129] on span "False" at bounding box center [878, 127] width 33 height 16
click at [857, 129] on input "False" at bounding box center [850, 128] width 15 height 13
radio input "true"
click at [745, 295] on span "True" at bounding box center [750, 291] width 26 height 16
click at [733, 295] on input "True" at bounding box center [725, 292] width 15 height 13
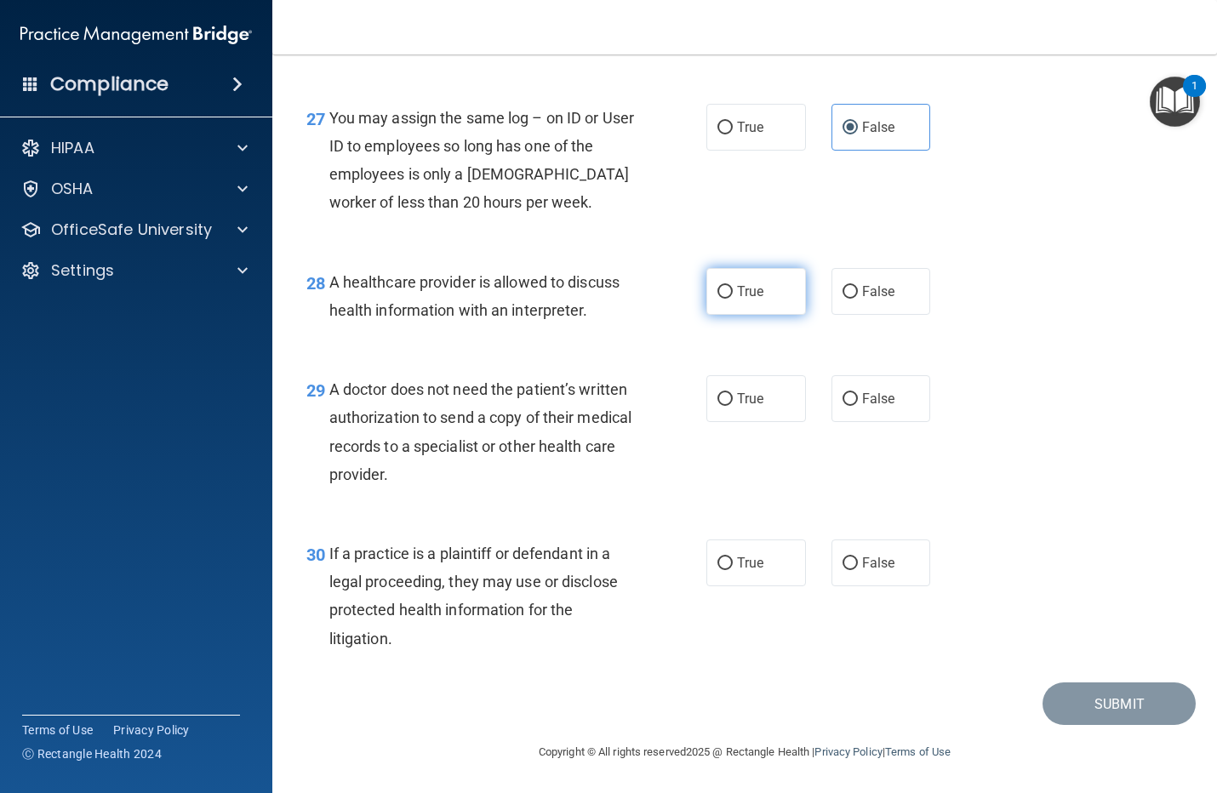
radio input "true"
click at [737, 409] on label "True" at bounding box center [757, 398] width 100 height 47
click at [733, 406] on input "True" at bounding box center [725, 399] width 15 height 13
radio input "true"
click at [737, 566] on span "True" at bounding box center [750, 563] width 26 height 16
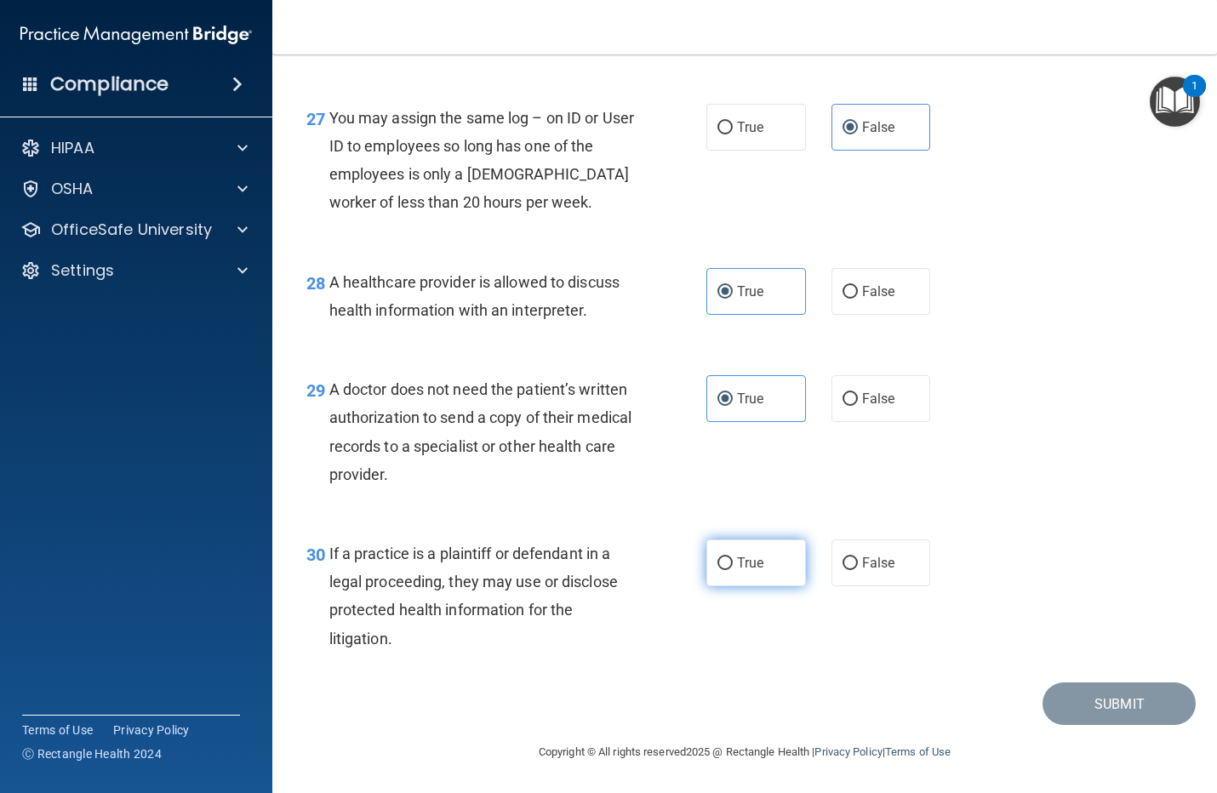
click at [733, 566] on input "True" at bounding box center [725, 564] width 15 height 13
radio input "true"
click at [1096, 709] on button "Submit" at bounding box center [1119, 704] width 153 height 43
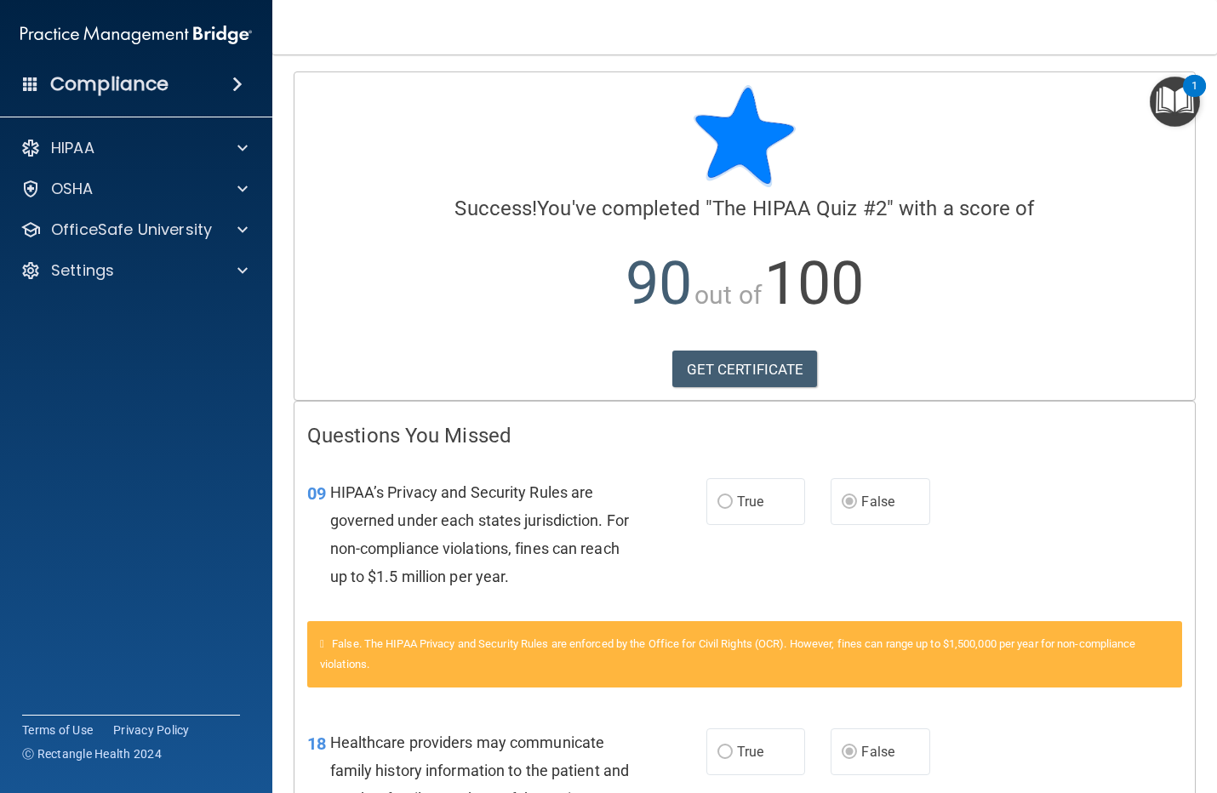
click at [735, 347] on div "Calculating your score.... Success! You've completed " The HIPAA Quiz #2 " with…" at bounding box center [745, 236] width 901 height 328
click at [732, 369] on link "GET CERTIFICATE" at bounding box center [746, 369] width 146 height 37
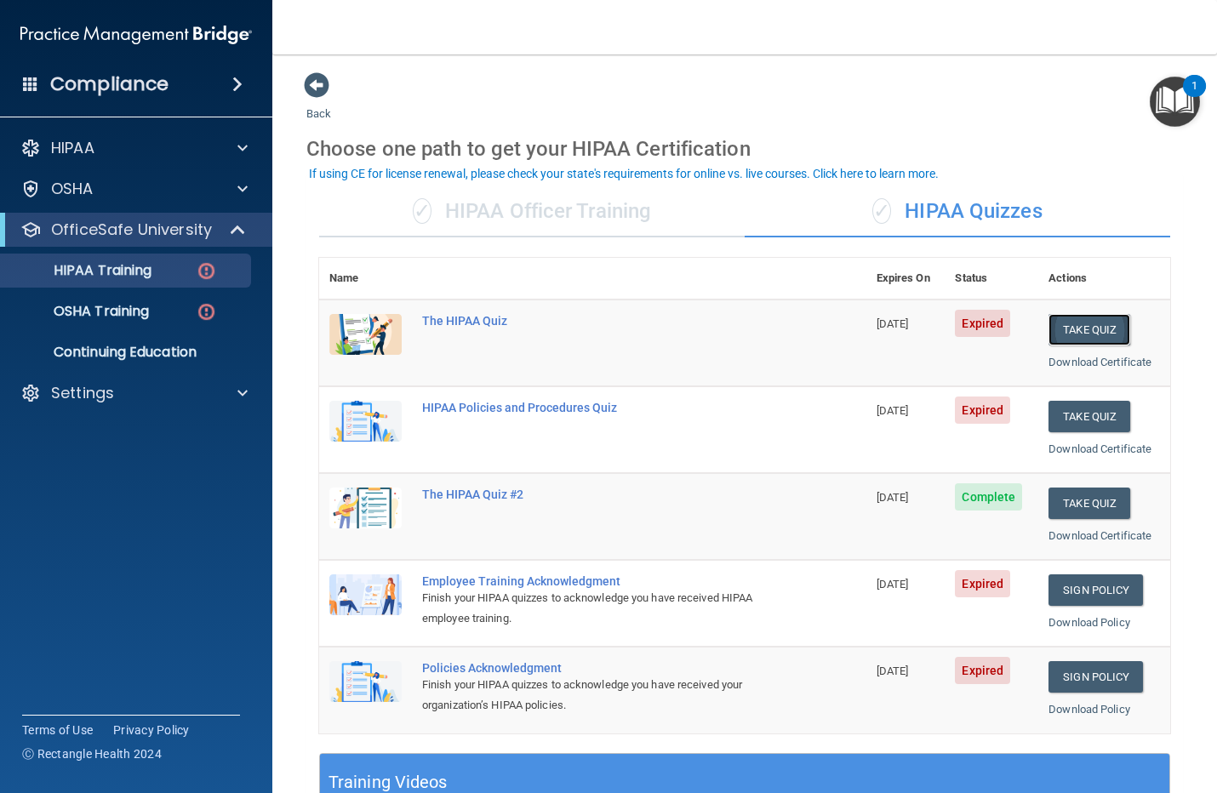
click at [1062, 321] on button "Take Quiz" at bounding box center [1090, 329] width 82 height 31
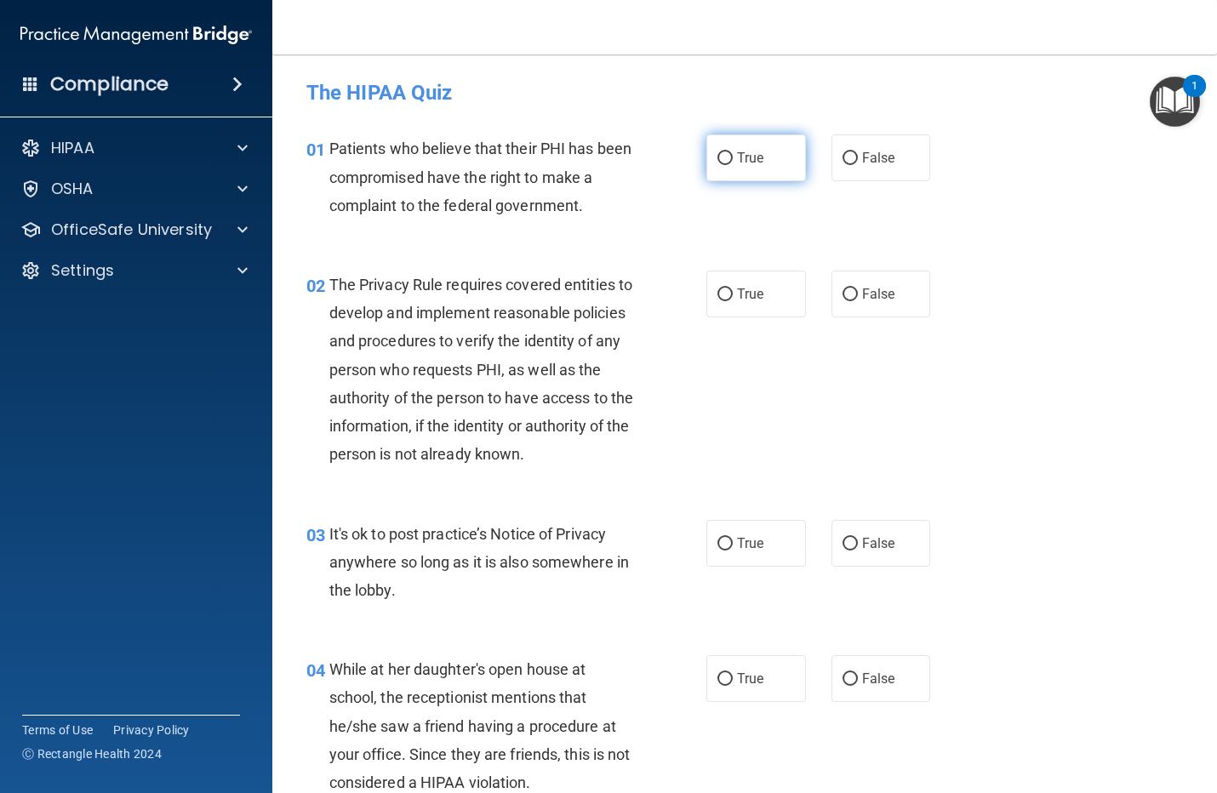
click at [707, 156] on label "True" at bounding box center [757, 158] width 100 height 47
click at [718, 156] on input "True" at bounding box center [725, 158] width 15 height 13
radio input "true"
click at [724, 296] on input "True" at bounding box center [725, 295] width 15 height 13
radio input "true"
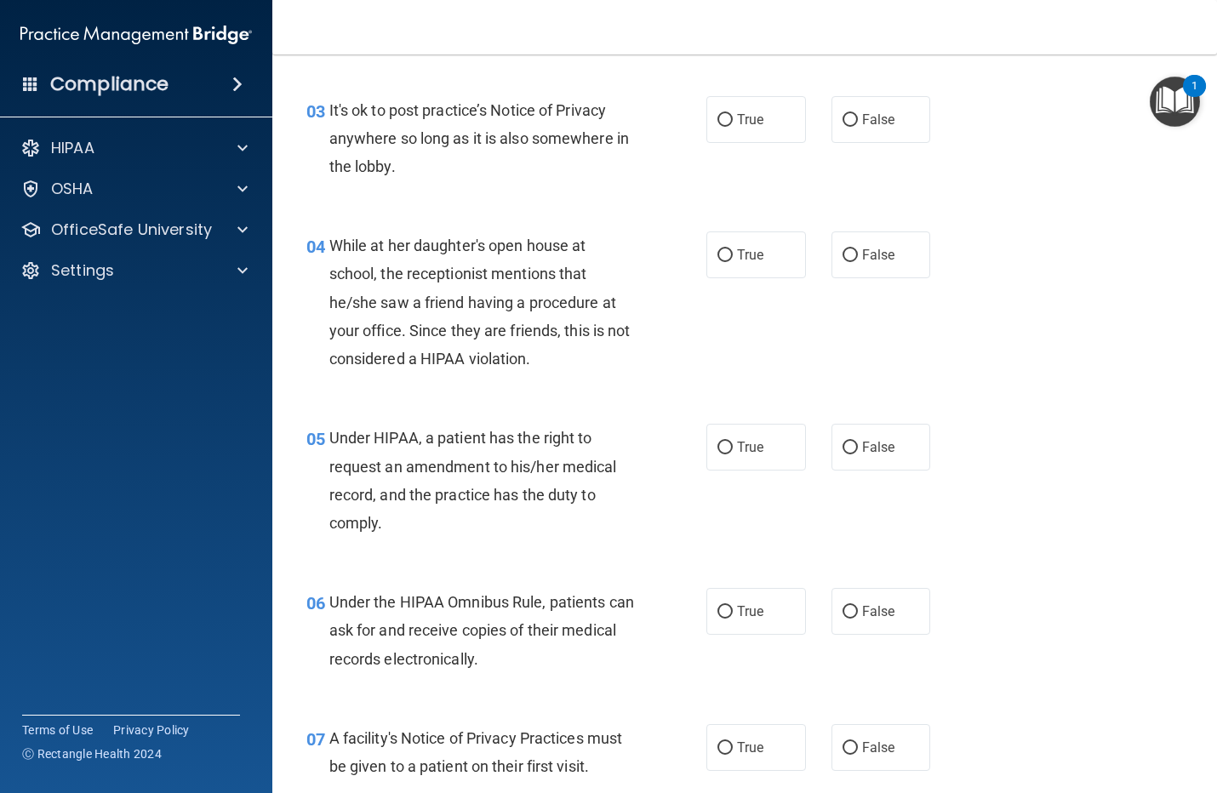
scroll to position [426, 0]
click at [737, 126] on span "True" at bounding box center [750, 118] width 26 height 16
click at [729, 125] on input "True" at bounding box center [725, 118] width 15 height 13
radio input "true"
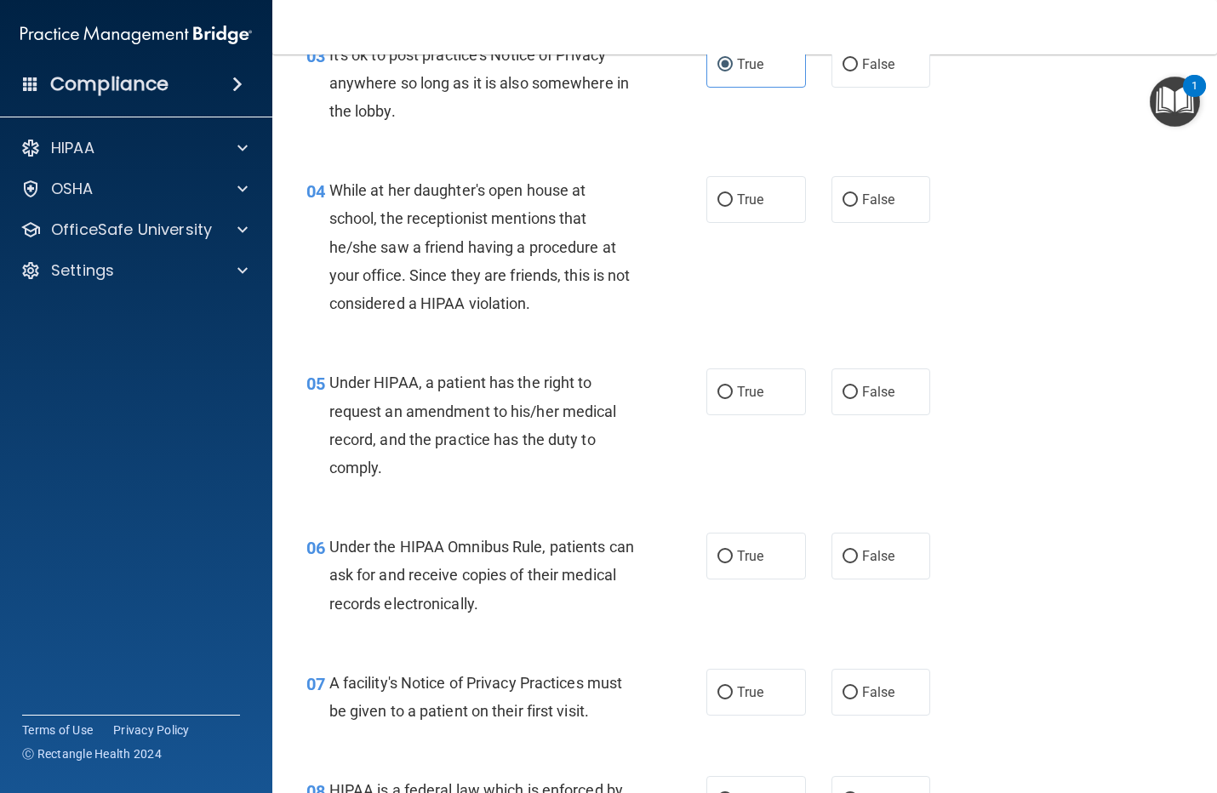
scroll to position [532, 0]
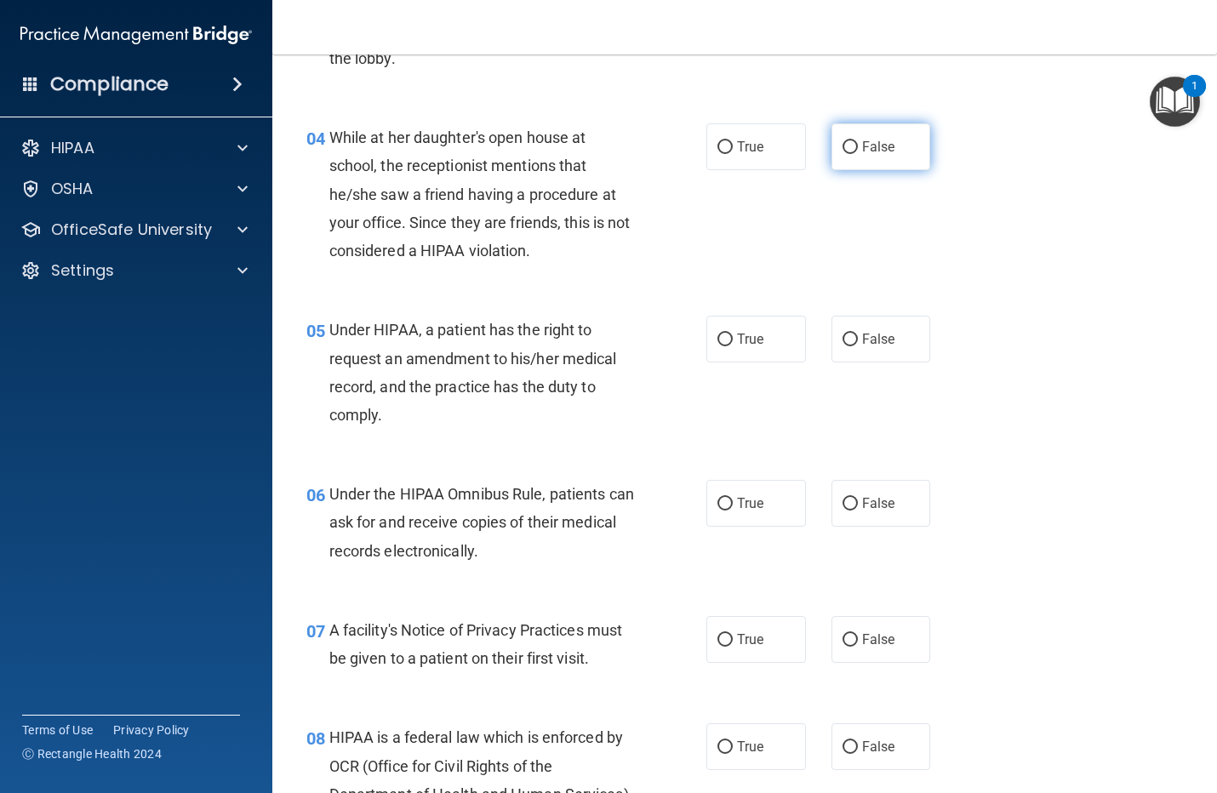
click at [845, 154] on input "False" at bounding box center [850, 147] width 15 height 13
radio input "true"
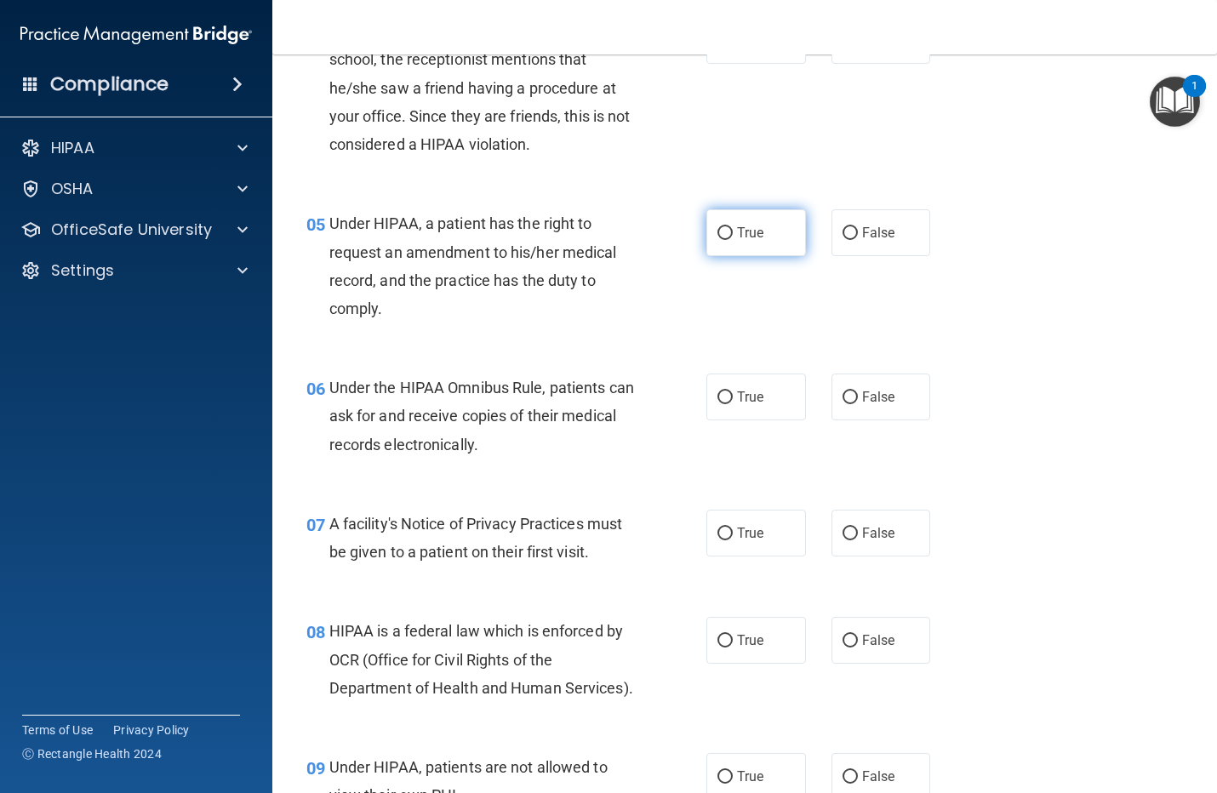
click at [755, 241] on span "True" at bounding box center [750, 233] width 26 height 16
click at [733, 240] on input "True" at bounding box center [725, 233] width 15 height 13
radio input "true"
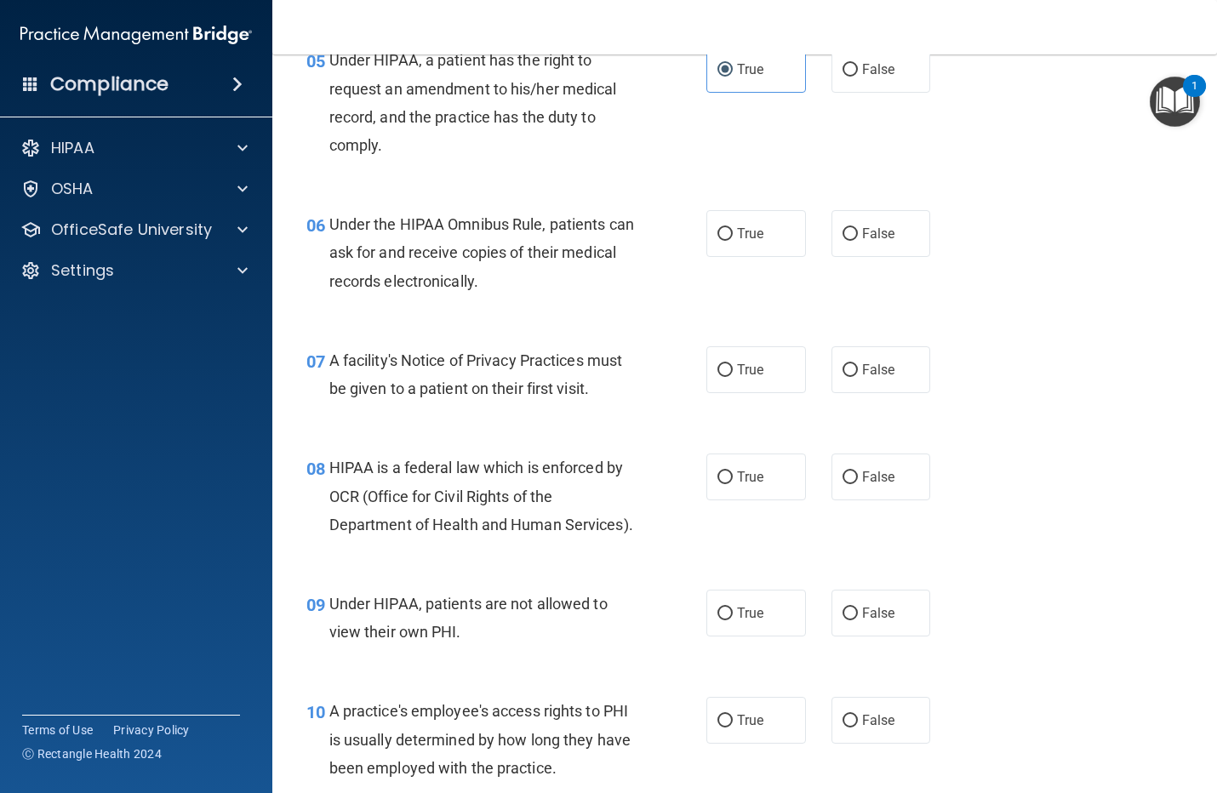
scroll to position [851, 0]
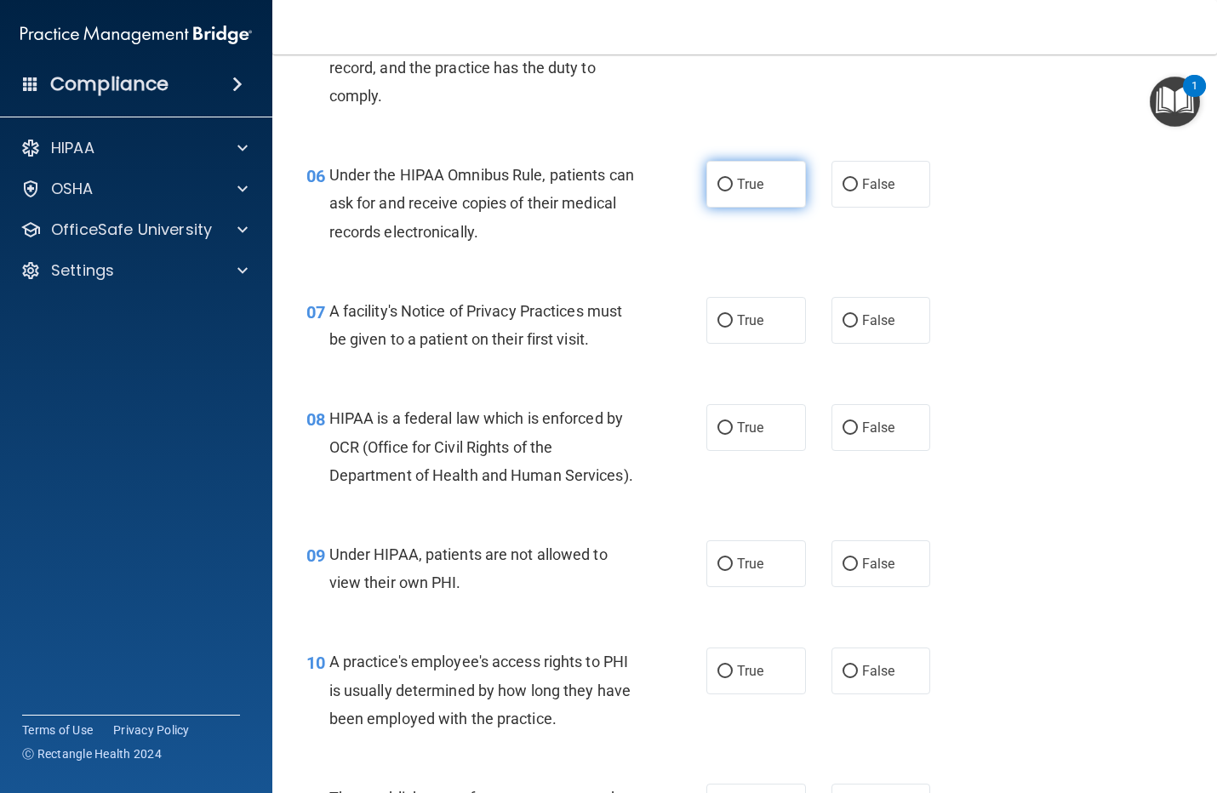
click at [721, 192] on input "True" at bounding box center [725, 185] width 15 height 13
radio input "true"
click at [720, 328] on input "True" at bounding box center [725, 321] width 15 height 13
radio input "true"
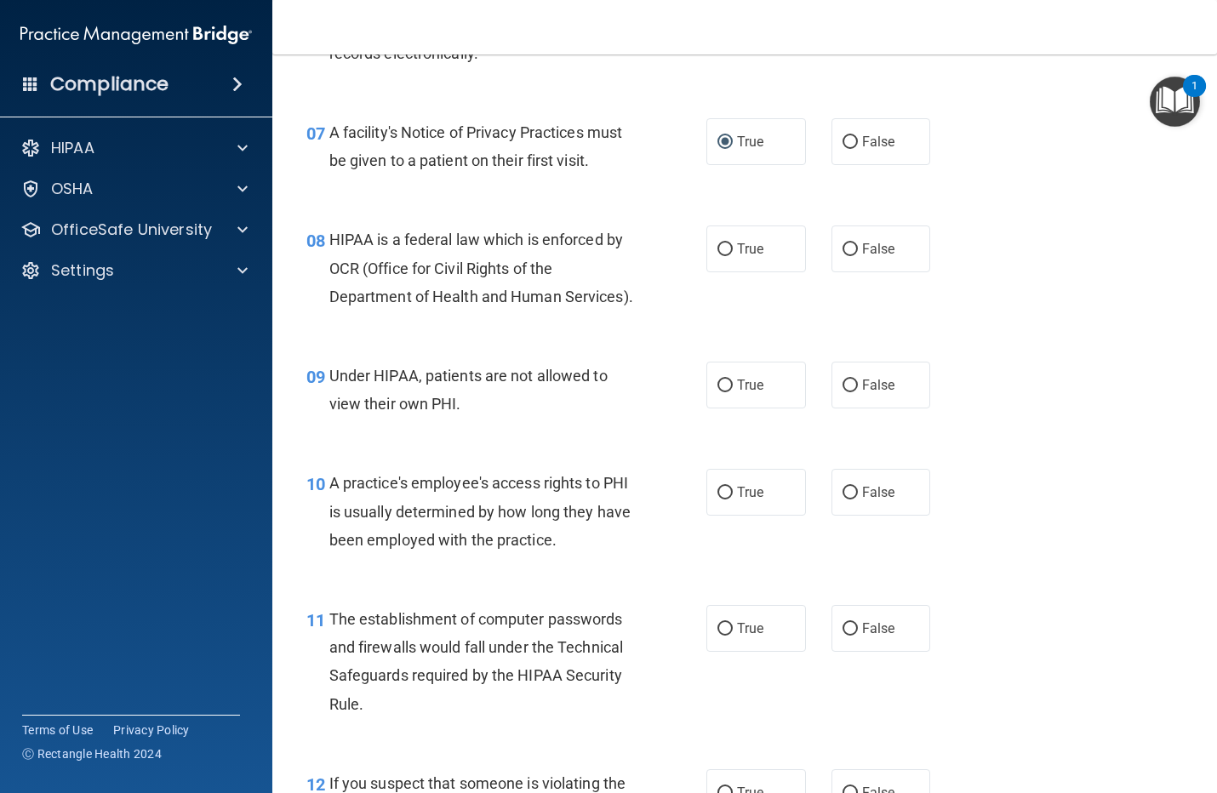
scroll to position [1064, 0]
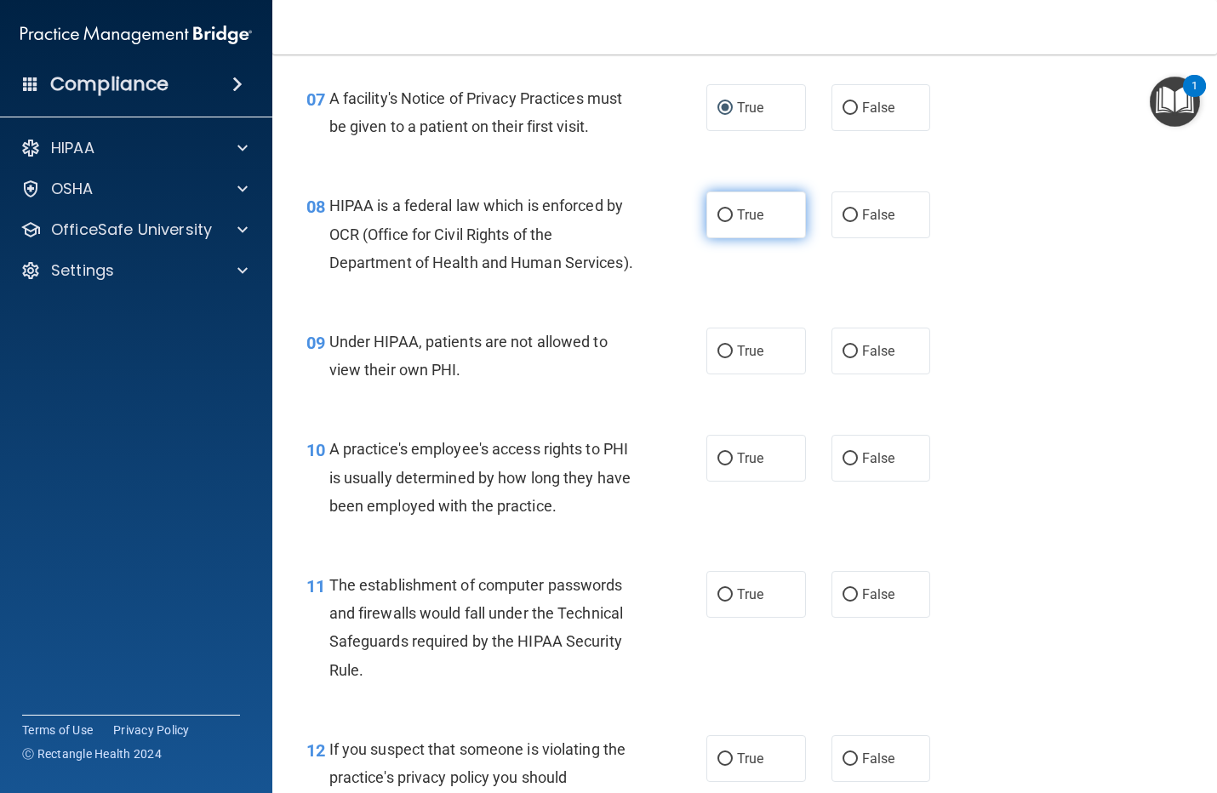
click at [718, 222] on input "True" at bounding box center [725, 215] width 15 height 13
radio input "true"
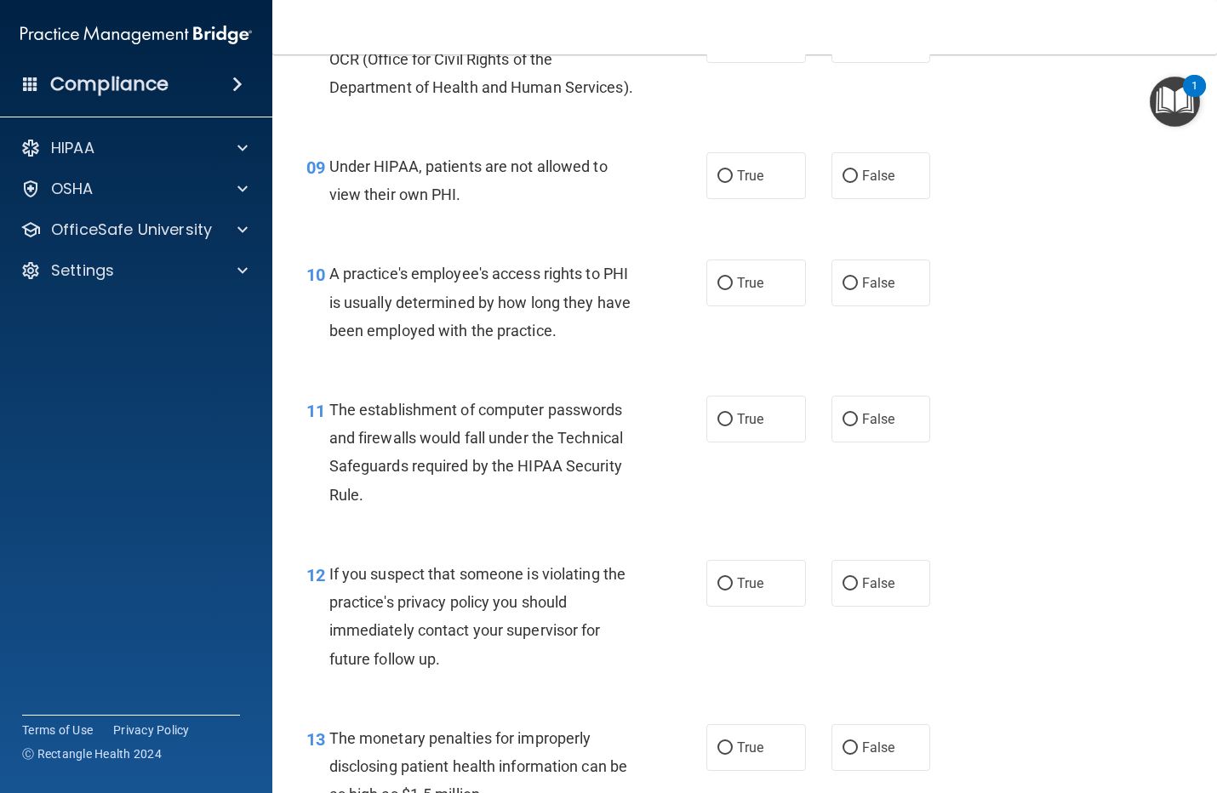
scroll to position [1277, 0]
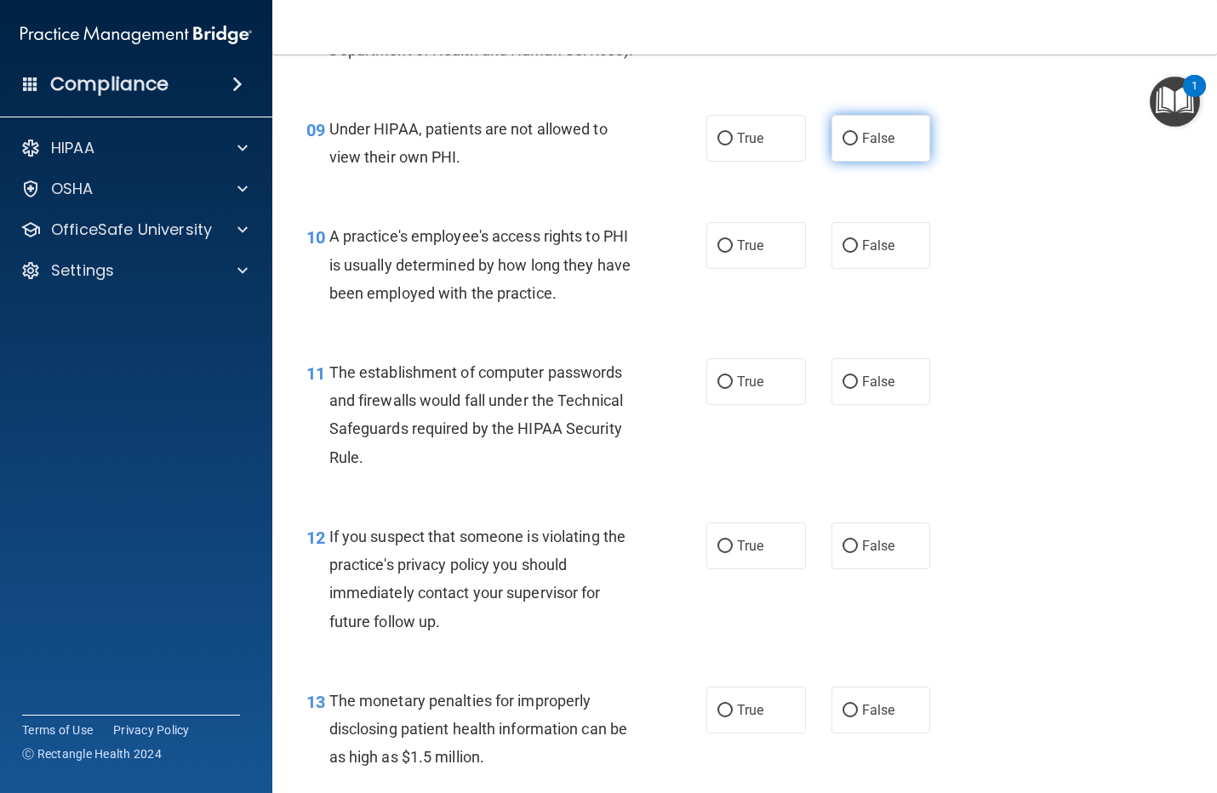
click at [891, 162] on label "False" at bounding box center [882, 138] width 100 height 47
click at [858, 146] on input "False" at bounding box center [850, 139] width 15 height 13
radio input "true"
click at [843, 253] on input "False" at bounding box center [850, 246] width 15 height 13
radio input "true"
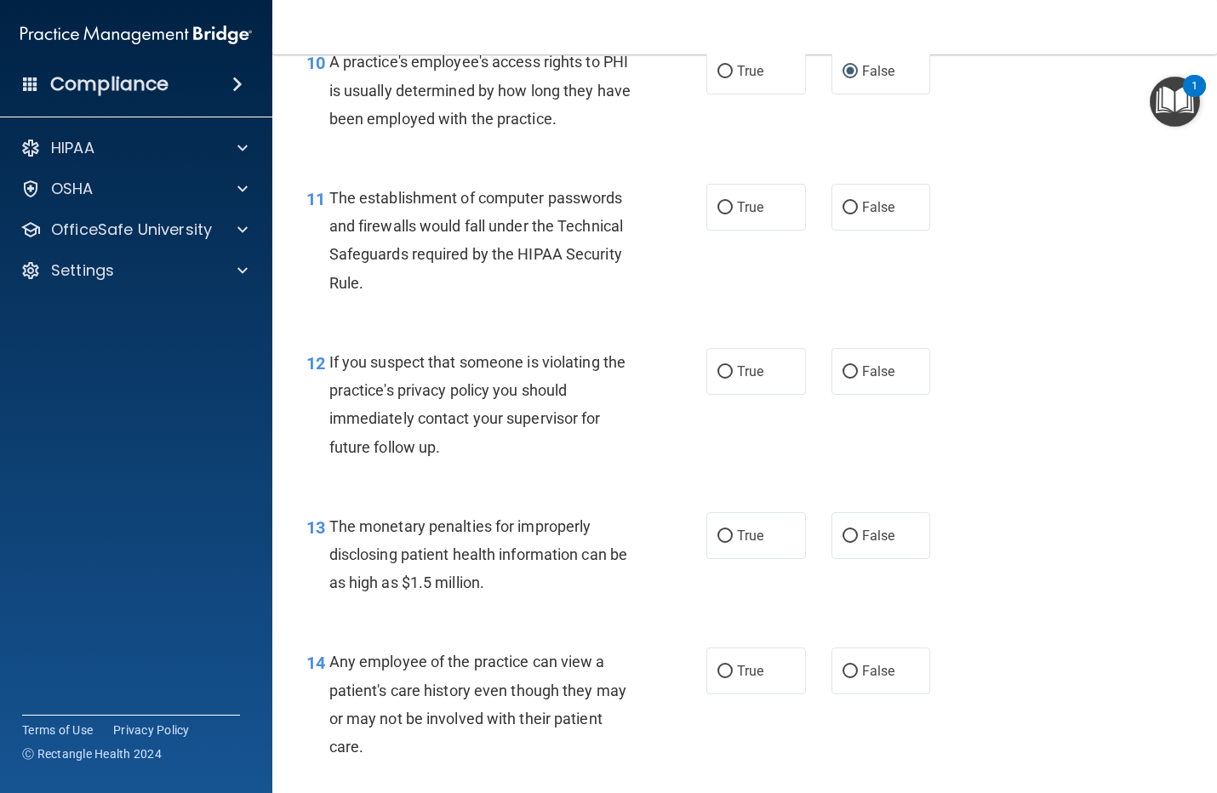
scroll to position [1490, 0]
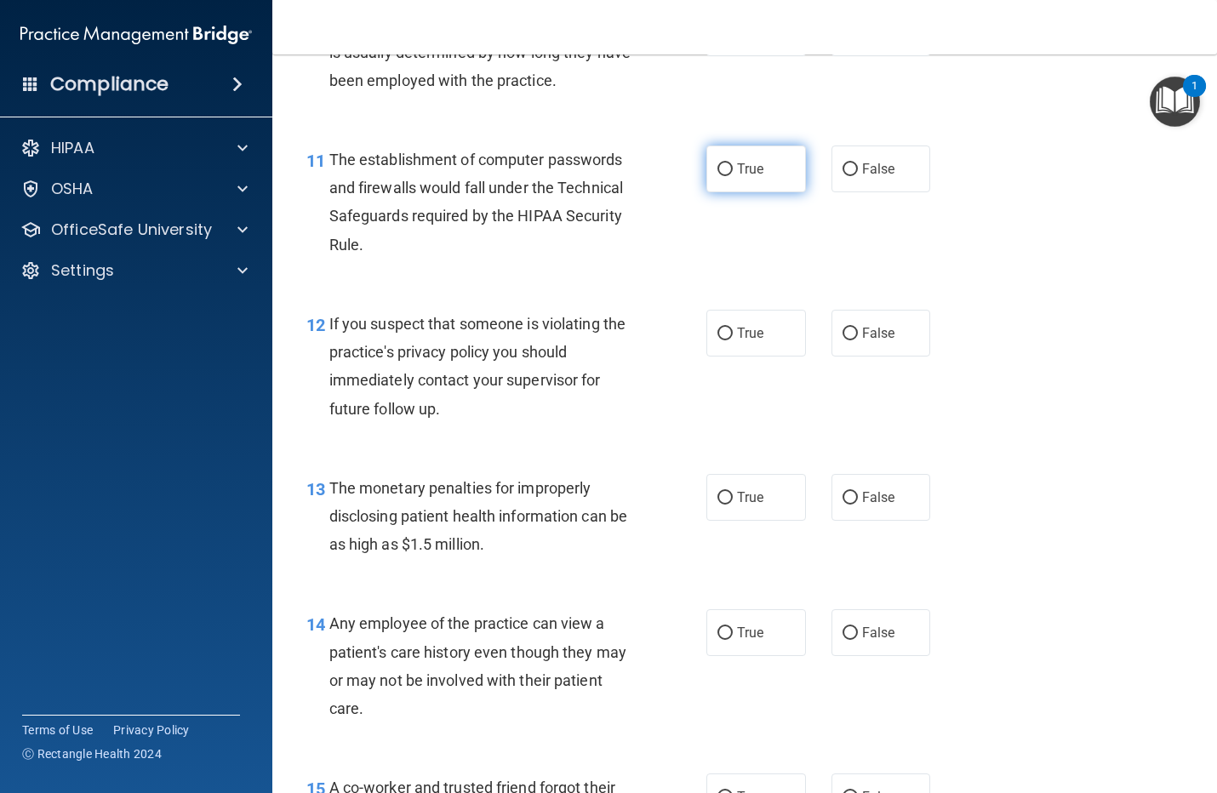
click at [718, 176] on input "True" at bounding box center [725, 169] width 15 height 13
radio input "true"
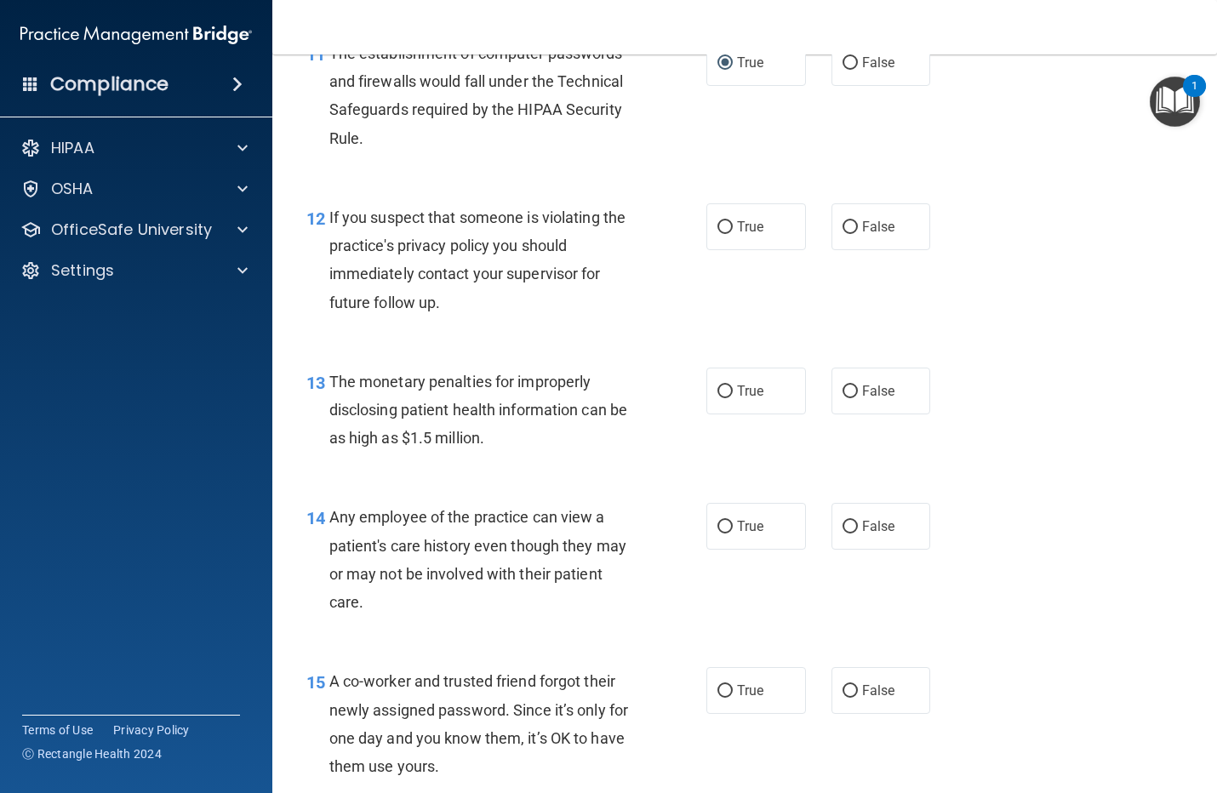
scroll to position [1703, 0]
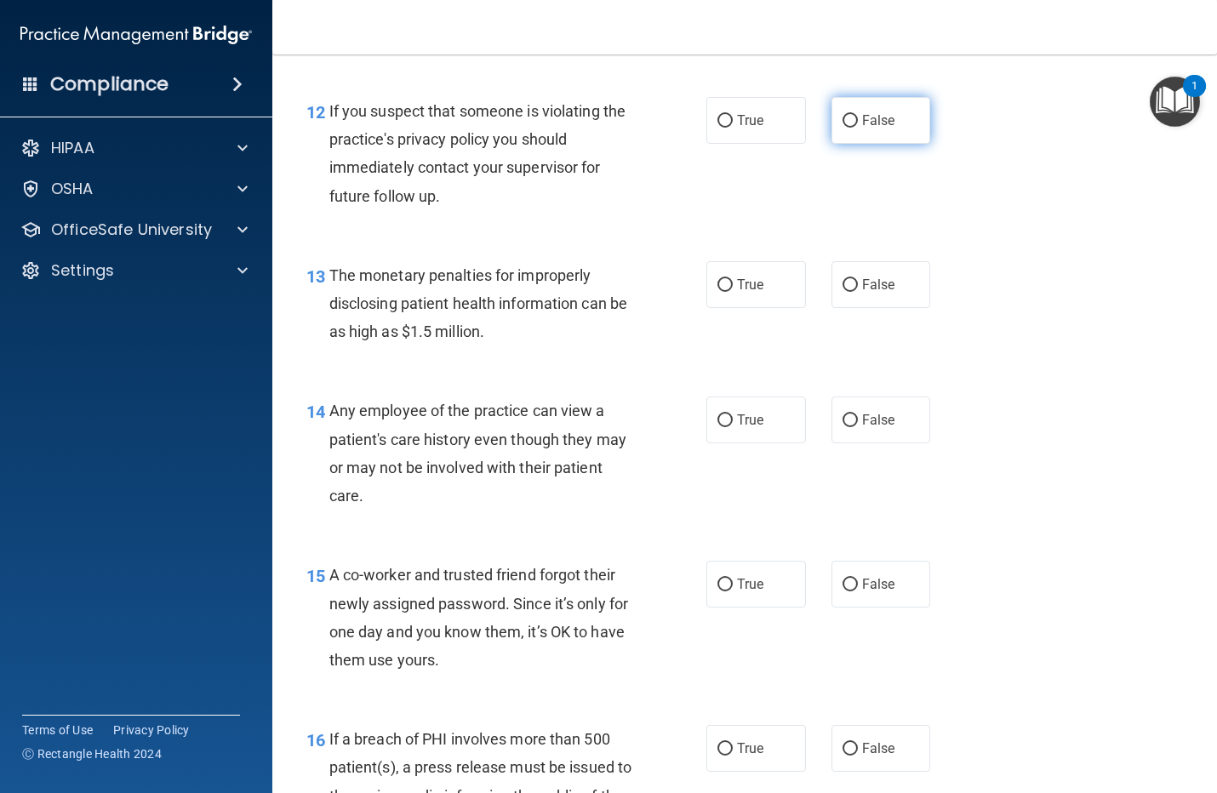
click at [851, 144] on label "False" at bounding box center [882, 120] width 100 height 47
click at [851, 128] on input "False" at bounding box center [850, 121] width 15 height 13
radio input "true"
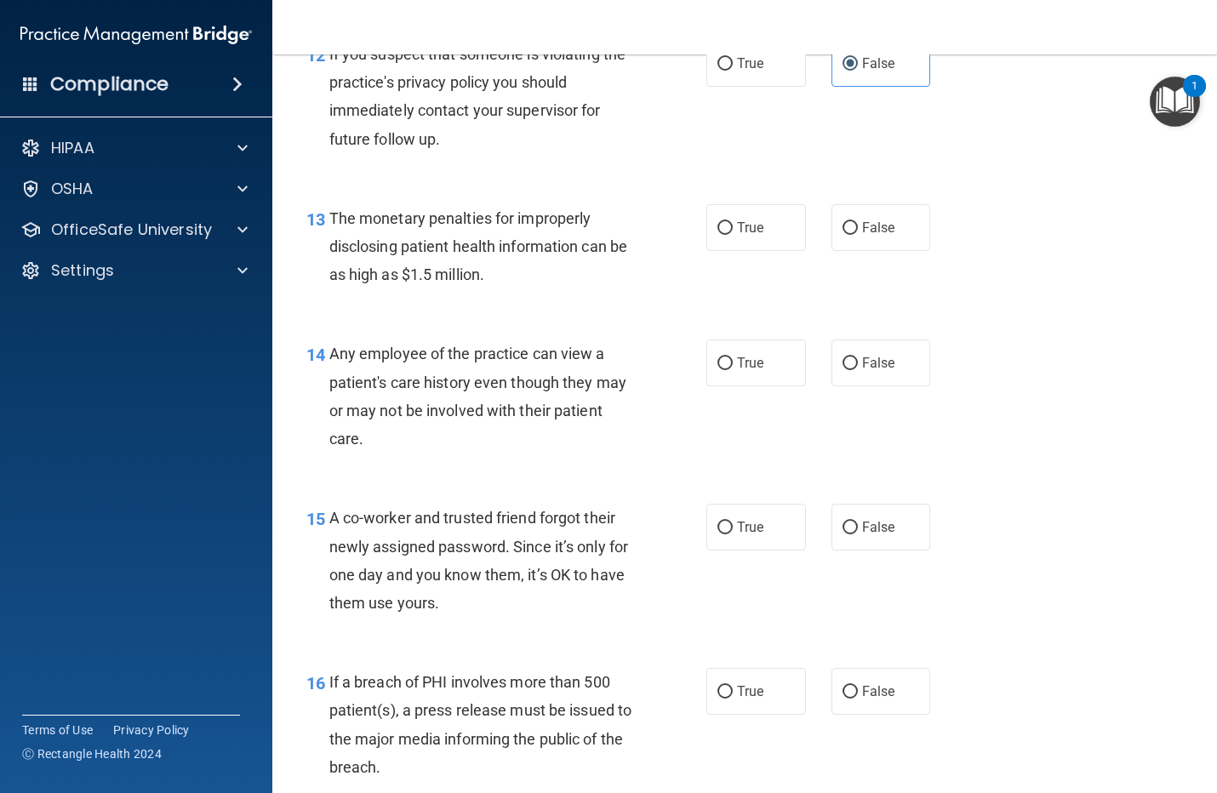
scroll to position [1809, 0]
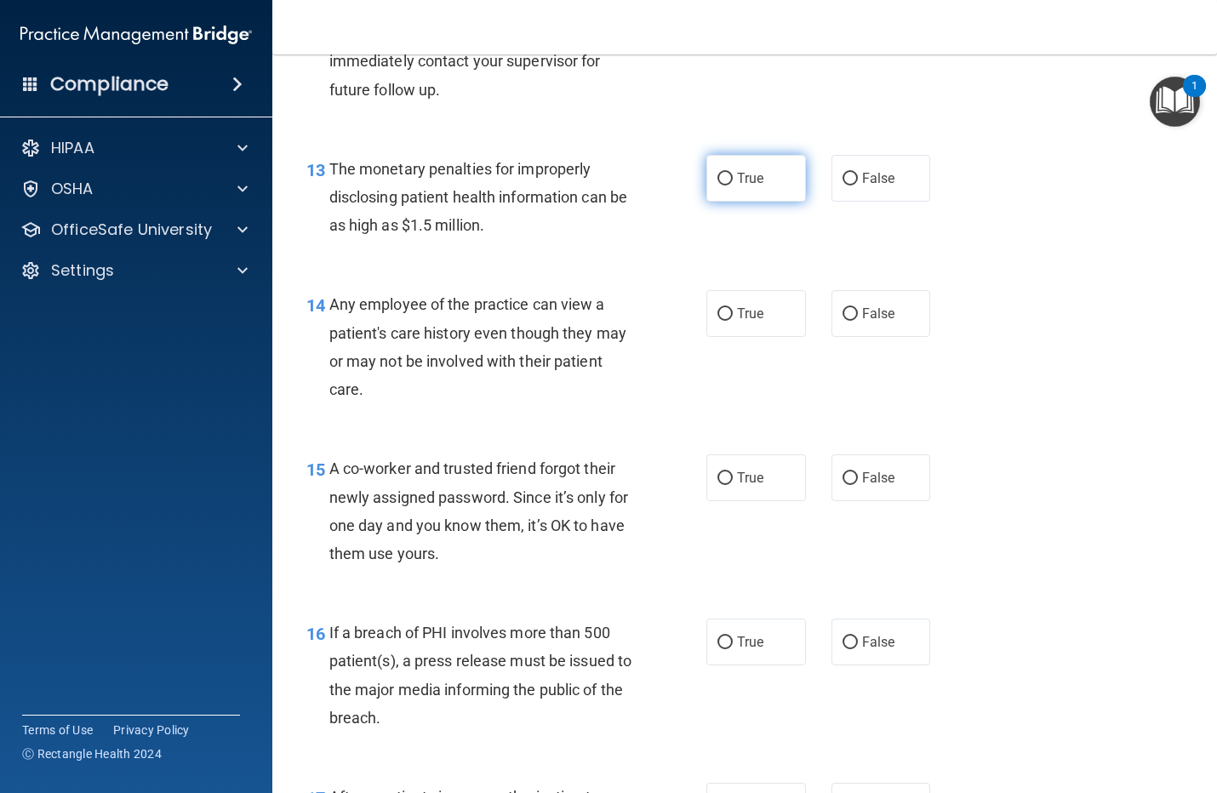
click at [737, 186] on span "True" at bounding box center [750, 178] width 26 height 16
click at [733, 186] on input "True" at bounding box center [725, 179] width 15 height 13
radio input "true"
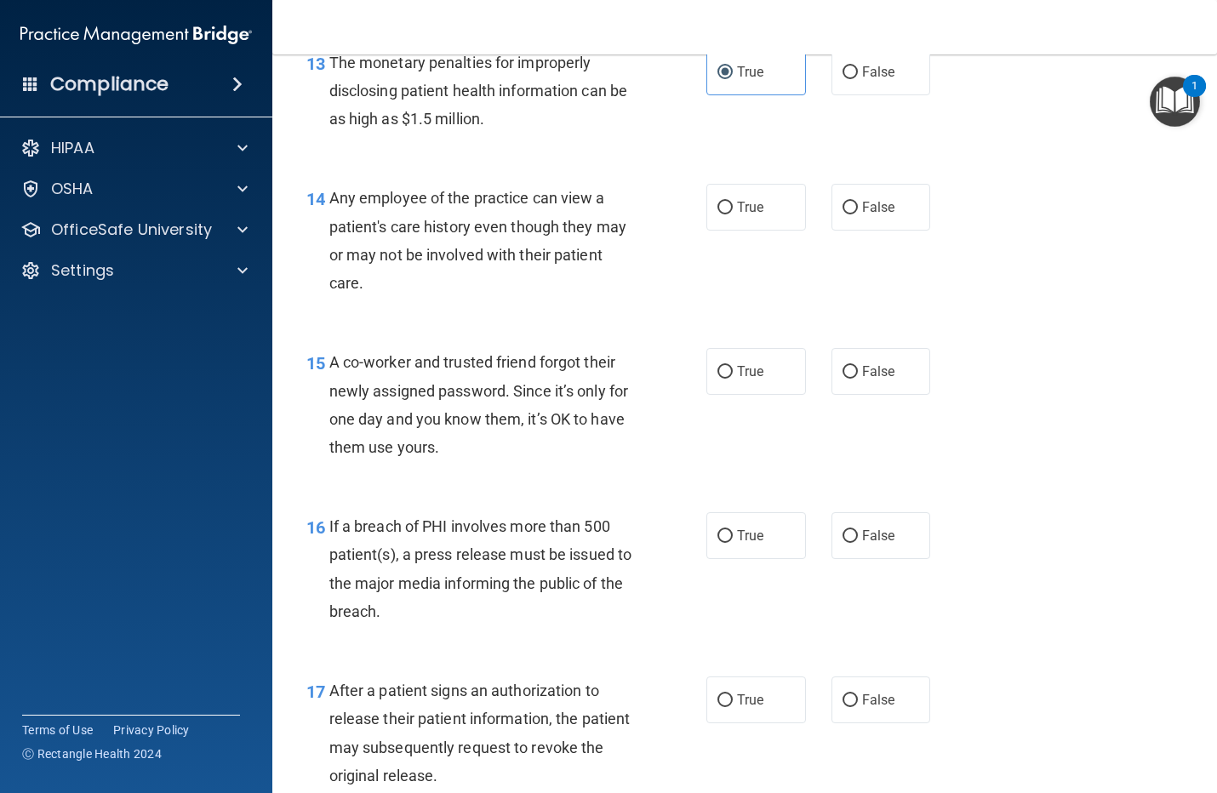
scroll to position [2022, 0]
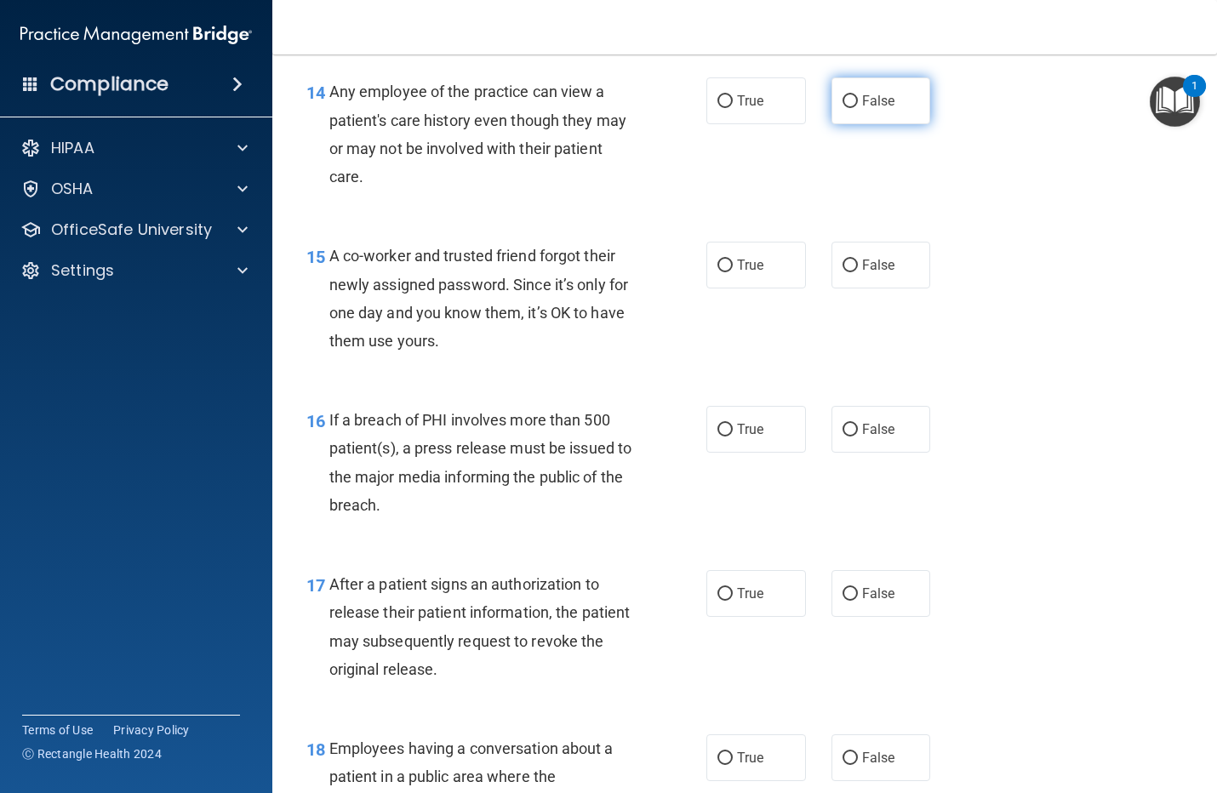
click at [862, 109] on span "False" at bounding box center [878, 101] width 33 height 16
click at [857, 108] on input "False" at bounding box center [850, 101] width 15 height 13
radio input "true"
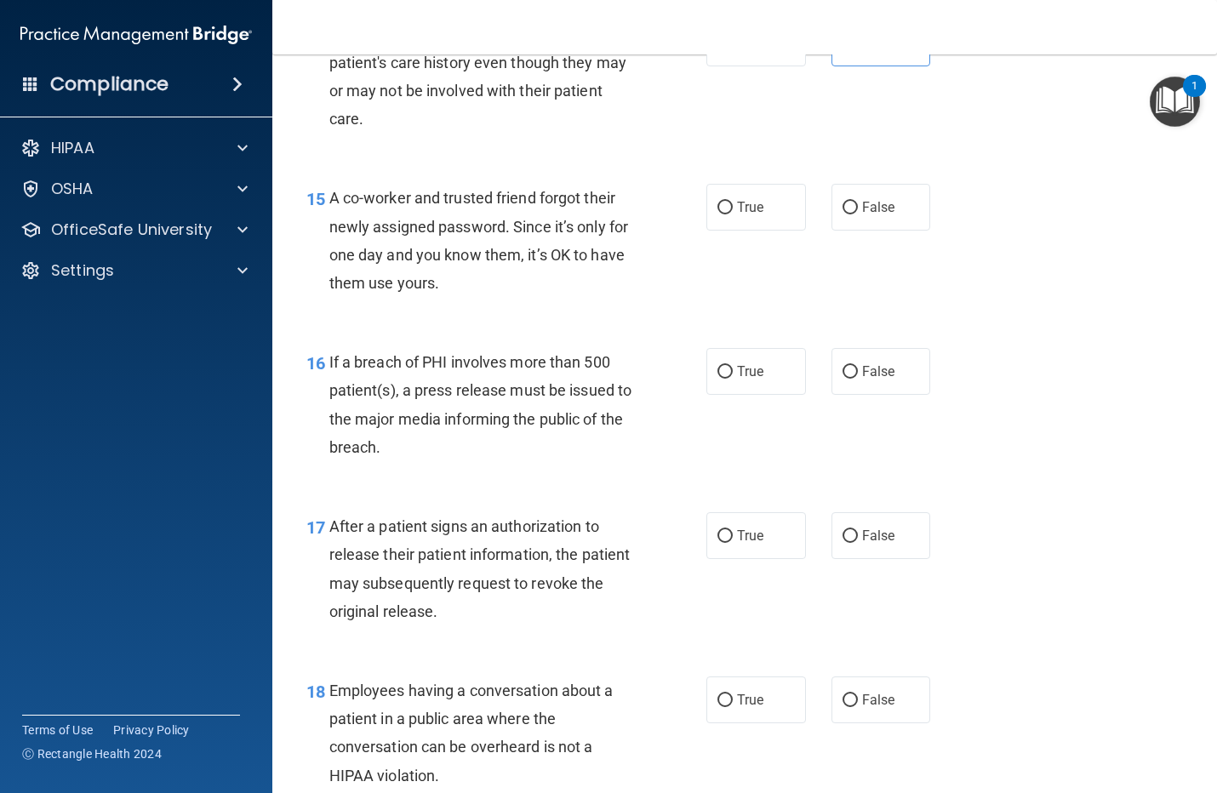
scroll to position [2128, 0]
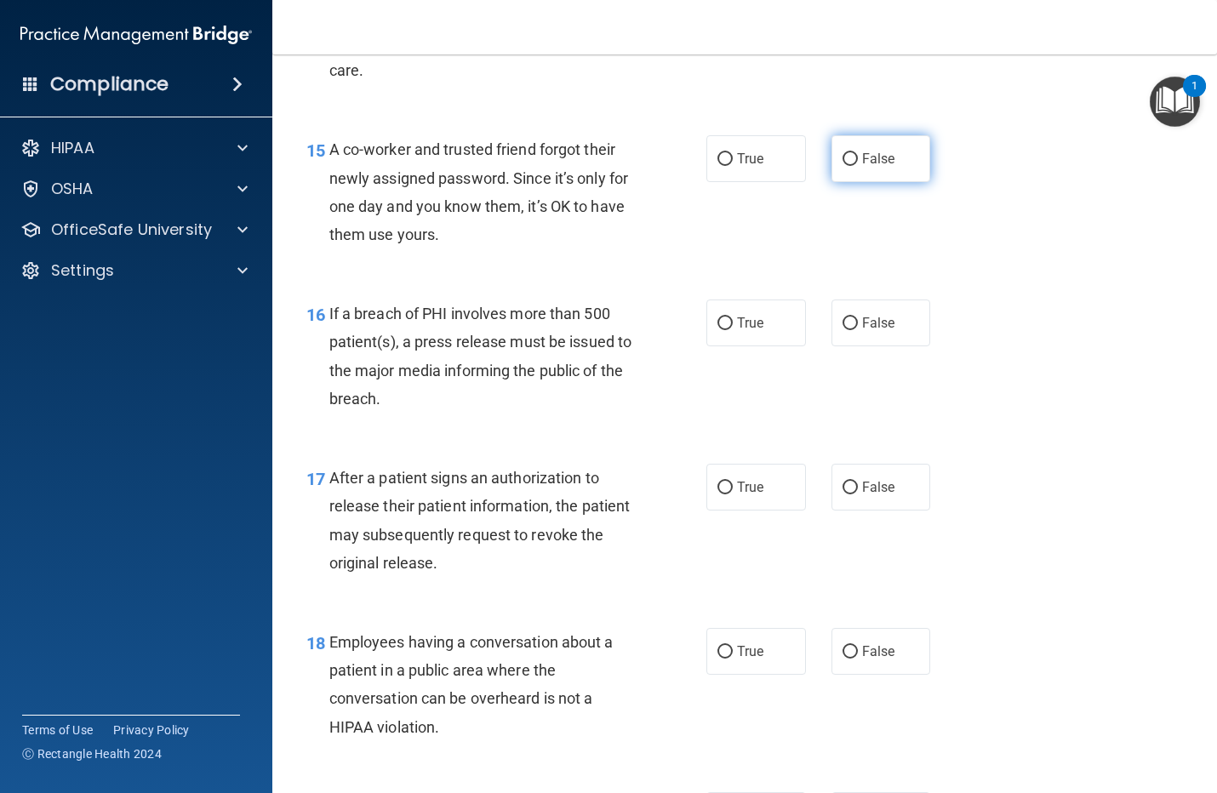
click at [866, 167] on span "False" at bounding box center [878, 159] width 33 height 16
click at [858, 166] on input "False" at bounding box center [850, 159] width 15 height 13
radio input "true"
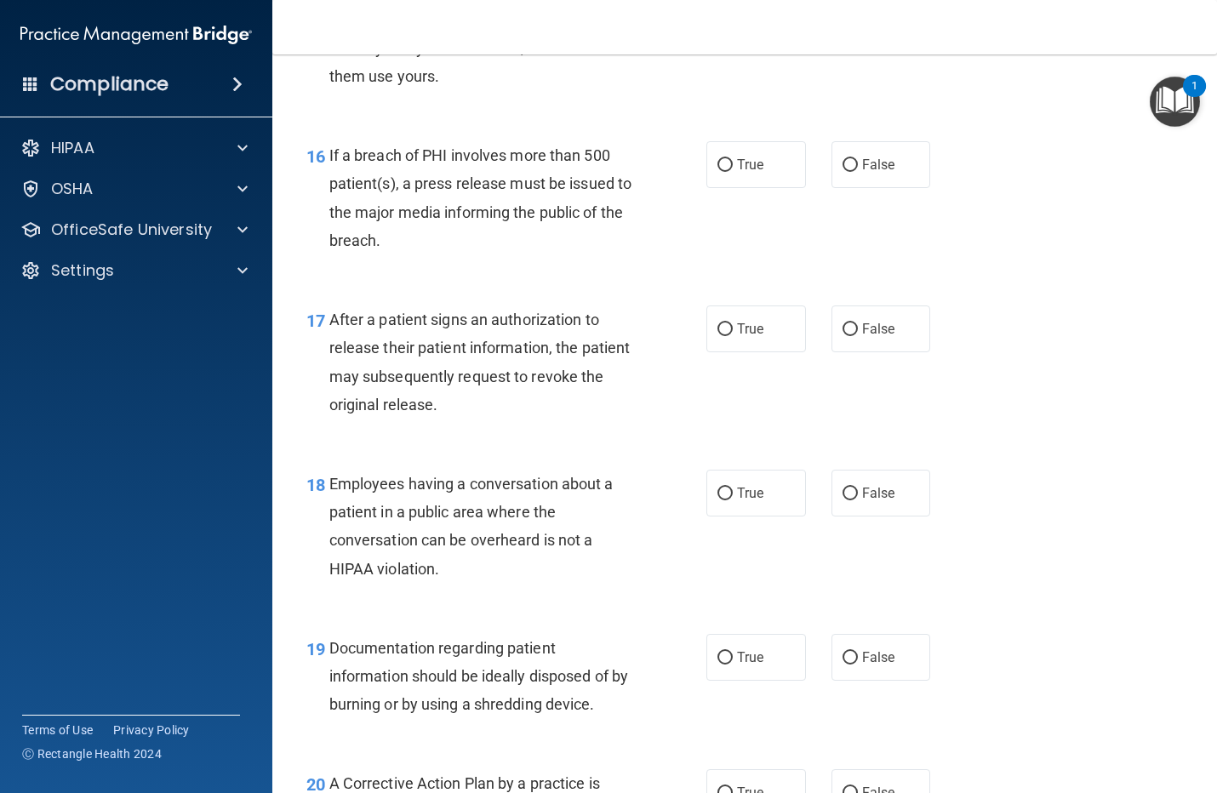
scroll to position [2235, 0]
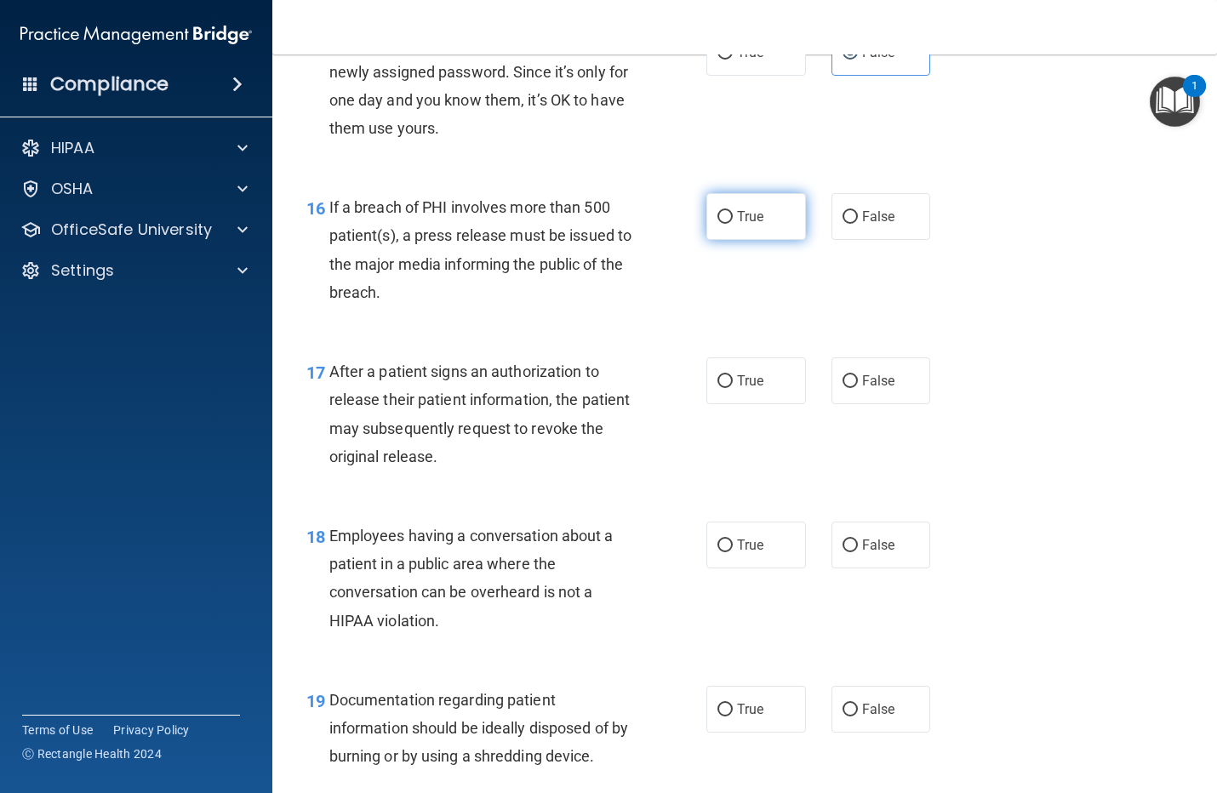
click at [726, 240] on label "True" at bounding box center [757, 216] width 100 height 47
click at [726, 224] on input "True" at bounding box center [725, 217] width 15 height 13
radio input "true"
